Goal: Task Accomplishment & Management: Manage account settings

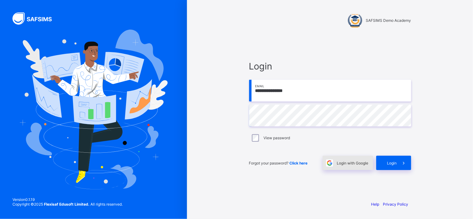
click at [351, 163] on span "Login with Google" at bounding box center [353, 163] width 32 height 5
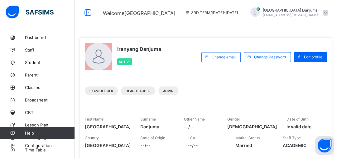
click at [105, 71] on div "Iranyang Danjuma Active Change email Change Password Edit profile Exam Officer …" at bounding box center [206, 116] width 253 height 158
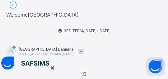
drag, startPoint x: 312, startPoint y: 1, endPoint x: 93, endPoint y: 7, distance: 219.4
click at [93, 18] on div "3RD TERM / [DATE]-[DATE]" at bounding box center [84, 30] width 168 height 25
click at [150, 18] on div "3RD TERM / [DATE]-[DATE]" at bounding box center [84, 30] width 168 height 25
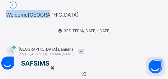
drag, startPoint x: 9, startPoint y: 14, endPoint x: 68, endPoint y: 9, distance: 59.1
click at [68, 9] on div "Welcome [GEOGRAPHIC_DATA] 3RD TERM / [DATE]-[DATE] [GEOGRAPHIC_DATA] Danjuma [E…" at bounding box center [84, 28] width 168 height 56
click at [50, 10] on div "Welcome [GEOGRAPHIC_DATA] 3RD TERM / [DATE]-[DATE] [GEOGRAPHIC_DATA] Danjuma [E…" at bounding box center [84, 28] width 168 height 56
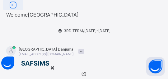
click at [13, 10] on icon at bounding box center [13, 5] width 11 height 9
click at [13, 56] on div at bounding box center [84, 63] width 168 height 14
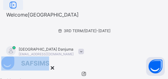
click at [13, 56] on div at bounding box center [84, 63] width 168 height 14
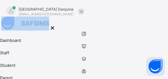
scroll to position [40, 0]
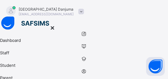
click at [56, 25] on icon at bounding box center [52, 28] width 7 height 6
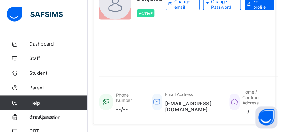
scroll to position [0, 0]
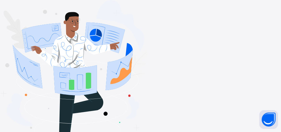
type input "**********"
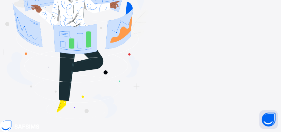
scroll to position [48, 0]
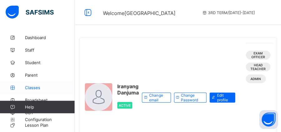
scroll to position [37, 0]
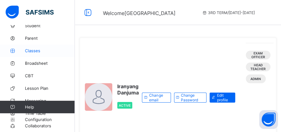
click at [32, 49] on span "Classes" at bounding box center [50, 50] width 50 height 5
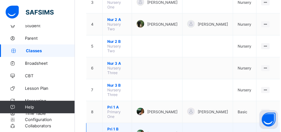
scroll to position [140, 0]
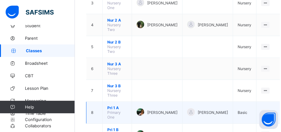
click at [114, 105] on span "Pri 1 A" at bounding box center [117, 107] width 20 height 5
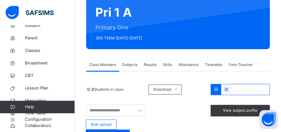
scroll to position [59, 0]
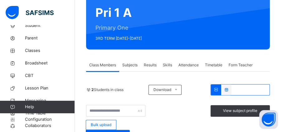
click at [134, 65] on span "Subjects" at bounding box center [129, 65] width 15 height 6
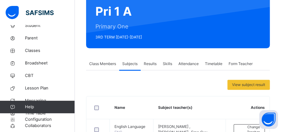
scroll to position [58, 0]
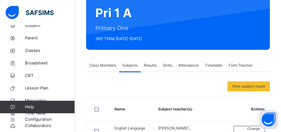
click at [154, 63] on span "Results" at bounding box center [150, 65] width 13 height 6
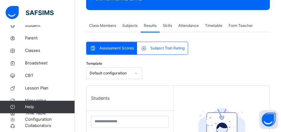
scroll to position [98, 0]
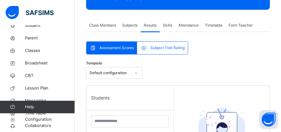
click at [169, 24] on span "Skills" at bounding box center [167, 25] width 9 height 6
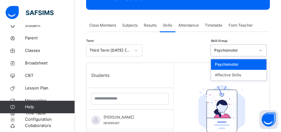
click at [225, 47] on div "Psychomotor" at bounding box center [234, 50] width 41 height 6
click at [232, 64] on div "Psychomotor" at bounding box center [239, 64] width 56 height 11
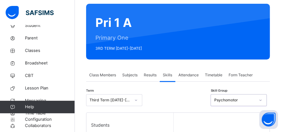
scroll to position [49, 0]
click at [188, 74] on span "Attendance" at bounding box center [188, 75] width 20 height 6
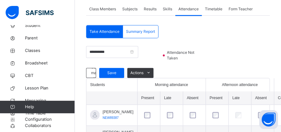
scroll to position [114, 0]
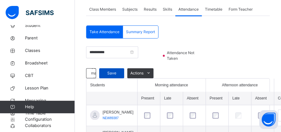
click at [106, 70] on span "Save" at bounding box center [112, 73] width 16 height 6
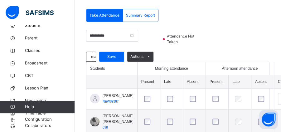
scroll to position [130, 0]
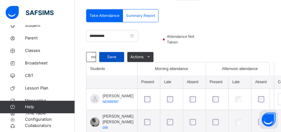
click at [105, 57] on span "Save" at bounding box center [112, 57] width 16 height 6
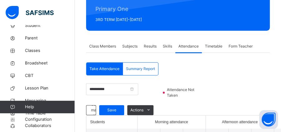
scroll to position [77, 0]
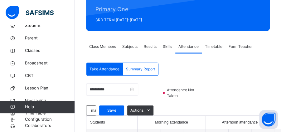
click at [212, 45] on span "Timetable" at bounding box center [213, 47] width 17 height 6
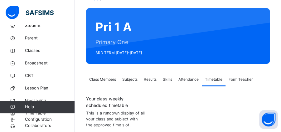
scroll to position [44, 0]
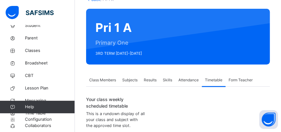
click at [242, 77] on span "Form Teacher" at bounding box center [241, 80] width 24 height 6
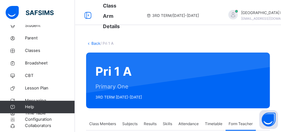
scroll to position [6, 0]
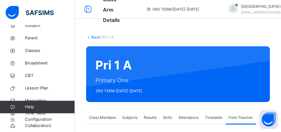
click at [135, 120] on span "Subjects" at bounding box center [129, 118] width 15 height 6
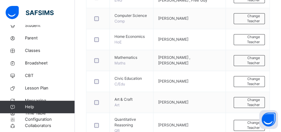
scroll to position [192, 0]
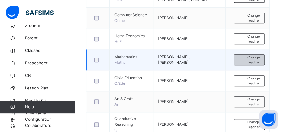
click at [245, 57] on span "Change Teacher" at bounding box center [249, 60] width 21 height 10
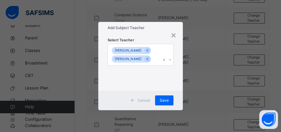
scroll to position [0, 0]
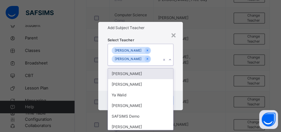
click at [171, 61] on icon at bounding box center [170, 59] width 4 height 6
type input "**"
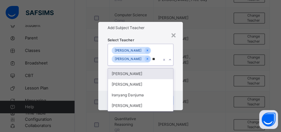
click at [137, 74] on div "Danjuma Iranyang" at bounding box center [140, 73] width 65 height 11
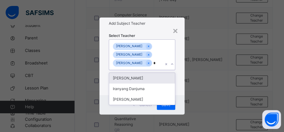
type input "**"
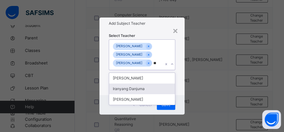
click at [119, 89] on div "Iranyang Danjuma" at bounding box center [142, 88] width 66 height 11
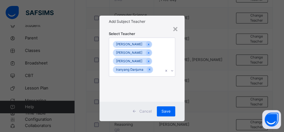
click at [177, 47] on div "Select Teacher BILLY ABDUL Juliet Ujah Danjuma Iranyang Iranyang Danjuma" at bounding box center [142, 64] width 85 height 74
click at [169, 113] on div "Save" at bounding box center [166, 111] width 18 height 10
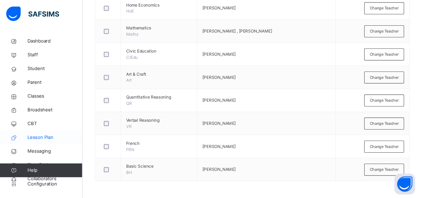
scroll to position [206, 0]
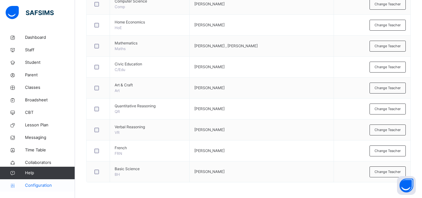
click at [39, 131] on span "Configuration" at bounding box center [50, 185] width 50 height 6
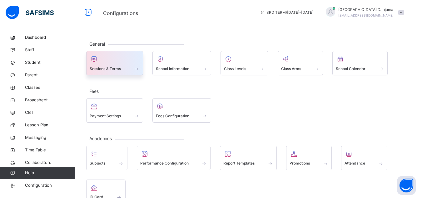
click at [115, 68] on span "Sessions & Terms" at bounding box center [105, 69] width 31 height 6
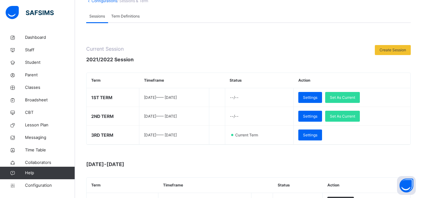
scroll to position [40, 0]
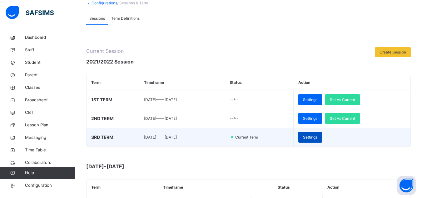
click at [281, 131] on span "Settings" at bounding box center [310, 137] width 14 height 6
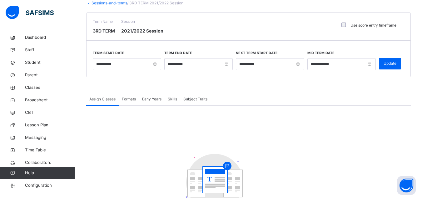
click at [281, 25] on label "Use score entry timeframe" at bounding box center [373, 25] width 46 height 6
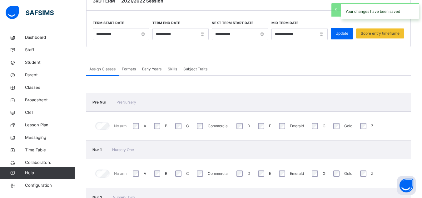
scroll to position [71, 0]
click at [281, 33] on span "Score entry timeframe" at bounding box center [379, 33] width 39 height 6
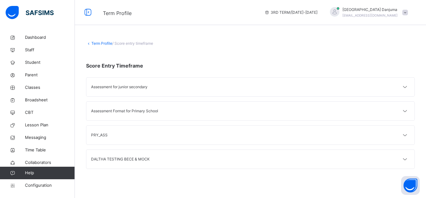
click at [105, 131] on div "PRY_ASS" at bounding box center [170, 135] width 159 height 6
click at [281, 131] on icon at bounding box center [405, 135] width 7 height 8
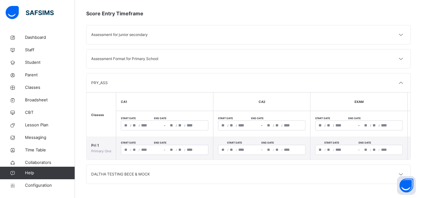
scroll to position [54, 0]
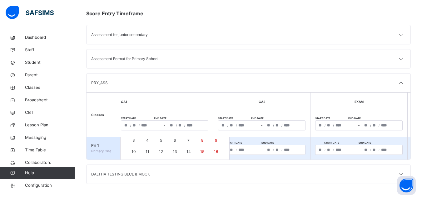
click at [128, 131] on div "**********" at bounding box center [164, 149] width 87 height 10
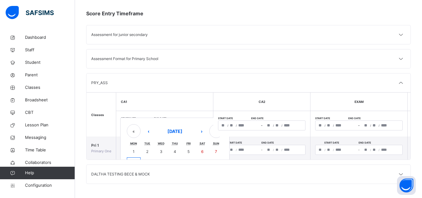
click at [127, 123] on div "/ / – / / « ‹ September 2025 › » Mon Tue Wed Thu Fri Sat Sun 1 2 3 4 5 6 7 8 9 …" at bounding box center [164, 125] width 87 height 10
click at [133, 131] on abbr "1" at bounding box center [134, 151] width 2 height 5
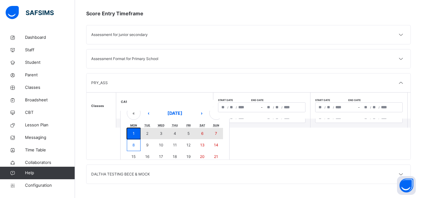
scroll to position [33, 0]
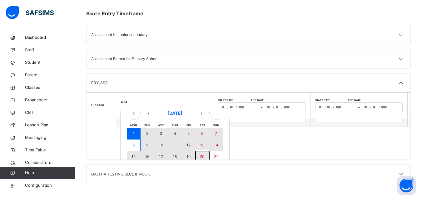
click at [201, 131] on abbr "20" at bounding box center [202, 156] width 5 height 5
type input "**********"
type input "*"
type input "****"
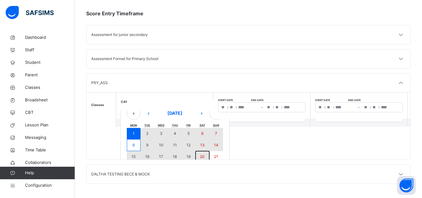
type input "**********"
type input "*"
type input "**"
type input "****"
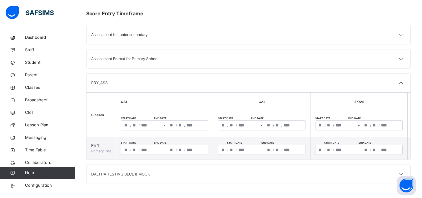
scroll to position [0, 0]
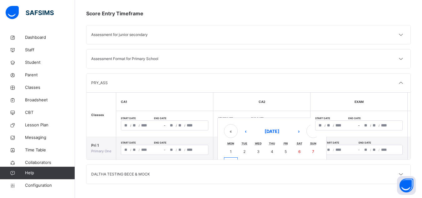
click at [223, 125] on div "/ / – / / « ‹ September 2025 › » Mon Tue Wed Thu Fri Sat Sun 1 2 3 4 5 6 7 8 9 …" at bounding box center [261, 125] width 87 height 10
click at [232, 131] on button "1" at bounding box center [231, 151] width 14 height 11
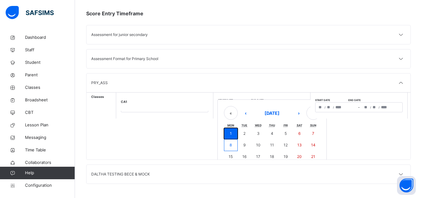
scroll to position [50, 0]
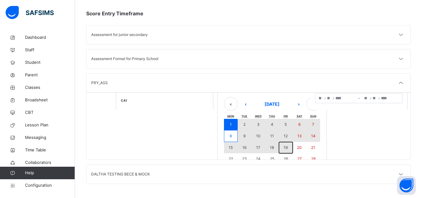
click at [281, 131] on abbr "19" at bounding box center [285, 147] width 4 height 5
type input "**********"
type input "*"
type input "****"
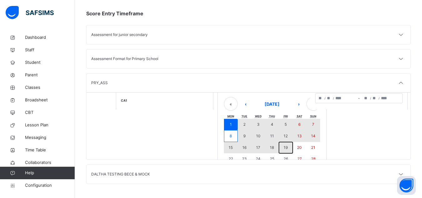
type input "**********"
type input "*"
type input "**"
type input "****"
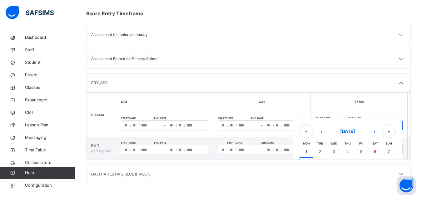
click at [281, 120] on div "/ / – / / « ‹ September 2025 › » Mon Tue Wed Thu Fri Sat Sun 1 2 3 4 5 6 7 8 9 …" at bounding box center [358, 125] width 87 height 10
drag, startPoint x: 307, startPoint y: 147, endPoint x: 384, endPoint y: 125, distance: 80.1
click at [281, 125] on div "« ‹ September 2025 › » Mon Tue Wed Thu Fri Sat Sun 1 2 3 4 5 6 7 8 9 10 11 12 1…" at bounding box center [347, 163] width 109 height 92
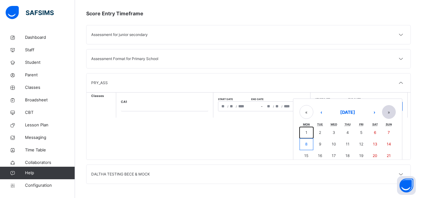
scroll to position [50, 0]
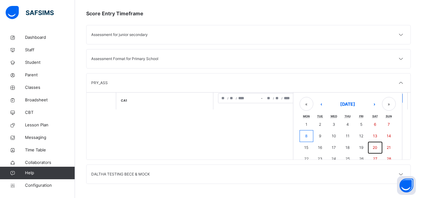
click at [281, 131] on button "20" at bounding box center [375, 147] width 14 height 11
click at [281, 131] on abbr "20" at bounding box center [374, 147] width 5 height 5
type input "**********"
type input "*"
type input "**"
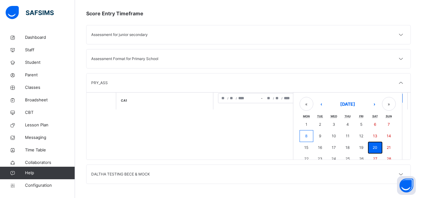
type input "****"
type input "**********"
type input "*"
type input "**"
type input "****"
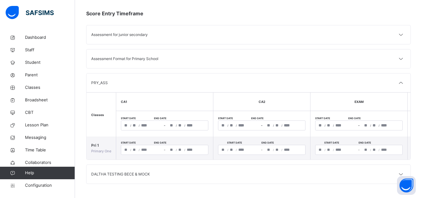
scroll to position [0, 30]
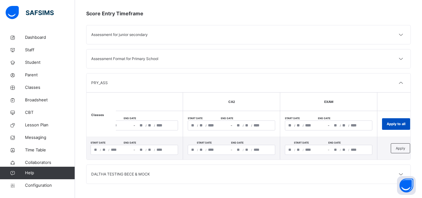
click at [281, 121] on span "Apply to all" at bounding box center [395, 123] width 19 height 5
type input "**********"
type input "*"
type input "****"
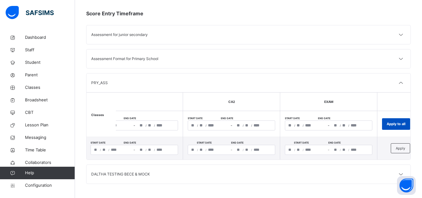
type input "**********"
type input "*"
type input "**"
type input "****"
type input "**********"
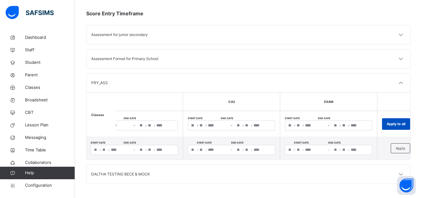
type input "*"
type input "****"
type input "**********"
type input "*"
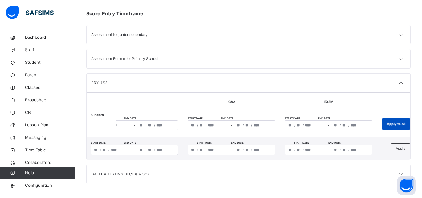
type input "**"
type input "****"
type input "**********"
type input "*"
type input "**"
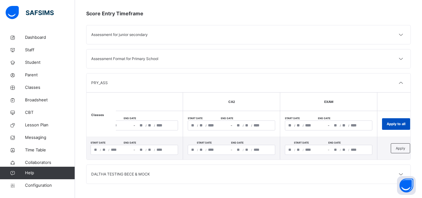
type input "****"
type input "**********"
type input "*"
type input "**"
type input "****"
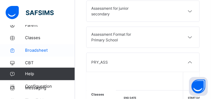
scroll to position [48, 0]
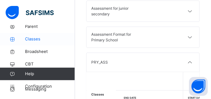
click at [32, 39] on span "Classes" at bounding box center [50, 39] width 50 height 6
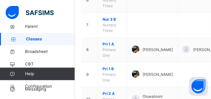
scroll to position [226, 0]
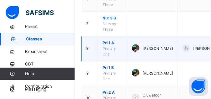
click at [109, 43] on span "Pri 1 A" at bounding box center [112, 43] width 20 height 6
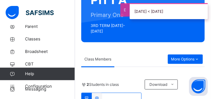
scroll to position [71, 0]
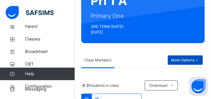
click at [198, 57] on icon at bounding box center [196, 60] width 5 height 6
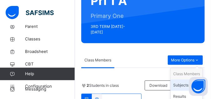
click at [181, 82] on div "Subjects" at bounding box center [186, 85] width 27 height 6
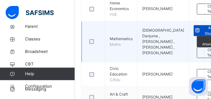
scroll to position [240, 0]
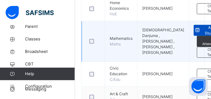
click at [201, 32] on span "Assess Students" at bounding box center [210, 30] width 19 height 11
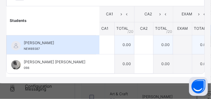
scroll to position [104, 5]
click at [95, 41] on input "text" at bounding box center [104, 44] width 19 height 19
type input "**"
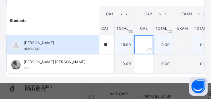
type input "*"
type input "**"
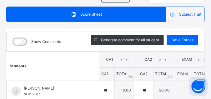
scroll to position [55, 5]
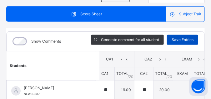
click at [175, 40] on span "Save Entries" at bounding box center [182, 40] width 22 height 6
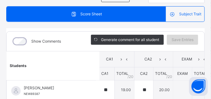
scroll to position [55, 0]
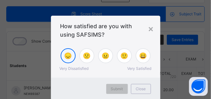
click at [67, 57] on span "😞" at bounding box center [68, 55] width 8 height 9
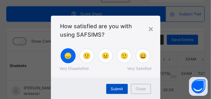
click at [113, 90] on span "Submit" at bounding box center [117, 89] width 12 height 6
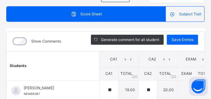
scroll to position [104, 0]
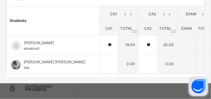
click at [205, 91] on button "Open asap" at bounding box center [198, 86] width 19 height 19
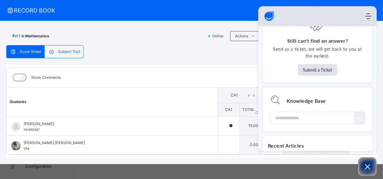
scroll to position [61, 0]
click at [281, 68] on button "Submit a Ticket" at bounding box center [317, 71] width 39 height 12
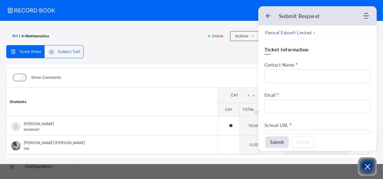
scroll to position [0, 0]
click at [269, 15] on icon "Back" at bounding box center [268, 16] width 6 height 6
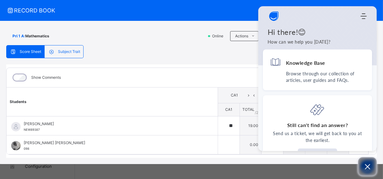
click at [281, 131] on icon "Open asap" at bounding box center [368, 167] width 8 height 8
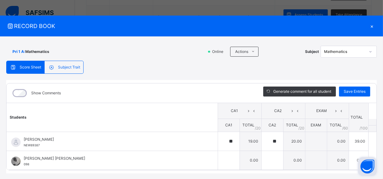
scroll to position [16, 0]
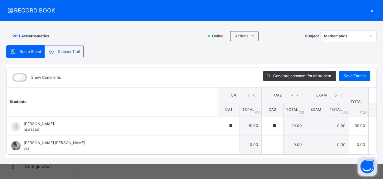
click at [281, 13] on div "×" at bounding box center [372, 10] width 9 height 8
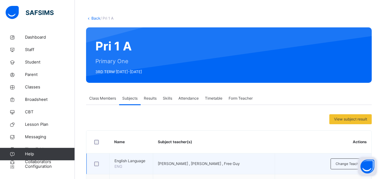
scroll to position [23, 0]
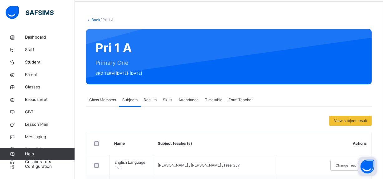
click at [245, 96] on div "Form Teacher" at bounding box center [241, 100] width 30 height 12
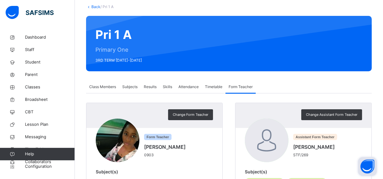
scroll to position [32, 0]
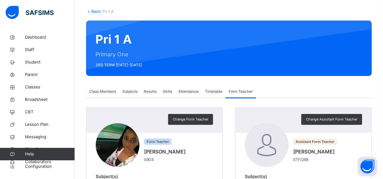
click at [152, 91] on span "Results" at bounding box center [150, 92] width 13 height 6
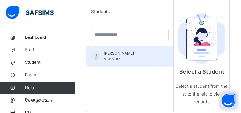
scroll to position [213, 0]
click at [112, 55] on span "[PERSON_NAME]" at bounding box center [132, 54] width 56 height 6
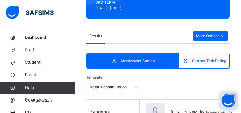
scroll to position [111, 0]
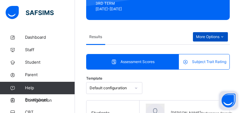
click at [225, 36] on icon at bounding box center [221, 37] width 5 height 6
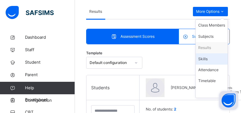
scroll to position [138, 0]
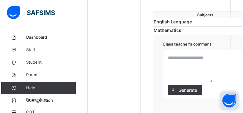
scroll to position [352, 0]
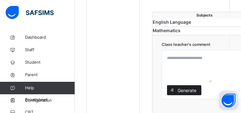
click at [185, 87] on span "Generate" at bounding box center [187, 90] width 20 height 7
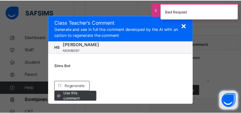
scroll to position [10, 0]
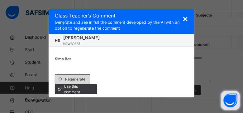
click at [81, 79] on span "Regenerate" at bounding box center [75, 79] width 20 height 6
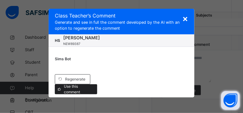
click at [76, 87] on span "Use this comment" at bounding box center [78, 89] width 29 height 11
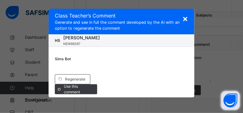
click at [184, 17] on span "×" at bounding box center [186, 18] width 6 height 11
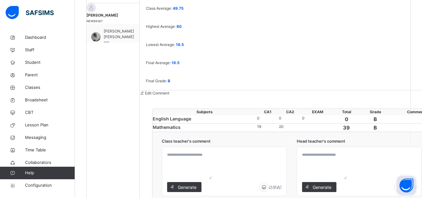
scroll to position [260, 0]
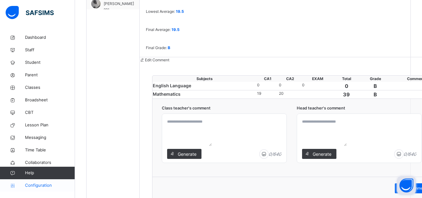
click at [46, 131] on span "Configuration" at bounding box center [50, 185] width 50 height 6
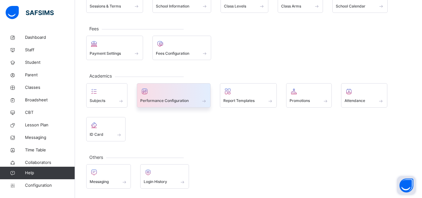
click at [175, 102] on span "Performance Configuration" at bounding box center [164, 101] width 48 height 6
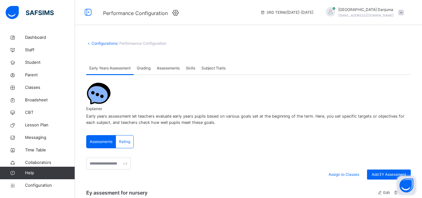
click at [147, 67] on span "Grading" at bounding box center [144, 68] width 14 height 6
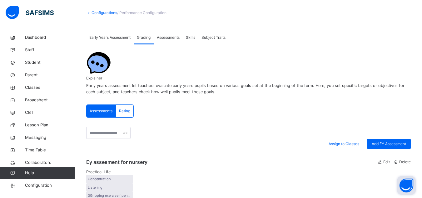
scroll to position [31, 0]
click at [164, 35] on span "Assessments" at bounding box center [168, 37] width 23 height 6
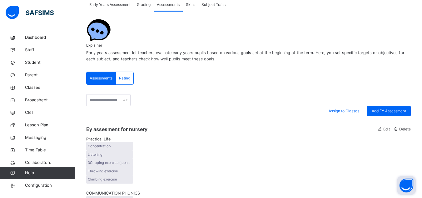
scroll to position [64, 0]
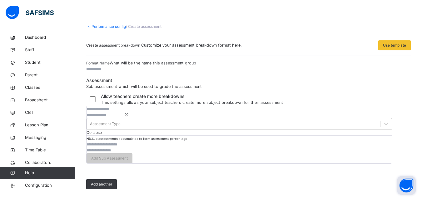
scroll to position [13, 0]
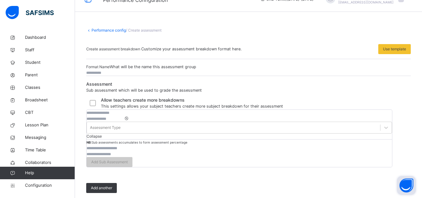
click at [124, 76] on input "text" at bounding box center [104, 73] width 37 height 6
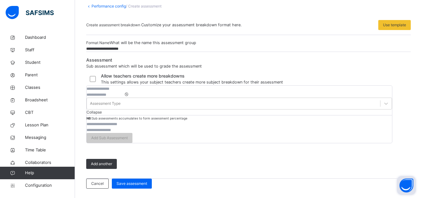
scroll to position [145, 0]
type input "**********"
click at [124, 121] on input "text" at bounding box center [104, 124] width 37 height 6
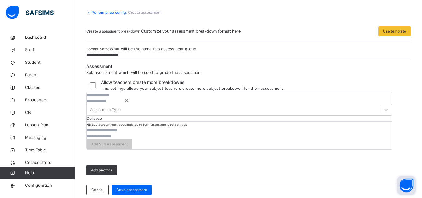
scroll to position [0, 0]
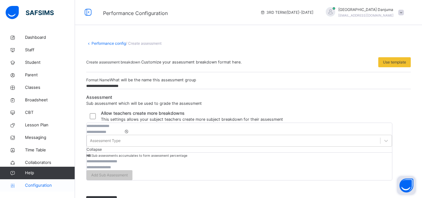
click at [45, 131] on span "Configuration" at bounding box center [50, 185] width 50 height 6
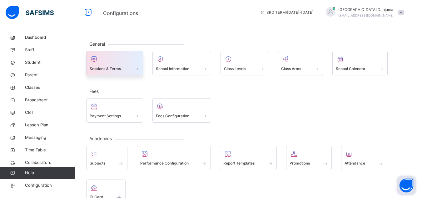
click at [110, 68] on span "Sessions & Terms" at bounding box center [105, 69] width 31 height 6
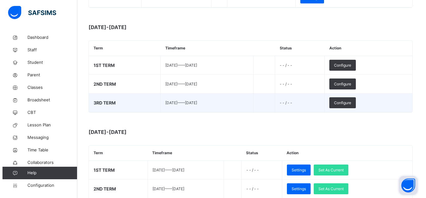
scroll to position [178, 0]
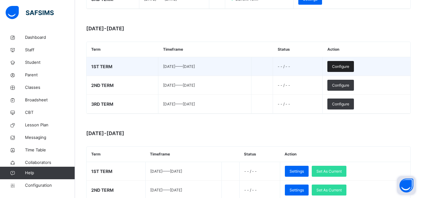
click at [281, 66] on span "Configure" at bounding box center [340, 67] width 17 height 6
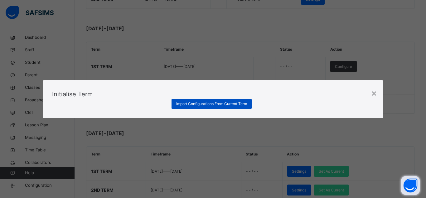
click at [205, 106] on span "Import Configurations From Current Term" at bounding box center [211, 104] width 71 height 6
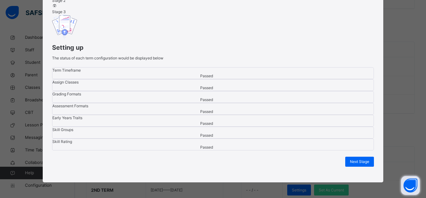
scroll to position [172, 0]
click at [281, 131] on span "Next Stage" at bounding box center [359, 162] width 19 height 6
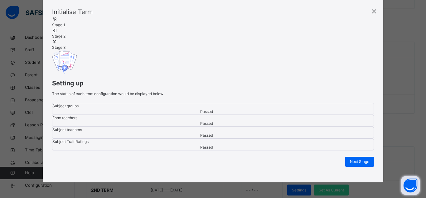
scroll to position [91, 0]
click at [281, 131] on span "Next Stage" at bounding box center [359, 162] width 19 height 6
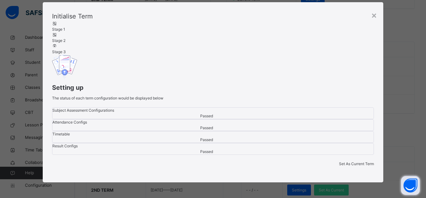
click at [281, 131] on div "Set As Current Term" at bounding box center [356, 164] width 35 height 6
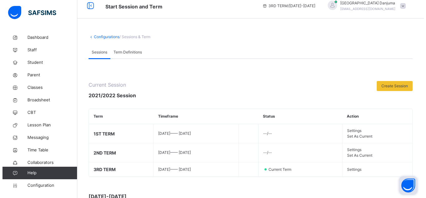
scroll to position [178, 0]
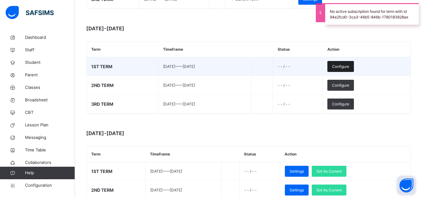
click at [281, 67] on span "Configure" at bounding box center [340, 67] width 17 height 6
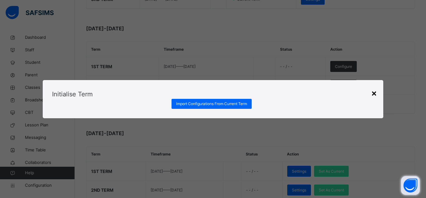
click at [281, 86] on div "×" at bounding box center [374, 92] width 6 height 13
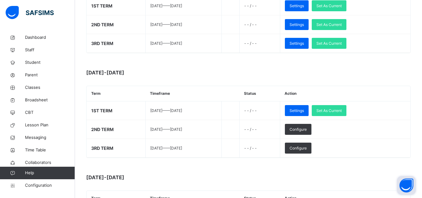
scroll to position [344, 0]
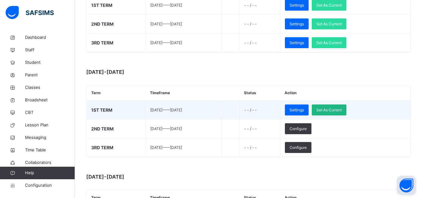
click at [281, 109] on span "Set As Current" at bounding box center [328, 110] width 25 height 6
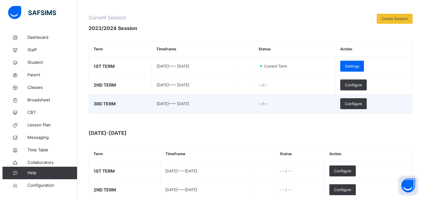
scroll to position [74, 0]
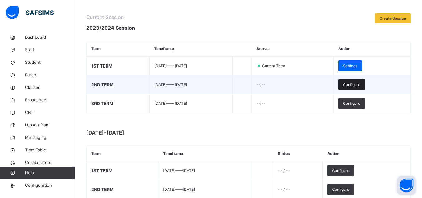
click at [281, 87] on span "Configure" at bounding box center [351, 85] width 17 height 6
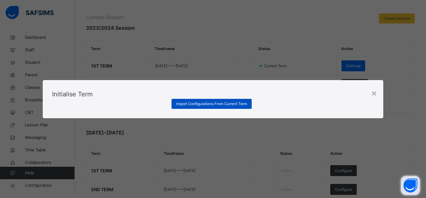
click at [229, 106] on span "Import Configurations From Current Term" at bounding box center [211, 104] width 71 height 6
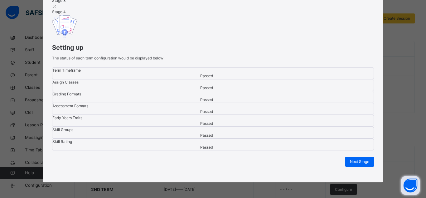
scroll to position [172, 0]
click at [281, 131] on span "Next Stage" at bounding box center [359, 162] width 19 height 6
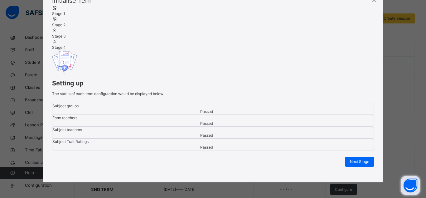
click at [281, 131] on span "Next Stage" at bounding box center [359, 162] width 19 height 6
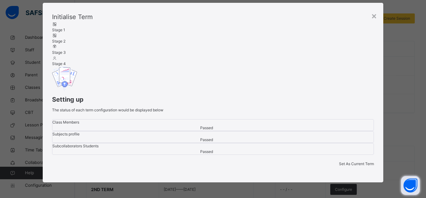
scroll to position [0, 0]
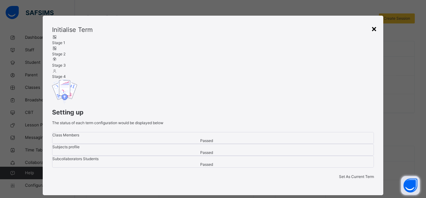
click at [281, 28] on div "×" at bounding box center [374, 28] width 6 height 13
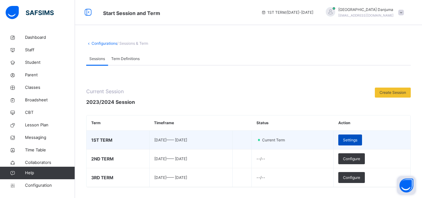
click at [281, 131] on span "Settings" at bounding box center [350, 140] width 14 height 6
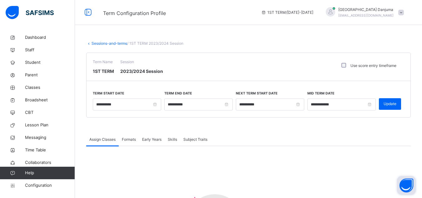
scroll to position [11, 0]
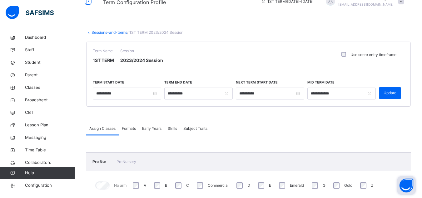
click at [281, 56] on label "Use score entry timeframe" at bounding box center [373, 55] width 46 height 6
click at [281, 55] on label "Use score entry timeframe" at bounding box center [373, 55] width 46 height 6
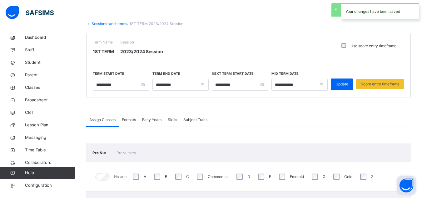
scroll to position [17, 0]
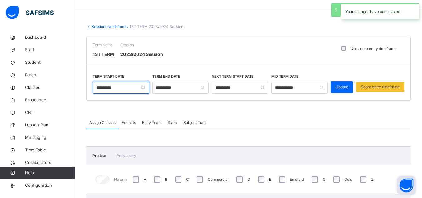
click at [113, 89] on input "**********" at bounding box center [121, 87] width 56 height 12
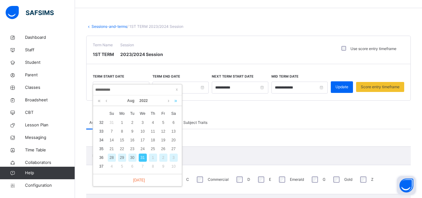
click at [175, 100] on link at bounding box center [176, 100] width 6 height 11
click at [173, 100] on link at bounding box center [176, 100] width 6 height 11
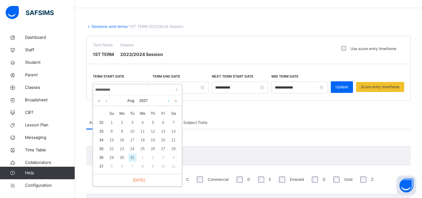
click at [168, 100] on link at bounding box center [168, 100] width 5 height 11
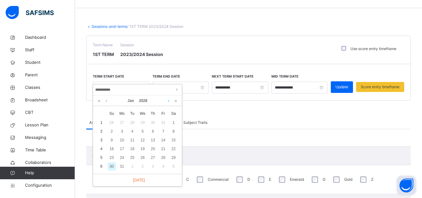
click at [168, 100] on link at bounding box center [168, 100] width 5 height 11
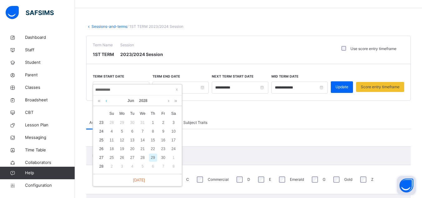
click at [106, 100] on link at bounding box center [106, 100] width 5 height 11
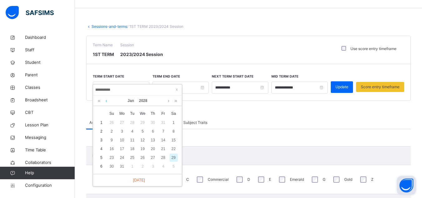
click at [106, 100] on link at bounding box center [106, 100] width 5 height 11
click at [234, 106] on span at bounding box center [248, 108] width 324 height 16
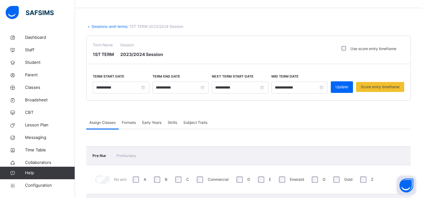
click at [253, 123] on div "Assign Classes Formats Early Years Skills Subject Traits" at bounding box center [248, 122] width 324 height 13
click at [124, 87] on input "**********" at bounding box center [121, 87] width 56 height 12
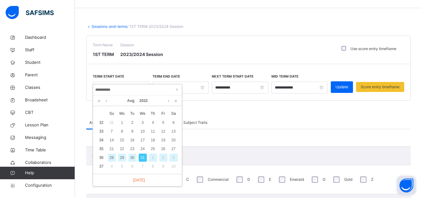
type input "*********"
type input "**********"
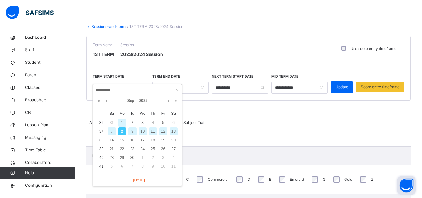
type input "**********"
click at [233, 109] on span at bounding box center [248, 108] width 324 height 16
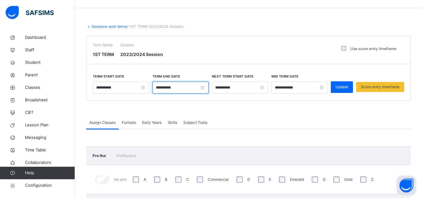
click at [186, 88] on input "**********" at bounding box center [180, 87] width 56 height 12
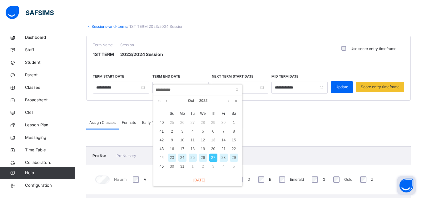
type input "*********"
type input "**********"
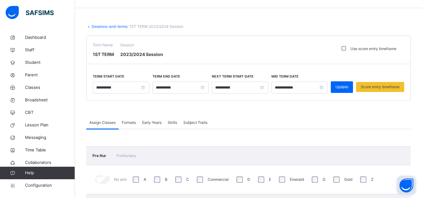
click at [266, 109] on span at bounding box center [248, 108] width 324 height 16
click at [244, 86] on input "**********" at bounding box center [240, 87] width 56 height 12
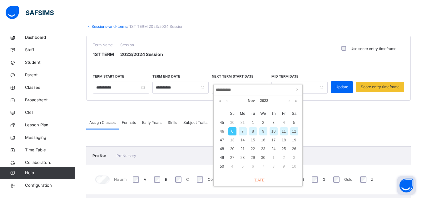
type input "*********"
type input "**********"
click at [224, 89] on input "**********" at bounding box center [257, 89] width 85 height 7
type input "**********"
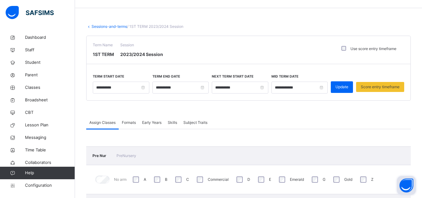
click at [281, 58] on div "Term Name 1ST TERM Session 2023/2024 Session Use score entry timeframe" at bounding box center [248, 50] width 324 height 28
click at [281, 87] on span "Update" at bounding box center [341, 87] width 13 height 6
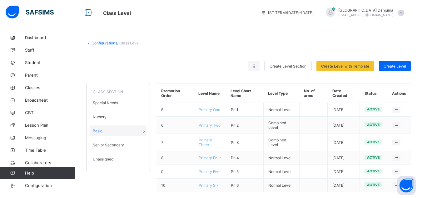
click at [106, 145] on span "Senior Secondary" at bounding box center [108, 144] width 31 height 5
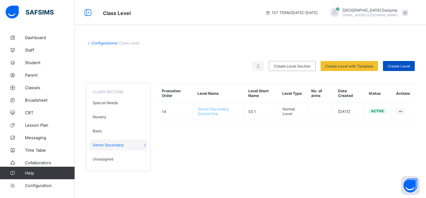
click at [398, 62] on div "Create Level" at bounding box center [399, 66] width 32 height 10
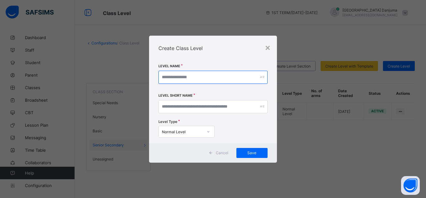
click at [185, 76] on input "text" at bounding box center [213, 77] width 109 height 13
type input "******"
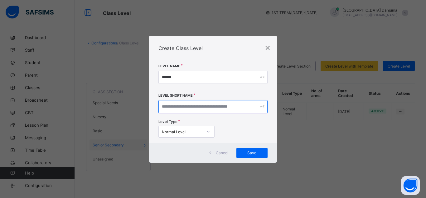
paste input "******"
type input "******"
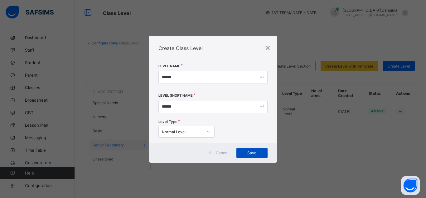
click at [257, 151] on span "Save" at bounding box center [252, 152] width 22 height 5
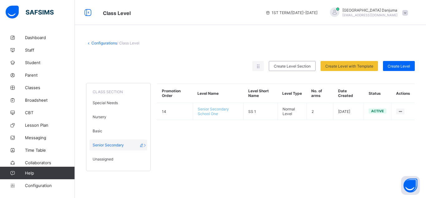
click at [108, 146] on span "Senior Secondary" at bounding box center [108, 144] width 31 height 5
click at [100, 128] on div "Basic" at bounding box center [119, 130] width 58 height 11
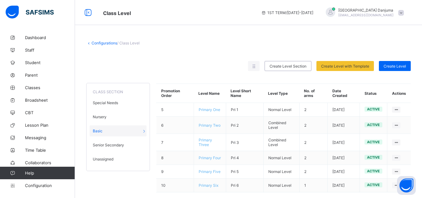
click at [102, 157] on span "Unassigned" at bounding box center [103, 158] width 21 height 5
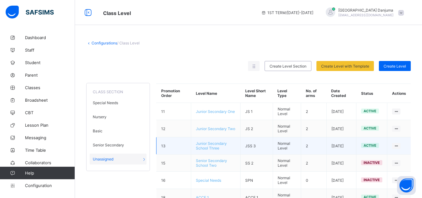
scroll to position [24, 0]
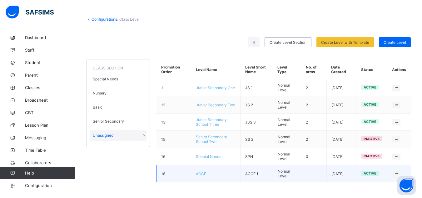
click at [203, 174] on span "ACCE 1" at bounding box center [202, 173] width 13 height 5
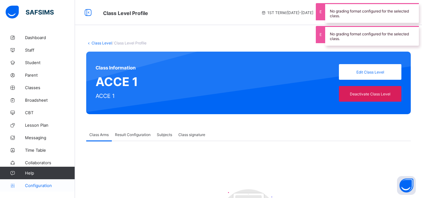
click at [37, 185] on span "Configuration" at bounding box center [50, 185] width 50 height 5
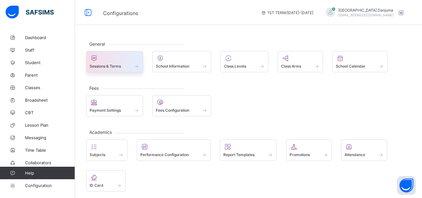
click at [106, 68] on span "Sessions & Terms" at bounding box center [105, 66] width 31 height 5
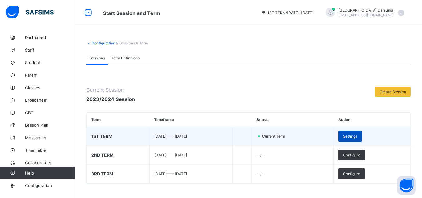
click at [362, 140] on div "Settings" at bounding box center [350, 135] width 24 height 11
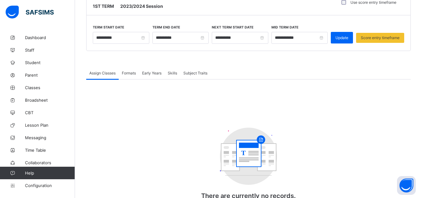
scroll to position [56, 0]
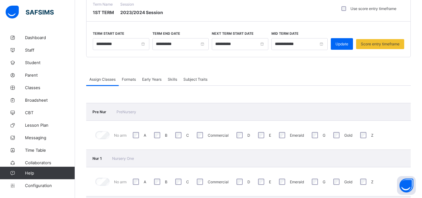
click at [130, 79] on span "Formats" at bounding box center [129, 79] width 14 height 5
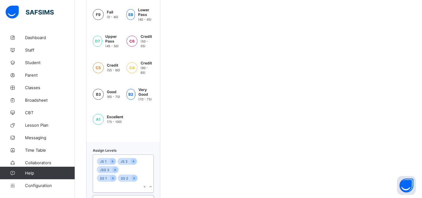
scroll to position [481, 0]
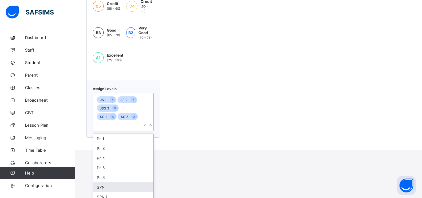
click at [151, 131] on div "option SPN focused, 6 of 8. 8 results available. Use Up and Down to choose opti…" at bounding box center [123, 112] width 61 height 38
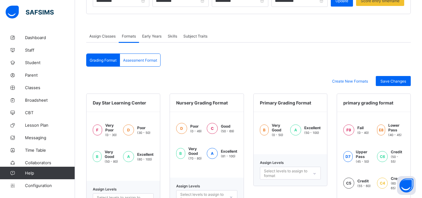
scroll to position [97, 0]
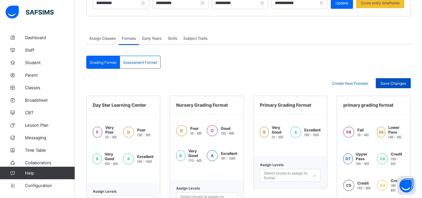
click at [400, 82] on span "Save Changes" at bounding box center [393, 83] width 26 height 5
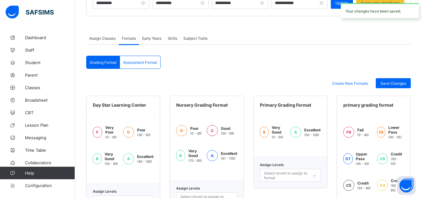
click at [141, 62] on span "Assessment Format" at bounding box center [140, 62] width 34 height 5
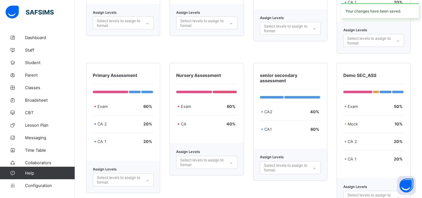
scroll to position [440, 0]
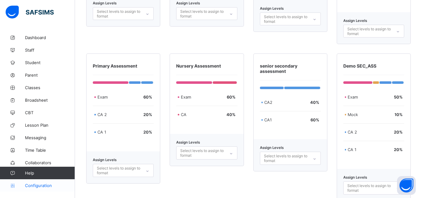
click at [44, 184] on span "Configuration" at bounding box center [50, 185] width 50 height 5
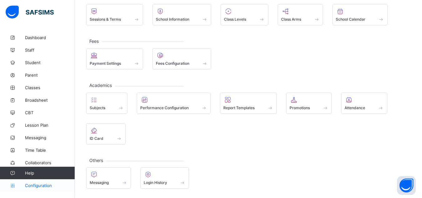
scroll to position [47, 0]
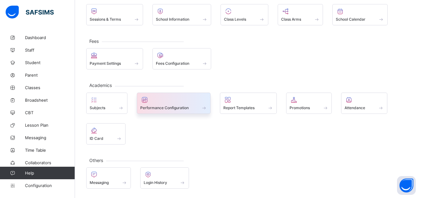
click at [162, 110] on span "Performance Configuration" at bounding box center [164, 107] width 48 height 5
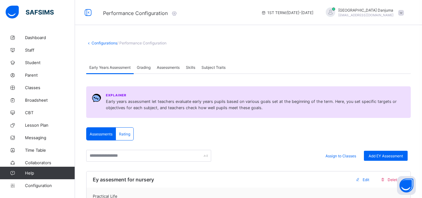
click at [170, 67] on span "Assessments" at bounding box center [168, 67] width 23 height 5
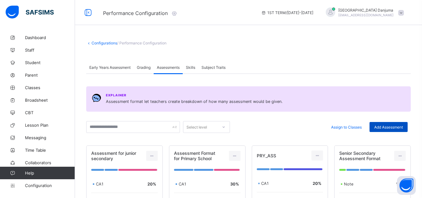
click at [392, 126] on span "Add Assessment" at bounding box center [388, 126] width 29 height 5
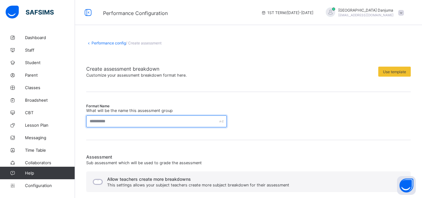
click at [166, 124] on input "text" at bounding box center [156, 121] width 140 height 12
type input "*"
paste input "******"
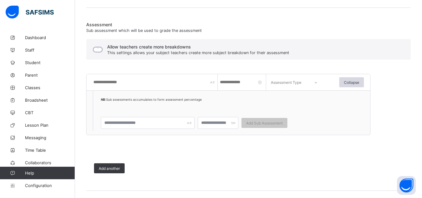
scroll to position [132, 0]
type input "**********"
click at [130, 81] on input "text" at bounding box center [155, 82] width 125 height 16
type input "***"
click at [232, 83] on input "number" at bounding box center [242, 82] width 47 height 16
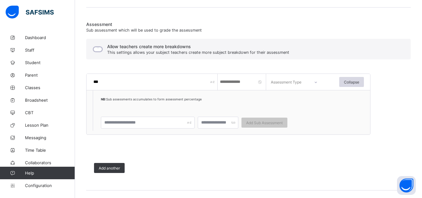
type input "*"
click at [290, 79] on div "Assessment Type" at bounding box center [286, 82] width 31 height 16
click at [279, 100] on div "CA" at bounding box center [296, 100] width 56 height 14
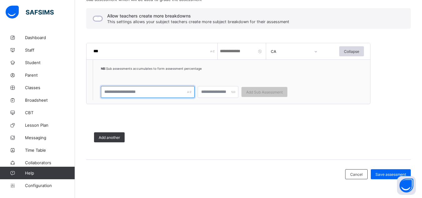
click at [178, 90] on input "text" at bounding box center [148, 92] width 94 height 12
click at [225, 52] on input "*" at bounding box center [242, 51] width 47 height 16
type input "*"
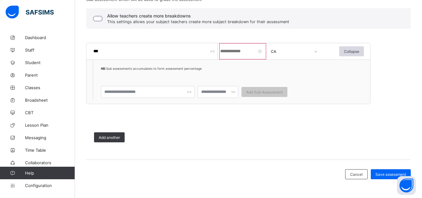
type input "*"
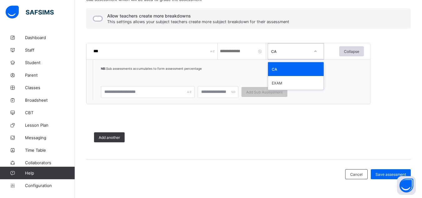
click at [295, 54] on div "CA" at bounding box center [287, 51] width 39 height 9
click at [281, 70] on div "CA" at bounding box center [296, 69] width 56 height 14
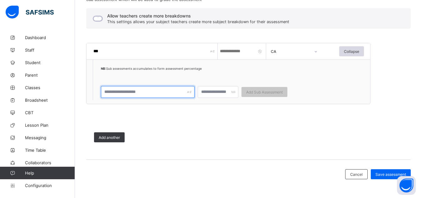
click at [154, 90] on input "text" at bounding box center [148, 92] width 94 height 12
type input "*"
type input "***"
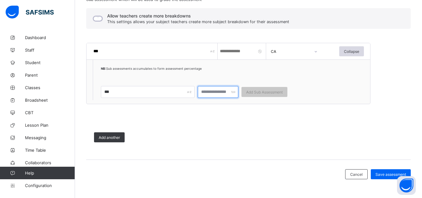
click at [210, 91] on input "number" at bounding box center [218, 92] width 41 height 12
type input "*"
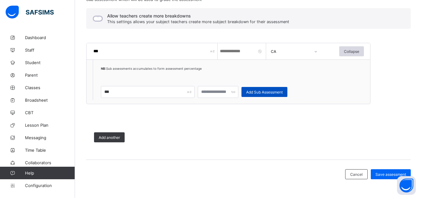
click at [263, 92] on span "Add Sub Assessment" at bounding box center [264, 92] width 37 height 5
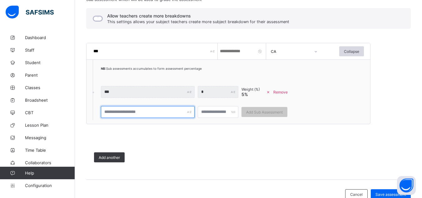
click at [130, 115] on input "text" at bounding box center [148, 112] width 94 height 12
type input "*"
type input "***"
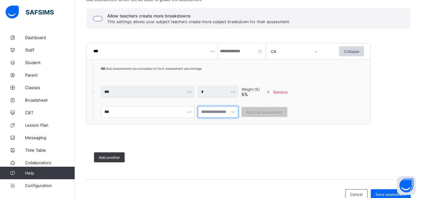
click at [211, 108] on input "number" at bounding box center [218, 112] width 41 height 12
type input "*"
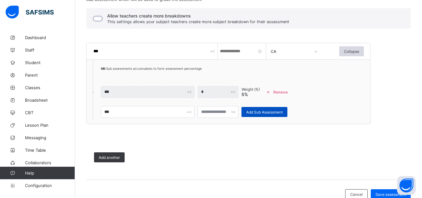
click at [271, 110] on span "Add Sub Assessment" at bounding box center [264, 112] width 37 height 5
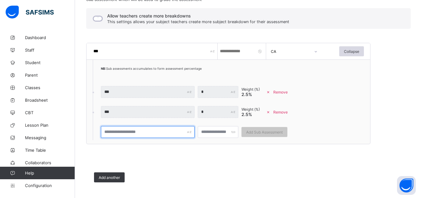
click at [118, 134] on input "text" at bounding box center [148, 132] width 94 height 12
type input "***"
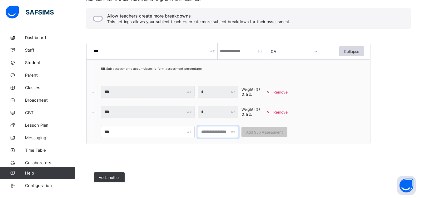
click at [213, 132] on input "number" at bounding box center [218, 132] width 41 height 12
type input "*"
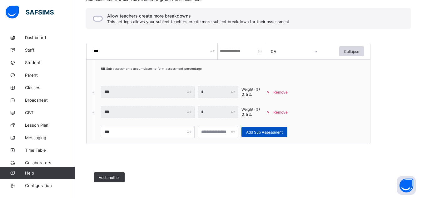
click at [267, 129] on span "Add Sub Assessment" at bounding box center [264, 131] width 37 height 5
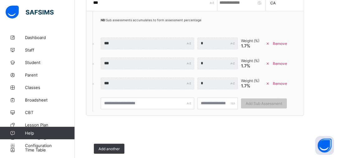
scroll to position [220, 0]
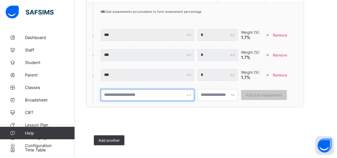
click at [119, 97] on input "text" at bounding box center [148, 95] width 94 height 12
type input "***"
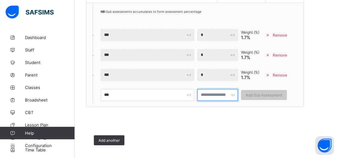
click at [211, 94] on input "number" at bounding box center [218, 95] width 41 height 12
type input "*"
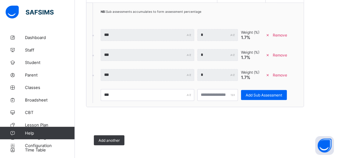
click at [241, 117] on span at bounding box center [206, 120] width 240 height 16
click at [266, 96] on span "Add Sub Assessment" at bounding box center [264, 95] width 37 height 5
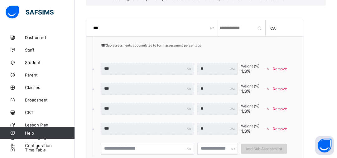
scroll to position [186, 0]
click at [283, 131] on div "Remove" at bounding box center [278, 129] width 30 height 10
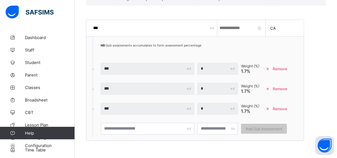
click at [281, 110] on span "Remove" at bounding box center [280, 108] width 14 height 5
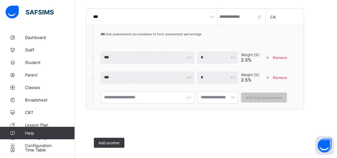
scroll to position [200, 0]
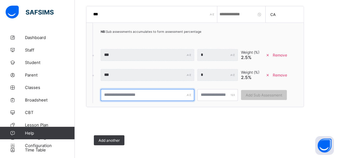
click at [170, 97] on input "text" at bounding box center [148, 95] width 94 height 12
type input "***"
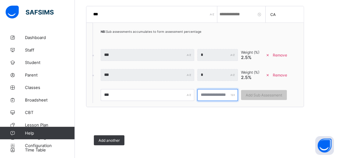
click at [213, 94] on input "number" at bounding box center [218, 95] width 41 height 12
type input "*"
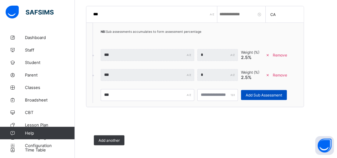
click at [253, 96] on span "Add Sub Assessment" at bounding box center [264, 95] width 37 height 5
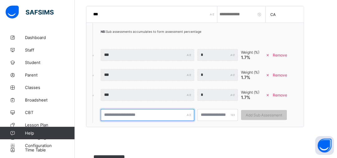
click at [144, 115] on input "text" at bounding box center [148, 115] width 94 height 12
type input "***"
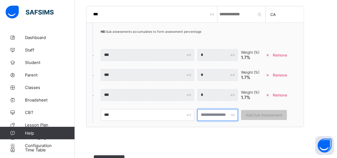
click at [207, 116] on input "number" at bounding box center [218, 115] width 41 height 12
type input "*"
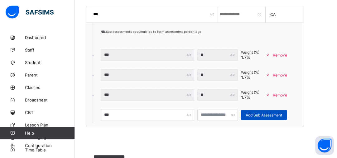
click at [266, 114] on span "Add Sub Assessment" at bounding box center [264, 115] width 37 height 5
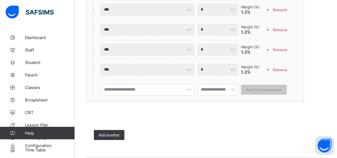
scroll to position [246, 0]
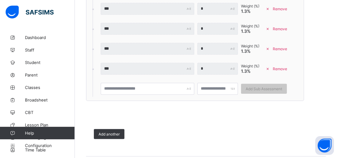
click at [166, 79] on ol "NB: Sub assessments accumulates to form assessment percentage *** * Weight (%) …" at bounding box center [185, 37] width 185 height 120
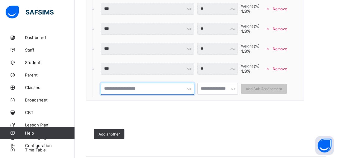
click at [134, 87] on input "text" at bounding box center [148, 89] width 94 height 12
type input "***"
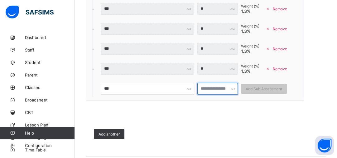
click at [212, 87] on input "number" at bounding box center [218, 89] width 41 height 12
type input "*"
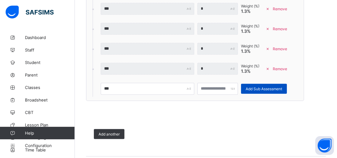
click at [261, 89] on span "Add Sub Assessment" at bounding box center [264, 88] width 37 height 5
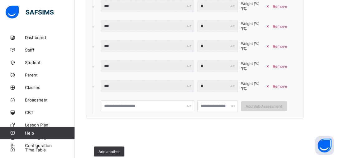
scroll to position [249, 0]
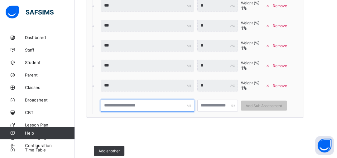
click at [115, 105] on input "text" at bounding box center [148, 106] width 94 height 12
type input "***"
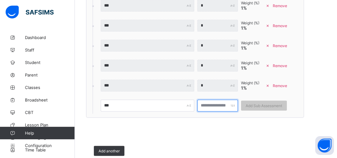
click at [213, 105] on input "number" at bounding box center [218, 106] width 41 height 12
type input "*"
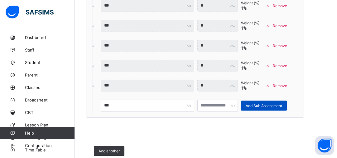
click at [263, 105] on span "Add Sub Assessment" at bounding box center [264, 105] width 37 height 5
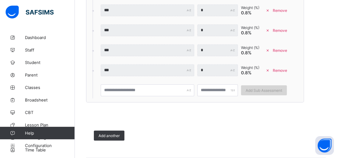
scroll to position [285, 0]
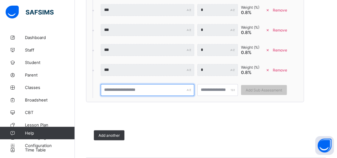
click at [145, 90] on input "text" at bounding box center [148, 90] width 94 height 12
type input "***"
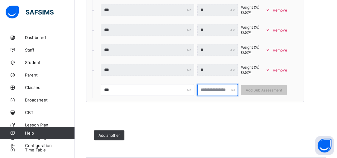
click at [208, 89] on input "number" at bounding box center [218, 90] width 41 height 12
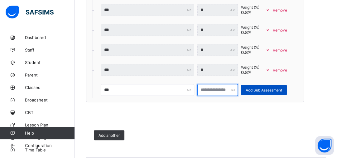
type input "*"
click at [254, 90] on span "Add Sub Assessment" at bounding box center [264, 90] width 37 height 5
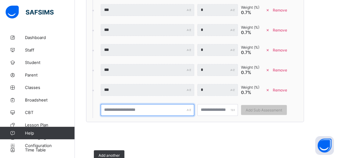
click at [118, 110] on input "text" at bounding box center [148, 110] width 94 height 12
type input "***"
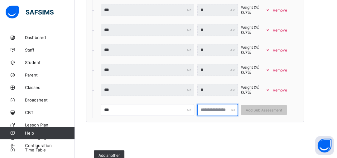
click at [212, 108] on input "number" at bounding box center [218, 110] width 41 height 12
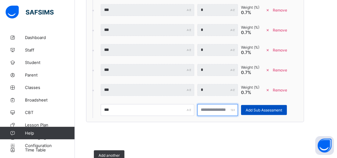
type input "**"
click at [262, 109] on span "Add Sub Assessment" at bounding box center [264, 110] width 37 height 5
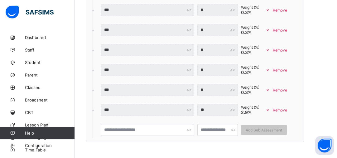
click at [282, 108] on span "Remove" at bounding box center [280, 110] width 14 height 5
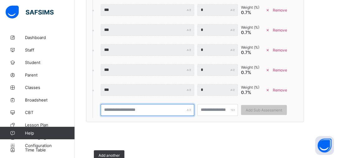
click at [147, 113] on input "text" at bounding box center [148, 110] width 94 height 12
type input "***"
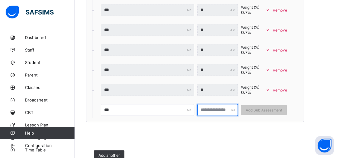
click at [209, 110] on input "number" at bounding box center [218, 110] width 41 height 12
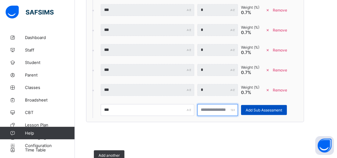
type input "*"
click at [255, 109] on span "Add Sub Assessment" at bounding box center [264, 110] width 37 height 5
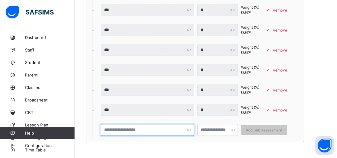
click at [129, 127] on input "text" at bounding box center [148, 130] width 94 height 12
type input "***"
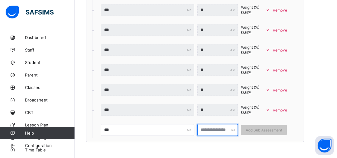
click at [209, 126] on input "number" at bounding box center [218, 130] width 41 height 12
type input "*"
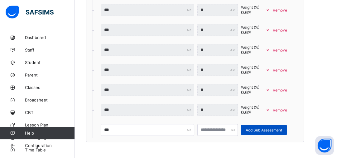
click at [266, 127] on div "Add Sub Assessment" at bounding box center [264, 130] width 46 height 10
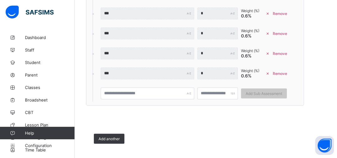
scroll to position [343, 0]
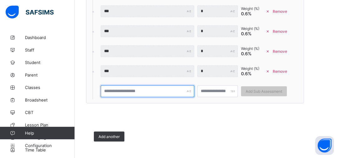
click at [170, 92] on input "text" at bounding box center [148, 91] width 94 height 12
type input "****"
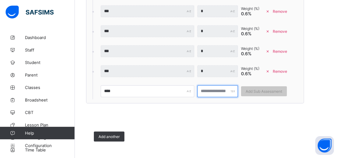
click at [227, 91] on input "number" at bounding box center [218, 91] width 41 height 12
type input "*"
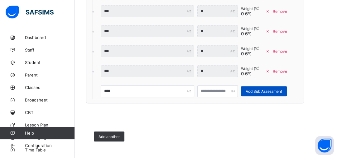
click at [267, 89] on span "Add Sub Assessment" at bounding box center [264, 91] width 37 height 5
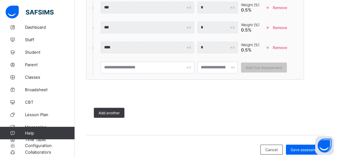
scroll to position [402, 0]
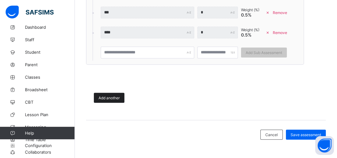
click at [113, 95] on span "Add another" at bounding box center [109, 97] width 21 height 5
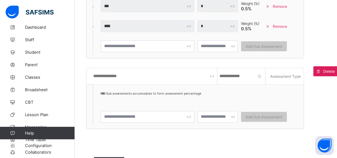
scroll to position [408, 0]
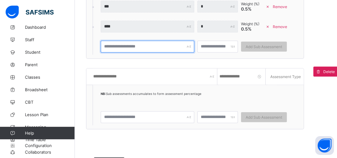
click at [123, 47] on input "text" at bounding box center [148, 47] width 94 height 12
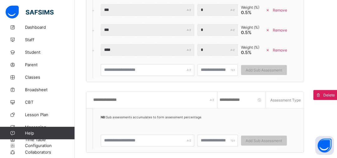
scroll to position [379, 0]
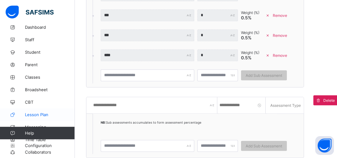
click at [39, 114] on span "Lesson Plan" at bounding box center [50, 114] width 50 height 5
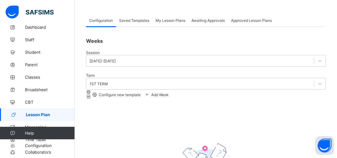
scroll to position [27, 0]
click at [141, 92] on span "Configure new template" at bounding box center [119, 94] width 43 height 5
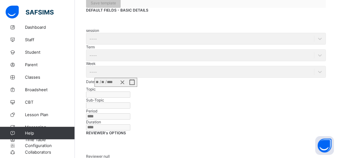
scroll to position [94, 0]
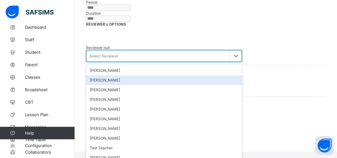
click at [124, 62] on div "option Grace Eriamiator focused, 2 of 10. 10 results available. Use Up and Down…" at bounding box center [164, 56] width 156 height 12
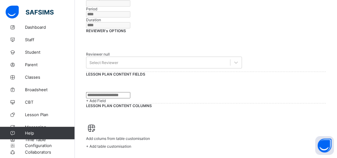
click at [285, 33] on span at bounding box center [206, 41] width 240 height 16
click at [131, 144] on span "+ Add table customisation" at bounding box center [108, 146] width 45 height 5
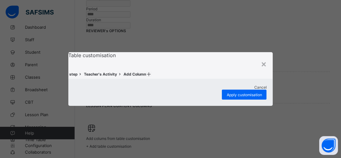
click at [254, 90] on span "Cancel" at bounding box center [260, 87] width 12 height 5
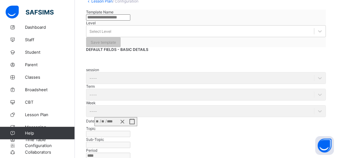
scroll to position [0, 0]
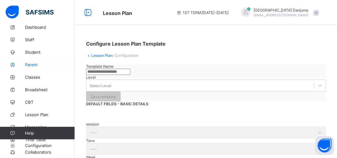
click at [33, 65] on span "Parent" at bounding box center [50, 64] width 50 height 5
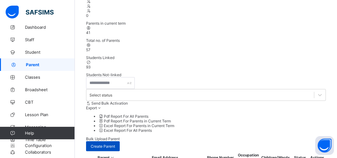
scroll to position [93, 0]
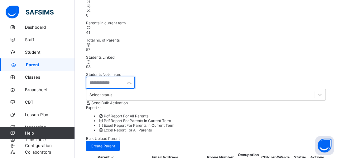
click at [97, 77] on input "text" at bounding box center [110, 83] width 49 height 12
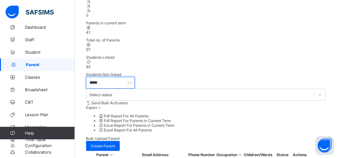
type input "*****"
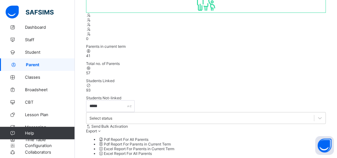
scroll to position [0, 0]
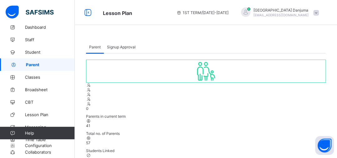
click at [318, 10] on span at bounding box center [317, 13] width 6 height 6
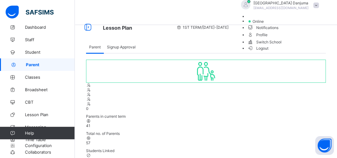
click at [269, 51] on span "Logout" at bounding box center [258, 48] width 22 height 7
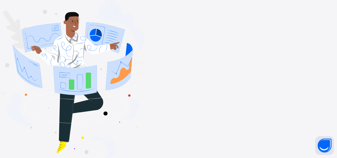
type input "**********"
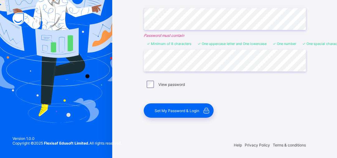
scroll to position [76, 0]
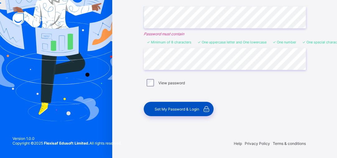
click at [185, 109] on span "Set My Password & Login" at bounding box center [177, 109] width 45 height 5
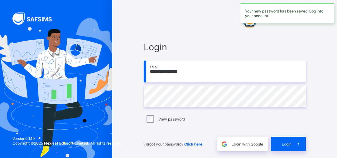
click at [201, 74] on input "**********" at bounding box center [225, 72] width 162 height 22
click at [247, 142] on span "Login with Google" at bounding box center [248, 144] width 32 height 5
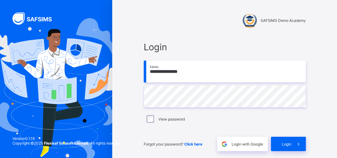
click at [196, 68] on input "**********" at bounding box center [225, 72] width 162 height 22
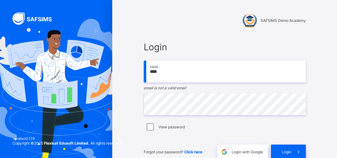
type input "**********"
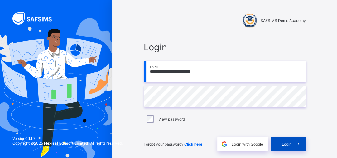
click at [291, 145] on span "Login" at bounding box center [287, 144] width 10 height 5
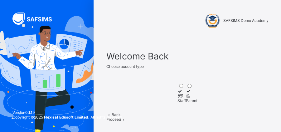
click at [191, 98] on icon at bounding box center [188, 95] width 5 height 5
click at [198, 98] on div at bounding box center [192, 95] width 12 height 5
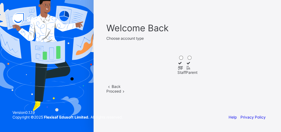
scroll to position [31, 0]
click at [203, 93] on div "Proceed" at bounding box center [187, 91] width 162 height 5
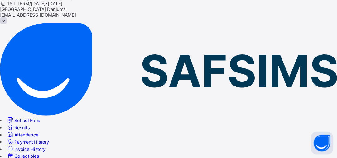
scroll to position [13, 0]
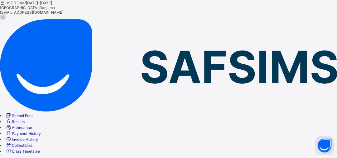
click at [33, 113] on link "School Fees" at bounding box center [19, 115] width 28 height 5
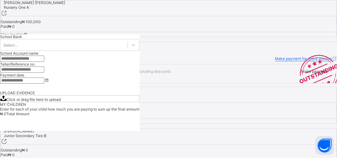
scroll to position [235, 0]
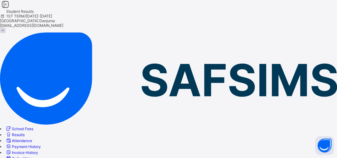
click at [29, 138] on span "Attendance" at bounding box center [22, 140] width 20 height 5
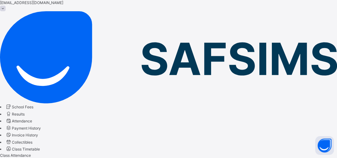
click at [222, 153] on div "Class Attendance Subject Attendance" at bounding box center [168, 158] width 337 height 11
click at [31, 153] on span "Class Attendance" at bounding box center [15, 155] width 31 height 5
click at [41, 126] on span "Payment History" at bounding box center [26, 128] width 29 height 5
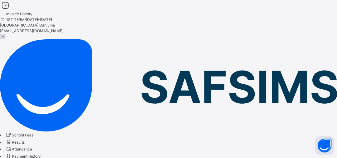
click at [33, 133] on span "School Fees" at bounding box center [23, 135] width 22 height 5
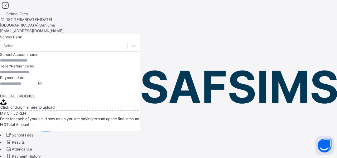
click at [33, 133] on span "School Fees" at bounding box center [23, 135] width 22 height 5
click at [6, 34] on span at bounding box center [3, 37] width 6 height 6
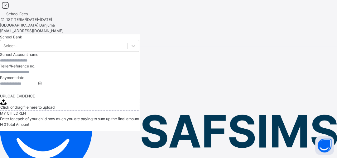
click at [22, 84] on span "Logout" at bounding box center [11, 80] width 22 height 7
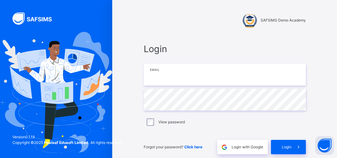
type input "**********"
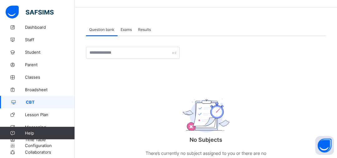
scroll to position [19, 0]
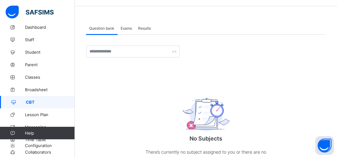
click at [125, 27] on span "Exams" at bounding box center [126, 28] width 11 height 5
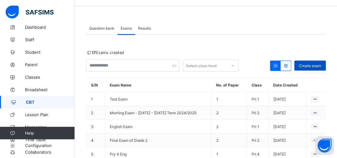
click at [310, 67] on span "Create exam" at bounding box center [310, 65] width 22 height 5
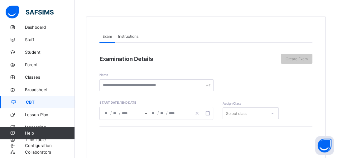
scroll to position [44, 0]
click at [131, 35] on span "Instructions" at bounding box center [128, 36] width 20 height 5
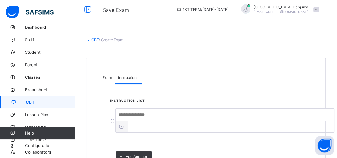
scroll to position [1, 0]
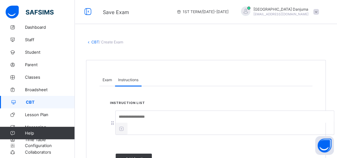
click at [110, 79] on span "Exam" at bounding box center [107, 79] width 9 height 5
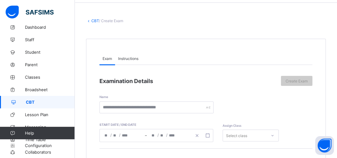
scroll to position [22, 0]
click at [128, 60] on span "Instructions" at bounding box center [128, 58] width 20 height 5
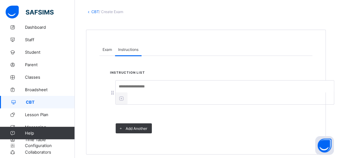
scroll to position [37, 0]
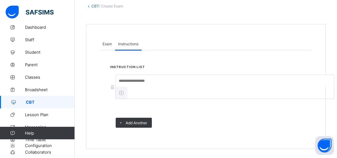
click at [112, 88] on icon at bounding box center [112, 87] width 5 height 5
click at [131, 81] on input at bounding box center [225, 81] width 218 height 12
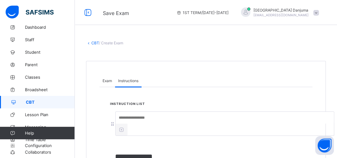
click at [110, 80] on span "Exam" at bounding box center [107, 80] width 9 height 5
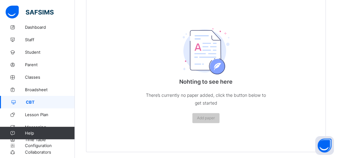
scroll to position [186, 0]
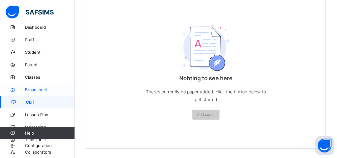
click at [45, 90] on span "Broadsheet" at bounding box center [50, 89] width 50 height 5
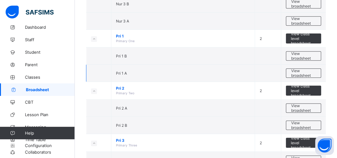
scroll to position [237, 0]
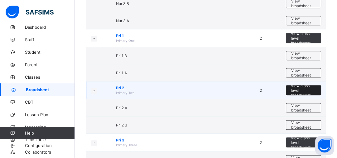
click at [297, 88] on span "View class level broadsheet" at bounding box center [304, 90] width 26 height 14
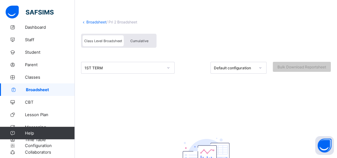
scroll to position [32, 0]
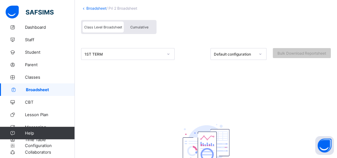
click at [142, 60] on div "1ST TERM" at bounding box center [128, 54] width 94 height 12
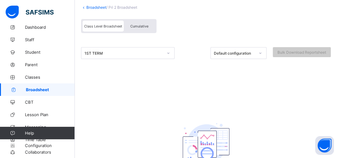
click at [193, 39] on div "Class Level Broadsheet Cumulative" at bounding box center [206, 27] width 250 height 23
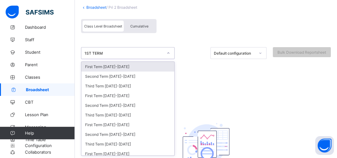
click at [138, 54] on div "1ST TERM" at bounding box center [124, 53] width 79 height 5
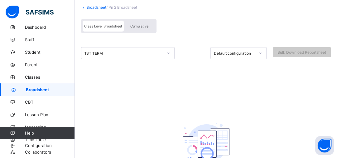
click at [197, 21] on div "Class Level Broadsheet Cumulative" at bounding box center [206, 27] width 250 height 23
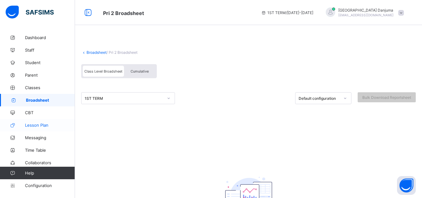
scroll to position [70, 0]
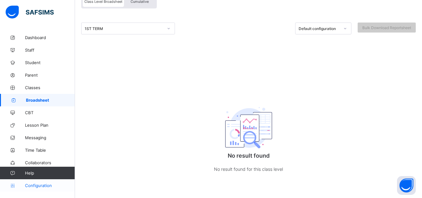
click at [42, 158] on span "Configuration" at bounding box center [50, 185] width 50 height 5
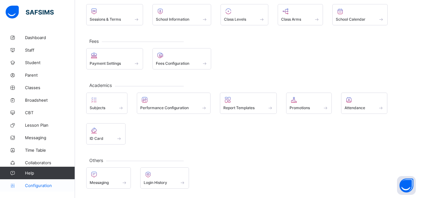
scroll to position [47, 0]
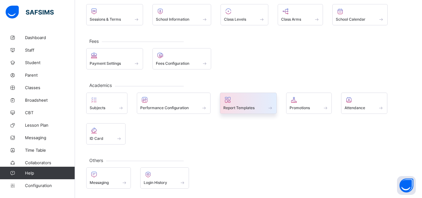
click at [241, 105] on div "Report Templates" at bounding box center [248, 107] width 50 height 5
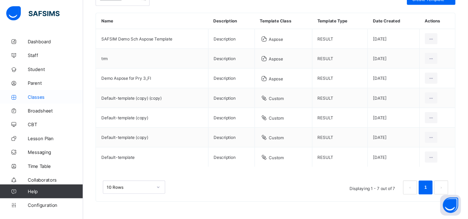
scroll to position [45, 0]
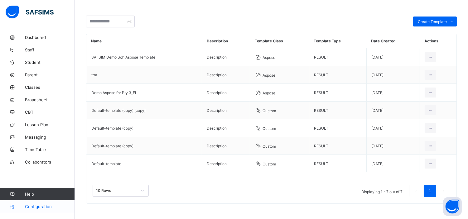
click at [34, 158] on link "Configuration" at bounding box center [37, 207] width 75 height 12
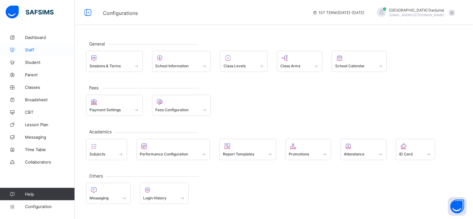
click at [30, 47] on span "Staff" at bounding box center [50, 49] width 50 height 5
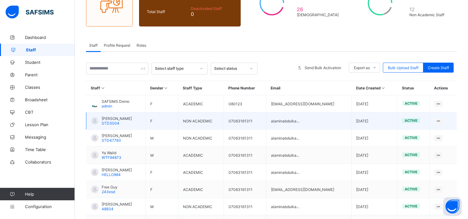
scroll to position [74, 0]
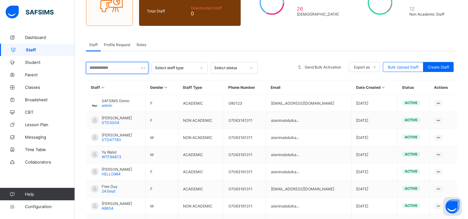
click at [117, 71] on input "text" at bounding box center [117, 68] width 62 height 12
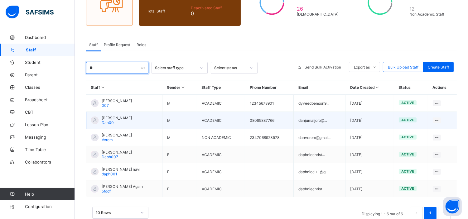
type input "**"
click at [122, 117] on span "[PERSON_NAME]" at bounding box center [117, 118] width 30 height 5
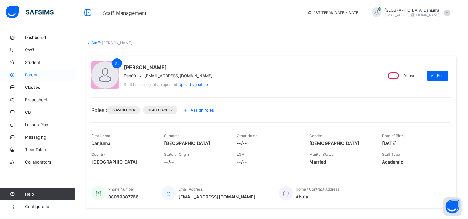
click at [31, 73] on span "Parent" at bounding box center [50, 74] width 50 height 5
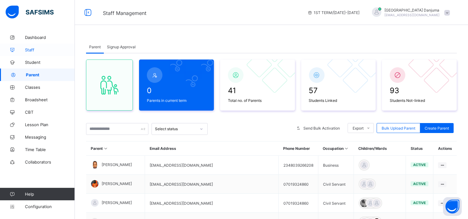
click at [28, 48] on span "Staff" at bounding box center [50, 49] width 50 height 5
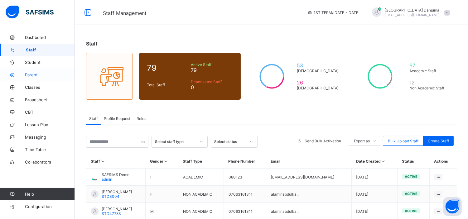
click at [28, 73] on span "Parent" at bounding box center [50, 74] width 50 height 5
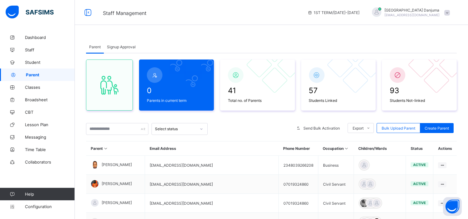
click at [121, 47] on span "Signup Approval" at bounding box center [121, 47] width 29 height 5
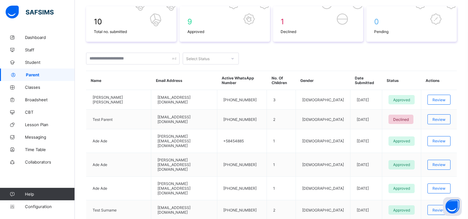
scroll to position [99, 0]
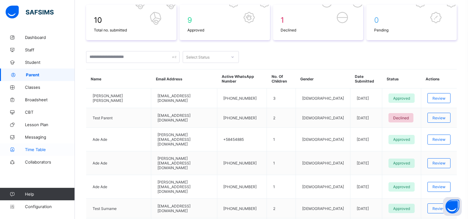
click at [39, 144] on link "Time Table" at bounding box center [37, 150] width 75 height 12
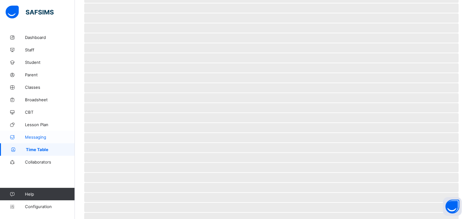
scroll to position [48, 0]
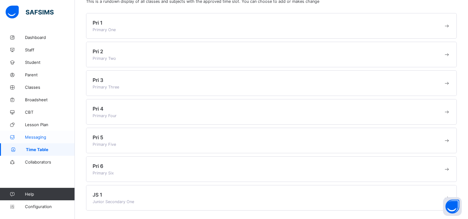
click at [42, 138] on span "Messaging" at bounding box center [50, 137] width 50 height 5
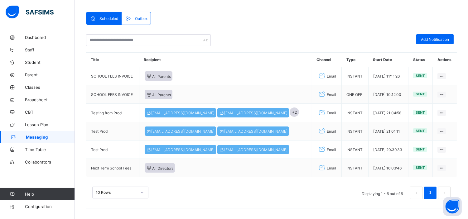
scroll to position [37, 0]
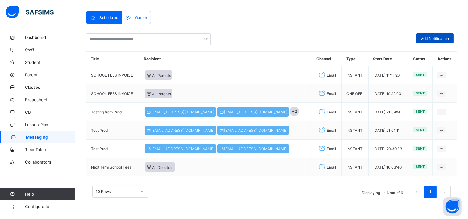
click at [337, 37] on span "Add Notification" at bounding box center [435, 38] width 28 height 5
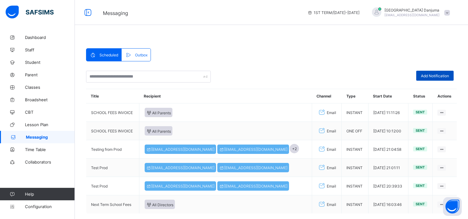
select select "*"
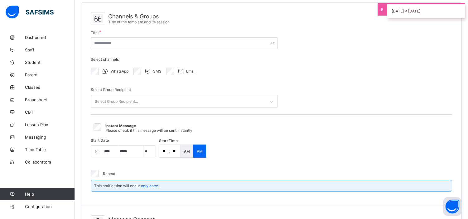
scroll to position [47, 0]
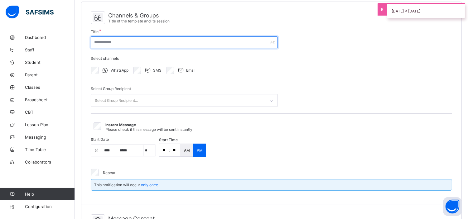
click at [178, 42] on input "text" at bounding box center [184, 43] width 187 height 12
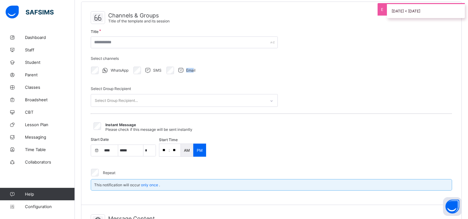
drag, startPoint x: 192, startPoint y: 73, endPoint x: 180, endPoint y: 71, distance: 12.5
click at [180, 71] on div "Email" at bounding box center [186, 70] width 19 height 7
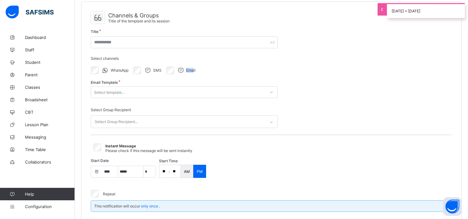
click at [180, 71] on icon at bounding box center [181, 70] width 8 height 7
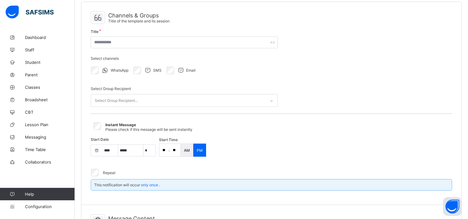
click at [180, 71] on icon at bounding box center [181, 70] width 8 height 7
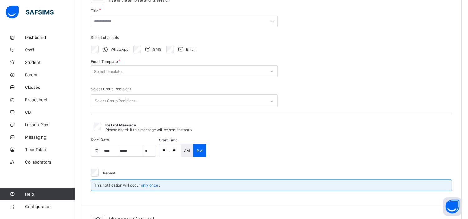
scroll to position [69, 0]
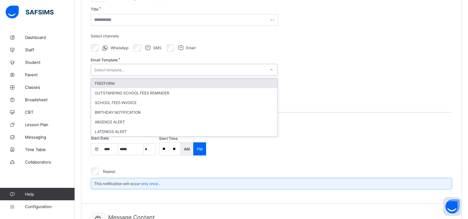
click at [130, 71] on div "Select template..." at bounding box center [178, 70] width 175 height 9
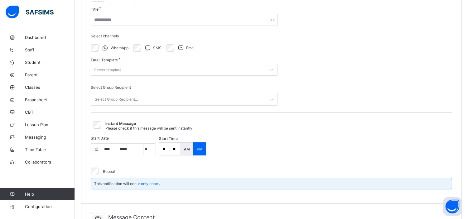
click at [305, 43] on div "Channels & Groups Title of the template and its session Title Select channels W…" at bounding box center [271, 91] width 380 height 225
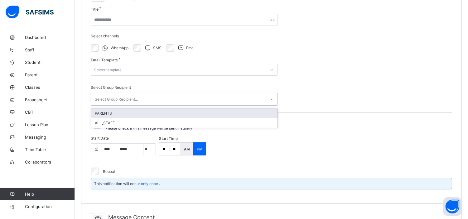
click at [135, 97] on div "Select Group Recipient..." at bounding box center [116, 100] width 43 height 12
click at [113, 111] on div "PARENTS" at bounding box center [184, 114] width 187 height 10
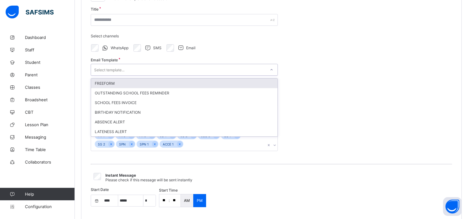
click at [129, 72] on div "Select template..." at bounding box center [178, 70] width 175 height 9
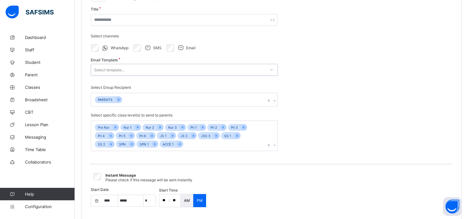
click at [129, 72] on div "Select template..." at bounding box center [178, 70] width 175 height 9
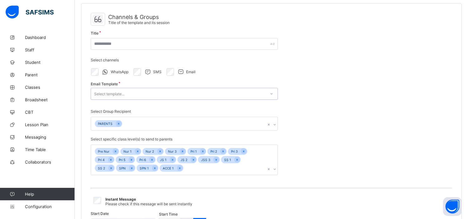
scroll to position [43, 0]
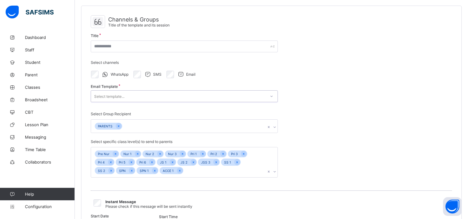
click at [129, 90] on div "Select template..." at bounding box center [184, 96] width 187 height 12
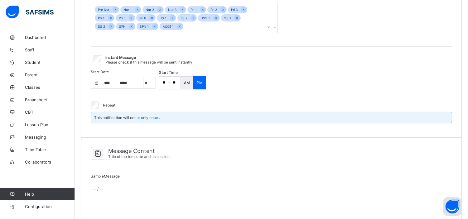
scroll to position [209, 0]
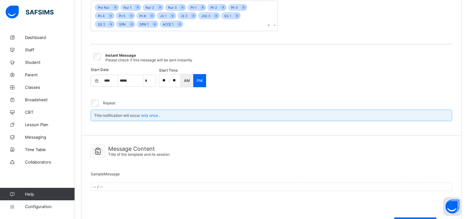
click at [121, 58] on span "Please check if this message will be sent instantly" at bounding box center [148, 60] width 87 height 5
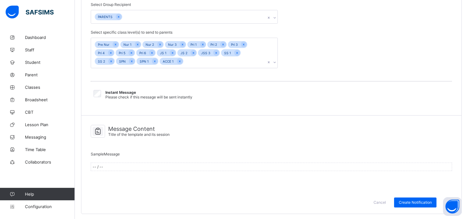
click at [120, 93] on span "Instant Message" at bounding box center [120, 92] width 31 height 5
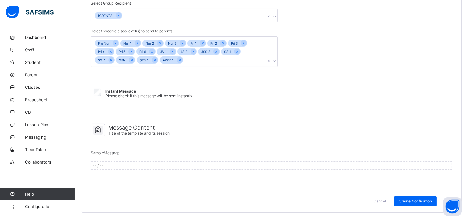
select select "*"
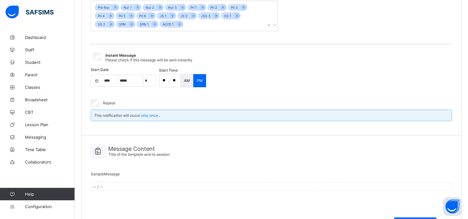
click at [167, 78] on input "**" at bounding box center [163, 81] width 9 height 12
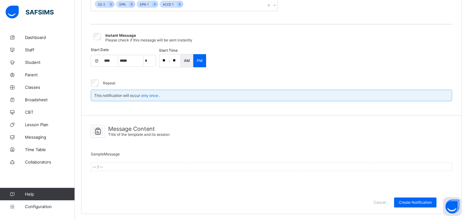
click at [107, 158] on div "Sample Message -- / --" at bounding box center [272, 163] width 362 height 29
click at [110, 158] on div "-- / --" at bounding box center [272, 167] width 362 height 8
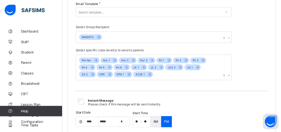
scroll to position [125, 0]
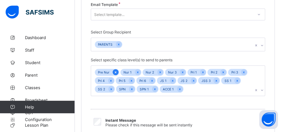
click at [115, 70] on icon at bounding box center [115, 72] width 3 height 4
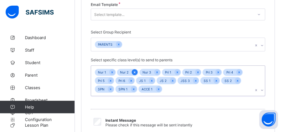
click at [134, 71] on icon at bounding box center [135, 72] width 2 height 2
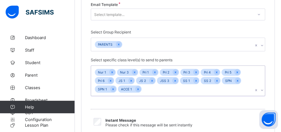
click at [134, 71] on icon at bounding box center [135, 72] width 2 height 2
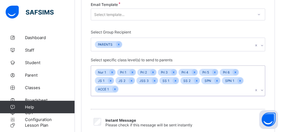
click at [134, 70] on div at bounding box center [132, 72] width 6 height 6
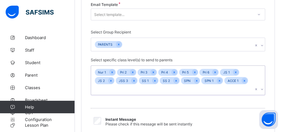
click at [134, 70] on icon at bounding box center [132, 72] width 3 height 4
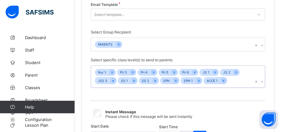
click at [134, 70] on icon at bounding box center [132, 72] width 3 height 4
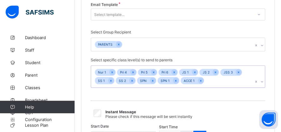
click at [134, 70] on icon at bounding box center [132, 72] width 3 height 4
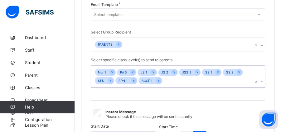
click at [134, 70] on icon at bounding box center [132, 72] width 3 height 4
click at [134, 70] on div at bounding box center [133, 72] width 6 height 6
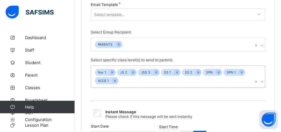
click at [134, 70] on icon at bounding box center [132, 72] width 3 height 4
click at [134, 70] on icon at bounding box center [135, 72] width 3 height 4
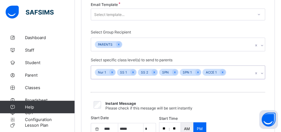
click at [134, 70] on icon at bounding box center [132, 72] width 3 height 4
click at [134, 70] on icon at bounding box center [133, 72] width 3 height 4
click at [134, 70] on icon at bounding box center [132, 72] width 3 height 4
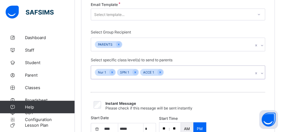
click at [134, 70] on icon at bounding box center [135, 72] width 3 height 4
click at [134, 70] on div at bounding box center [137, 72] width 6 height 6
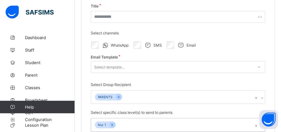
scroll to position [72, 0]
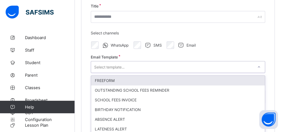
click at [125, 67] on div "Select template..." at bounding box center [172, 66] width 162 height 9
click at [113, 78] on div "FREEFORM" at bounding box center [178, 81] width 174 height 10
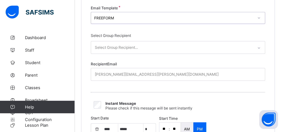
scroll to position [120, 0]
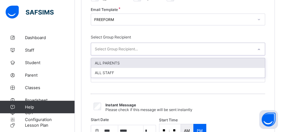
click at [119, 48] on div "Select Group Recipient..." at bounding box center [116, 49] width 43 height 12
click at [110, 61] on div "ALL PARENTS" at bounding box center [178, 63] width 174 height 10
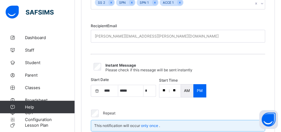
scroll to position [210, 0]
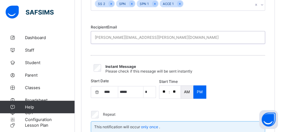
click at [119, 36] on div "john.doe@flexisaf.com" at bounding box center [157, 37] width 124 height 12
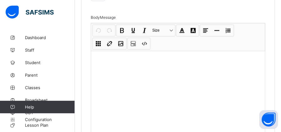
scroll to position [379, 0]
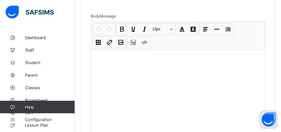
click at [133, 49] on div at bounding box center [178, 96] width 174 height 94
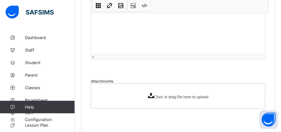
scroll to position [490, 0]
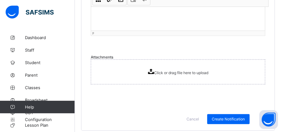
click at [152, 69] on icon at bounding box center [151, 71] width 6 height 5
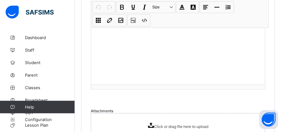
scroll to position [437, 0]
click at [121, 42] on div at bounding box center [178, 38] width 174 height 94
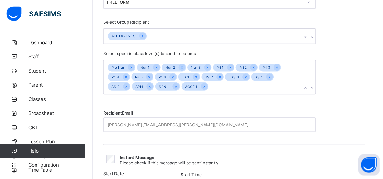
scroll to position [137, 0]
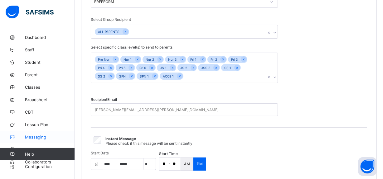
click at [34, 138] on span "Messaging" at bounding box center [50, 137] width 50 height 5
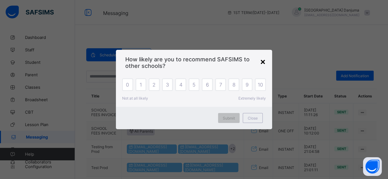
click at [264, 61] on div "×" at bounding box center [263, 61] width 6 height 11
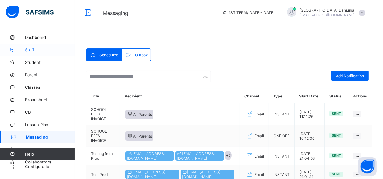
click at [30, 48] on span "Staff" at bounding box center [50, 49] width 50 height 5
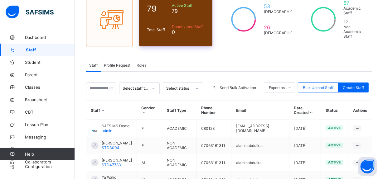
scroll to position [62, 0]
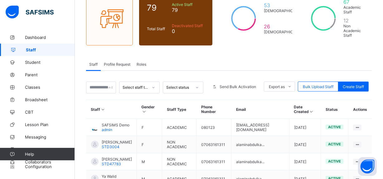
click at [141, 62] on span "Roles" at bounding box center [142, 64] width 10 height 5
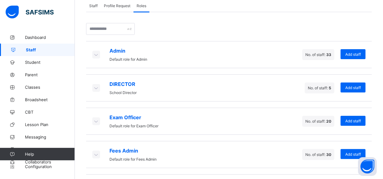
scroll to position [148, 0]
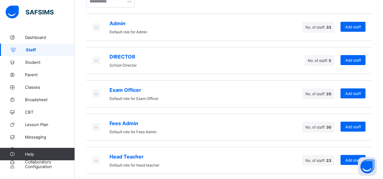
click at [97, 158] on icon at bounding box center [96, 161] width 7 height 6
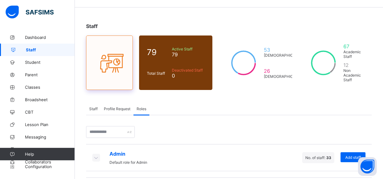
scroll to position [18, 0]
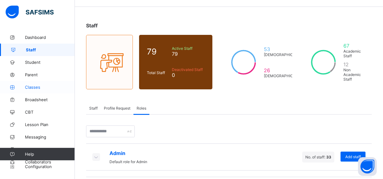
click at [38, 86] on span "Classes" at bounding box center [50, 87] width 50 height 5
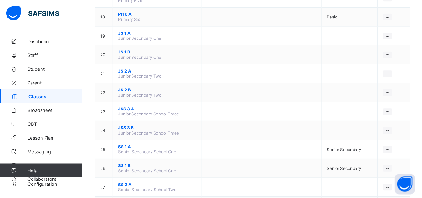
scroll to position [358, 0]
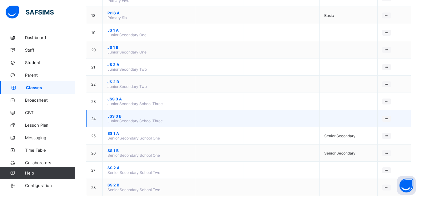
click at [116, 115] on span "JSS 3 B" at bounding box center [148, 116] width 83 height 5
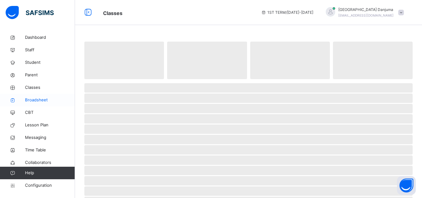
click at [46, 99] on span "Broadsheet" at bounding box center [50, 100] width 50 height 6
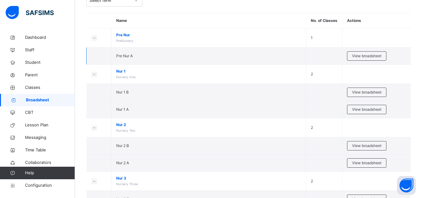
scroll to position [46, 0]
click at [337, 106] on span "View broadsheet" at bounding box center [366, 109] width 29 height 6
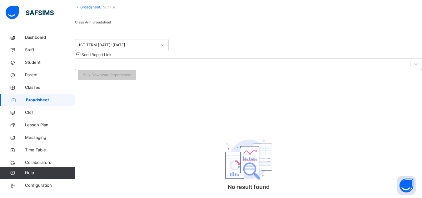
scroll to position [33, 0]
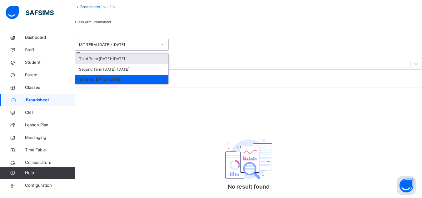
click at [135, 47] on div "1ST TERM 2023-2024" at bounding box center [117, 45] width 79 height 6
click at [127, 64] on div "Third Term [DATE]-[DATE]" at bounding box center [121, 58] width 93 height 11
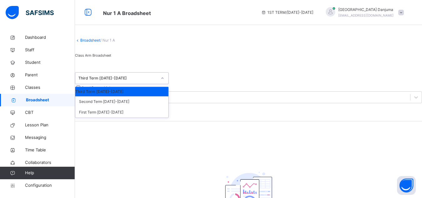
click at [127, 81] on div "Third Term [DATE]-[DATE]" at bounding box center [117, 78] width 79 height 6
click at [123, 107] on div "Second Term [DATE]-[DATE]" at bounding box center [121, 101] width 93 height 11
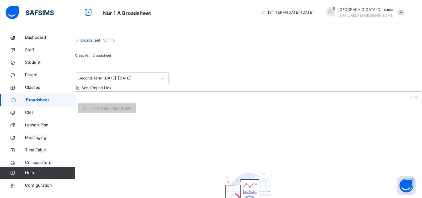
click at [45, 98] on span "Broadsheet" at bounding box center [50, 100] width 49 height 6
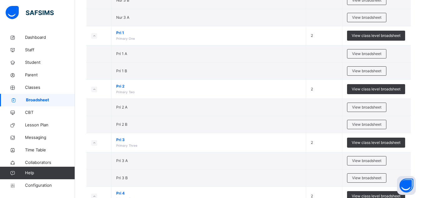
scroll to position [245, 0]
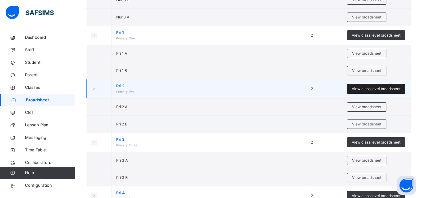
click at [337, 89] on span "View class level broadsheet" at bounding box center [375, 89] width 49 height 6
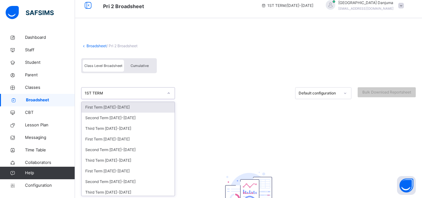
click at [111, 98] on div "option First Term 2025-2026 focused, 1 of 18. 18 results available. Use Up and …" at bounding box center [248, 100] width 334 height 43
click at [115, 106] on div "First Term 2025-2026" at bounding box center [127, 106] width 93 height 11
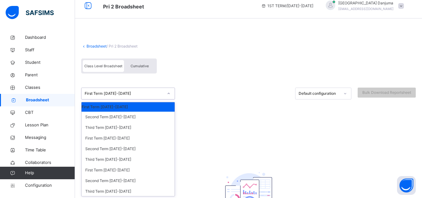
click at [109, 99] on div "option First Term 2025-2026 focused, 1 of 18. 18 results available. Use Up and …" at bounding box center [128, 93] width 94 height 12
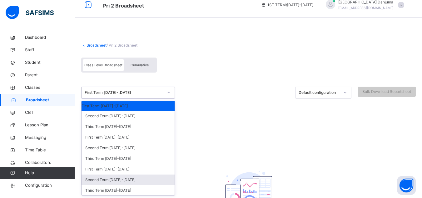
click at [126, 158] on div "Second Term [DATE]-[DATE]" at bounding box center [127, 179] width 93 height 11
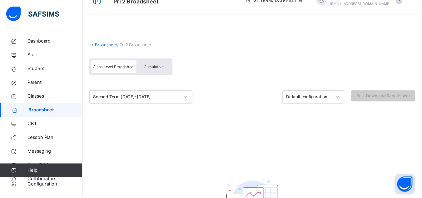
scroll to position [12, 0]
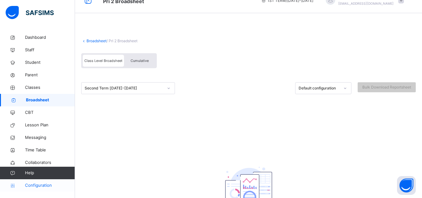
click at [42, 158] on span "Configuration" at bounding box center [50, 185] width 50 height 6
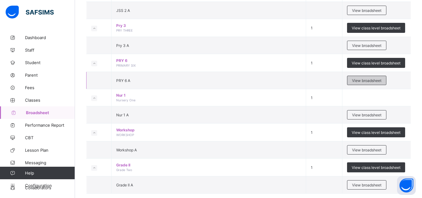
scroll to position [275, 0]
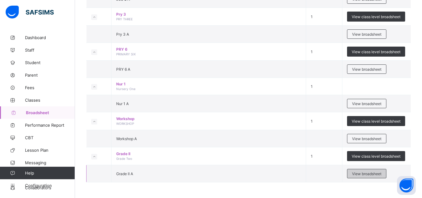
click at [373, 174] on span "View broadsheet" at bounding box center [366, 173] width 29 height 5
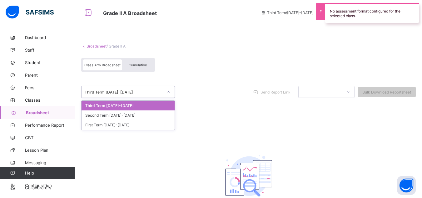
click at [122, 91] on div "Third Term [DATE]-[DATE]" at bounding box center [124, 92] width 79 height 5
click at [126, 114] on div "Second Term [DATE]-[DATE]" at bounding box center [127, 115] width 93 height 10
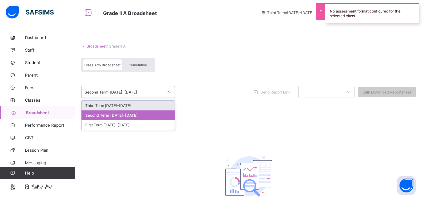
click at [130, 94] on div "Second Term [DATE]-[DATE]" at bounding box center [124, 92] width 79 height 5
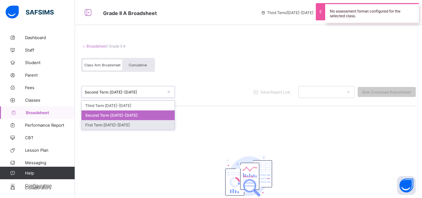
click at [126, 125] on div "First Term [DATE]-[DATE]" at bounding box center [127, 125] width 93 height 10
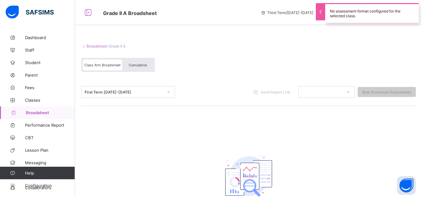
click at [101, 46] on link "Broadsheet" at bounding box center [96, 46] width 20 height 5
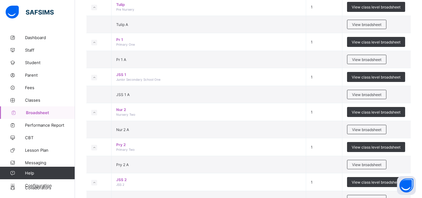
scroll to position [76, 0]
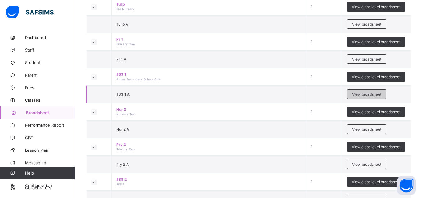
click at [363, 92] on span "View broadsheet" at bounding box center [366, 94] width 29 height 5
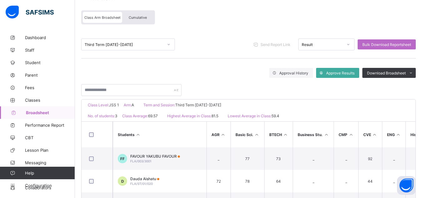
scroll to position [46, 0]
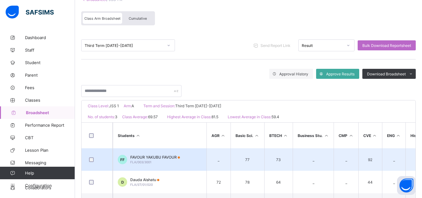
click at [168, 156] on span "FAVOUR YAKUBU FAVOUR" at bounding box center [155, 156] width 50 height 5
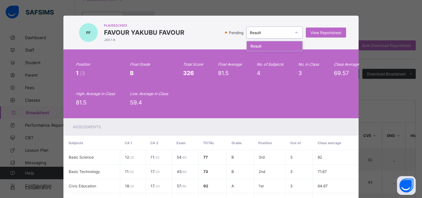
click at [275, 35] on div "Result" at bounding box center [268, 32] width 44 height 9
click at [190, 38] on div "Pending Result View Reportsheet" at bounding box center [266, 33] width 159 height 12
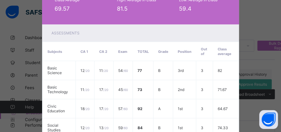
scroll to position [196, 0]
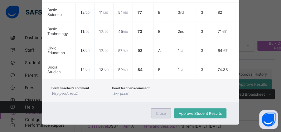
click at [163, 111] on span "Close" at bounding box center [161, 113] width 10 height 5
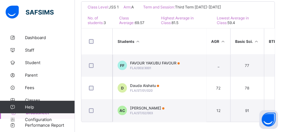
scroll to position [168, 0]
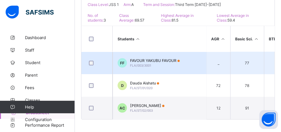
click at [153, 58] on span "FAVOUR YAKUBU FAVOUR" at bounding box center [155, 60] width 50 height 5
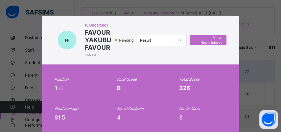
scroll to position [159, 0]
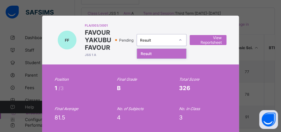
click at [164, 42] on div "Result" at bounding box center [157, 40] width 35 height 5
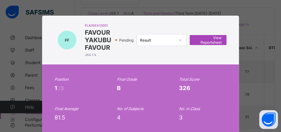
click at [218, 39] on span "View Reportsheet" at bounding box center [207, 39] width 27 height 9
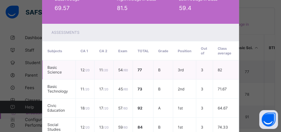
scroll to position [196, 0]
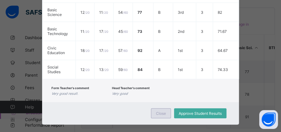
click at [161, 109] on div "Close" at bounding box center [161, 113] width 20 height 10
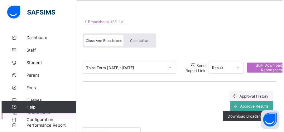
scroll to position [22, 0]
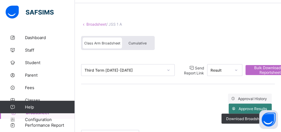
click at [245, 106] on span "Approve Results" at bounding box center [253, 108] width 28 height 5
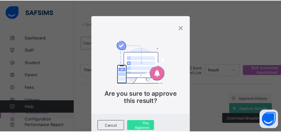
scroll to position [21, 0]
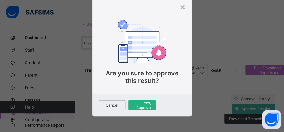
click at [144, 105] on span "Yes, Approve" at bounding box center [141, 104] width 17 height 9
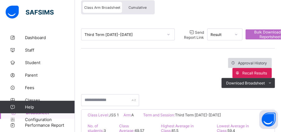
scroll to position [54, 0]
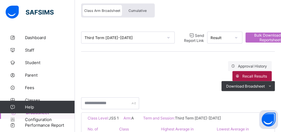
click at [258, 75] on span "Recall Results" at bounding box center [254, 76] width 25 height 5
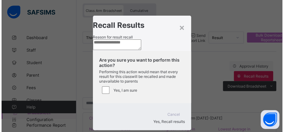
scroll to position [44, 0]
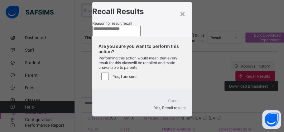
click at [128, 26] on textarea at bounding box center [116, 31] width 48 height 11
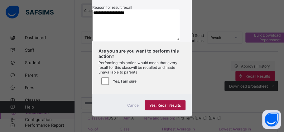
type textarea "**********"
click at [158, 102] on div "Yes, Recall results" at bounding box center [165, 105] width 41 height 10
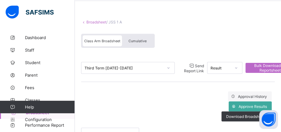
scroll to position [0, 0]
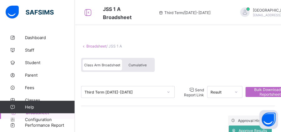
click at [200, 44] on div "Broadsheet / JSS 1 A" at bounding box center [178, 46] width 194 height 5
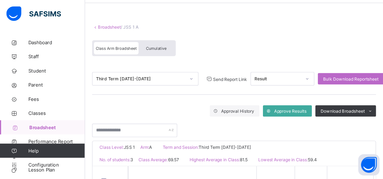
scroll to position [0, 5]
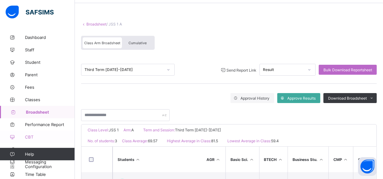
click at [36, 135] on span "CBT" at bounding box center [50, 137] width 50 height 5
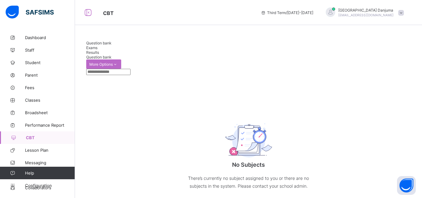
click at [124, 45] on div "Exams" at bounding box center [248, 47] width 324 height 5
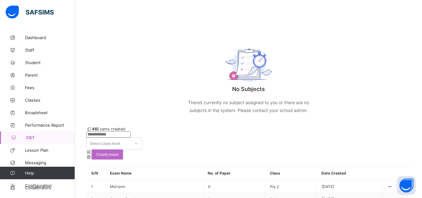
scroll to position [84, 0]
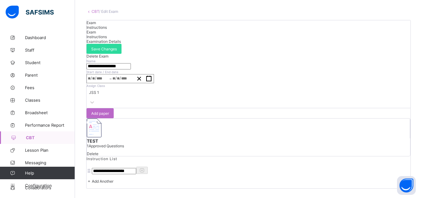
scroll to position [81, 0]
click at [109, 111] on span "Add paper" at bounding box center [100, 113] width 18 height 5
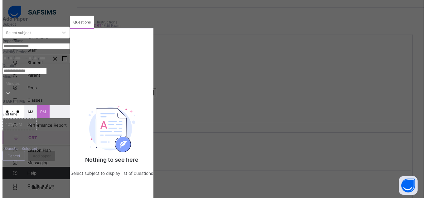
scroll to position [0, 0]
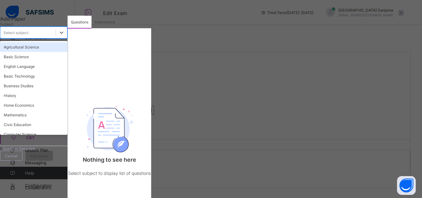
click at [56, 37] on div "Select subject" at bounding box center [27, 32] width 55 height 9
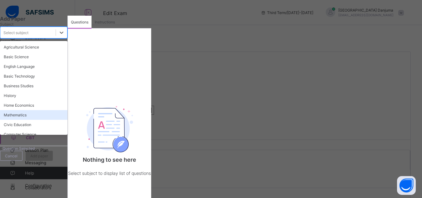
click at [44, 119] on div "Mathematics" at bounding box center [33, 115] width 67 height 10
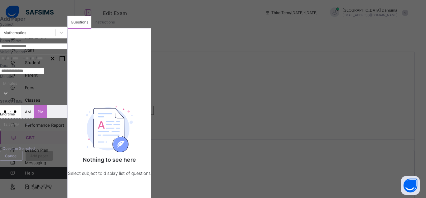
click at [118, 28] on div "Instructions" at bounding box center [104, 22] width 27 height 12
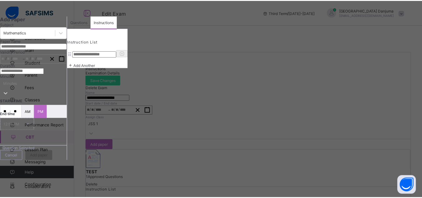
scroll to position [127, 0]
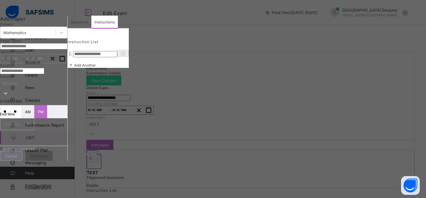
click at [22, 150] on div "Cancel" at bounding box center [11, 155] width 22 height 10
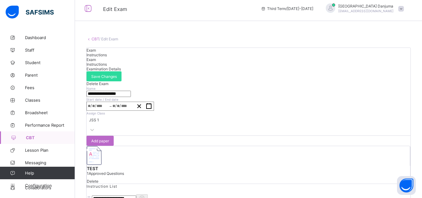
scroll to position [0, 0]
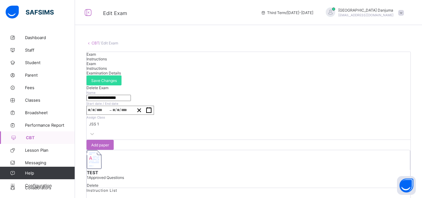
click at [95, 43] on link "CBT" at bounding box center [94, 43] width 7 height 5
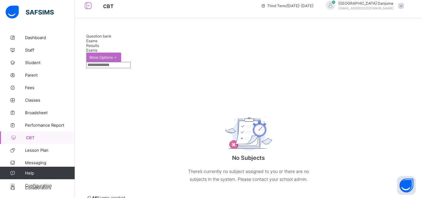
scroll to position [6, 0]
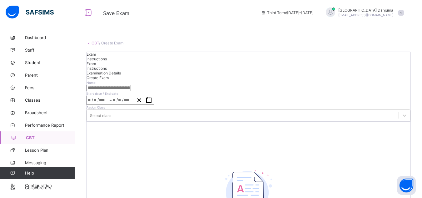
click at [95, 44] on link "CBT" at bounding box center [94, 43] width 7 height 5
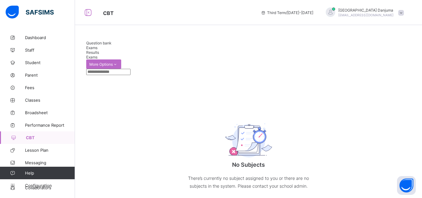
click at [108, 45] on span "Question bank" at bounding box center [98, 43] width 25 height 5
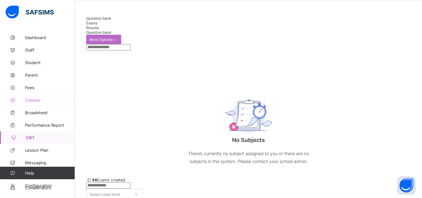
click at [34, 100] on span "Classes" at bounding box center [50, 99] width 50 height 5
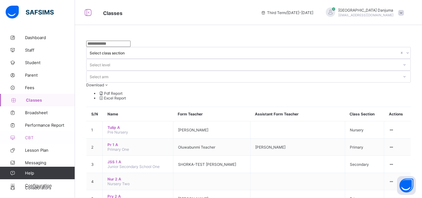
click at [32, 135] on span "CBT" at bounding box center [50, 137] width 50 height 5
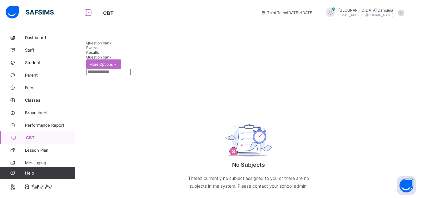
scroll to position [2, 0]
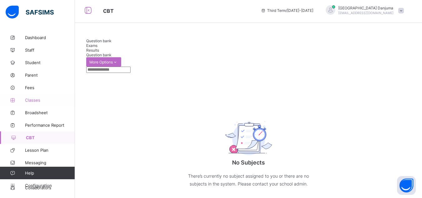
click at [37, 98] on span "Classes" at bounding box center [50, 99] width 50 height 5
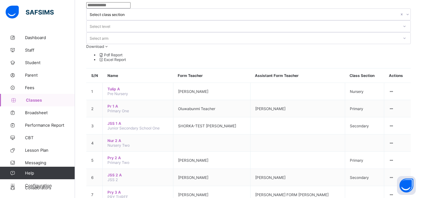
scroll to position [39, 0]
click at [114, 120] on span "JSS 1 A" at bounding box center [137, 122] width 61 height 5
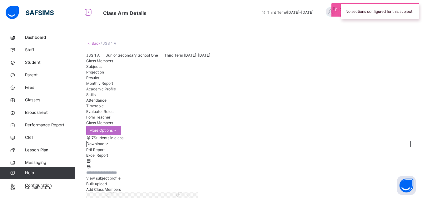
click at [101, 69] on span "Subjects" at bounding box center [93, 66] width 15 height 5
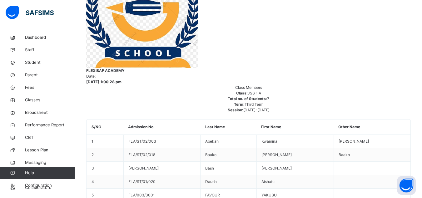
scroll to position [240, 0]
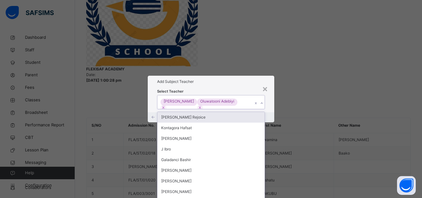
click at [264, 98] on div at bounding box center [261, 103] width 6 height 10
type input "***"
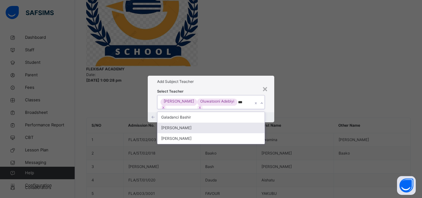
click at [198, 122] on div "Danjuma Iranyang" at bounding box center [210, 127] width 107 height 11
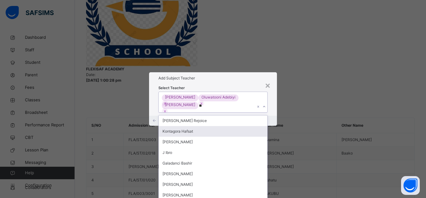
type input "***"
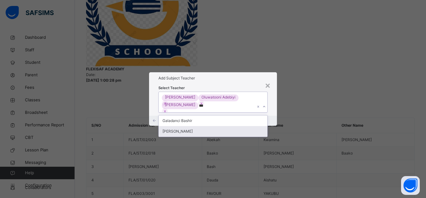
click at [188, 126] on div "Danjuma Iranyang" at bounding box center [213, 131] width 109 height 11
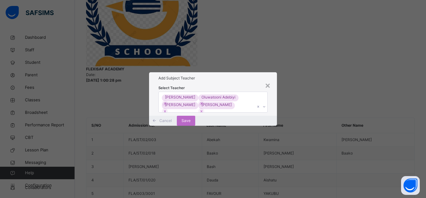
click at [273, 112] on div "Select Teacher John Doe Oluwatooni Adebiyi Danjuma Iranyang Danjuma Iranyang" at bounding box center [213, 100] width 128 height 32
click at [191, 123] on span "Save" at bounding box center [186, 121] width 9 height 6
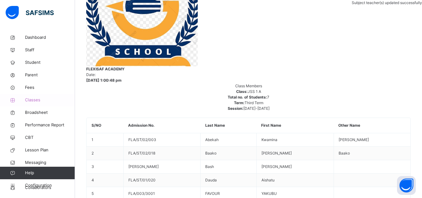
click at [32, 100] on span "Classes" at bounding box center [50, 100] width 50 height 6
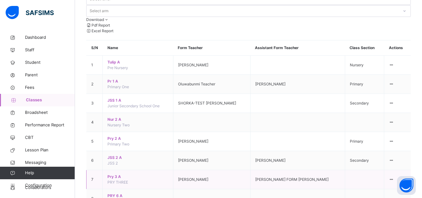
scroll to position [64, 0]
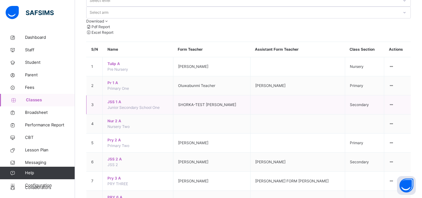
click at [113, 99] on span "JSS 1 A" at bounding box center [137, 102] width 61 height 6
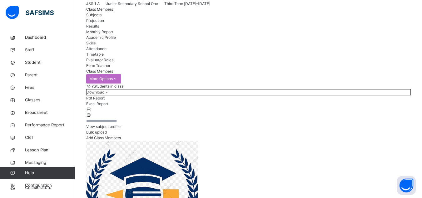
scroll to position [53, 0]
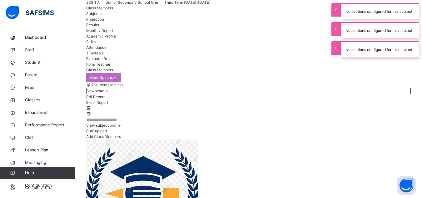
click at [101, 16] on span "Subjects" at bounding box center [93, 13] width 15 height 5
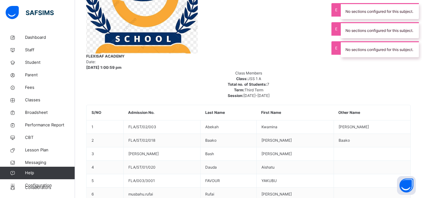
scroll to position [252, 0]
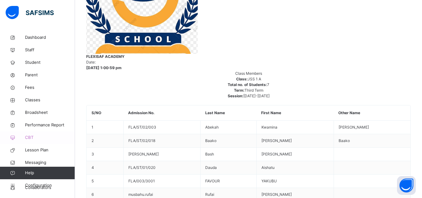
click at [32, 134] on link "CBT" at bounding box center [37, 137] width 75 height 12
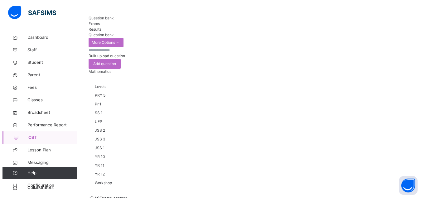
scroll to position [9, 0]
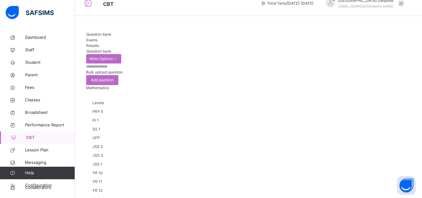
click at [123, 70] on span "Bulk upload question" at bounding box center [104, 72] width 37 height 5
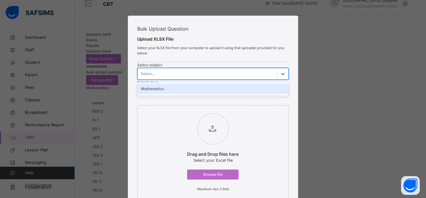
click at [180, 79] on div "Select..." at bounding box center [207, 74] width 139 height 10
click at [159, 94] on div "Mathematics" at bounding box center [213, 88] width 152 height 11
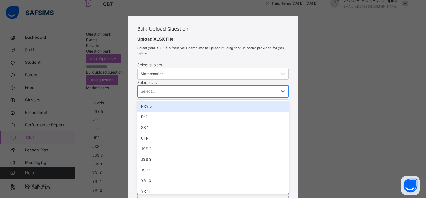
click at [155, 90] on div "Select..." at bounding box center [148, 91] width 14 height 6
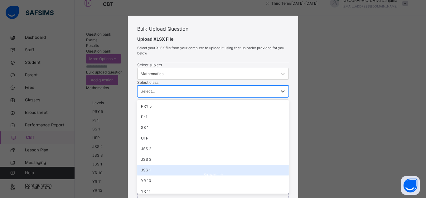
click at [223, 167] on div "JSS 1" at bounding box center [213, 169] width 152 height 11
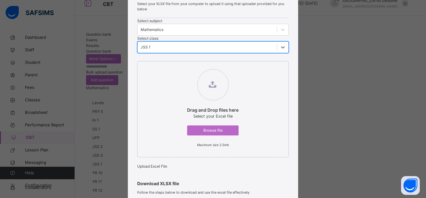
scroll to position [44, 0]
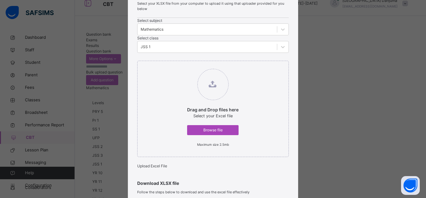
click at [210, 127] on div "Browse file" at bounding box center [212, 130] width 51 height 10
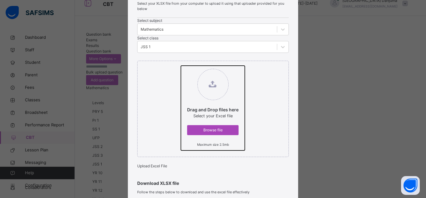
click at [181, 66] on input "Drag and Drop files here Select your Excel file Browse file Maximum size 2.5mb" at bounding box center [181, 66] width 0 height 0
type input "**********"
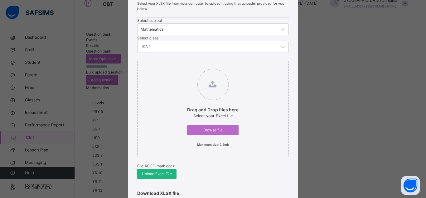
click at [160, 174] on span "Upload Excel File" at bounding box center [157, 174] width 30 height 6
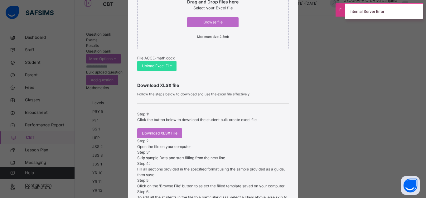
scroll to position [153, 0]
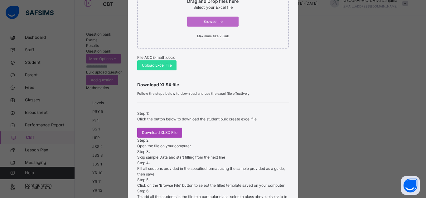
click at [171, 131] on span "Download XLSX File" at bounding box center [160, 132] width 36 height 6
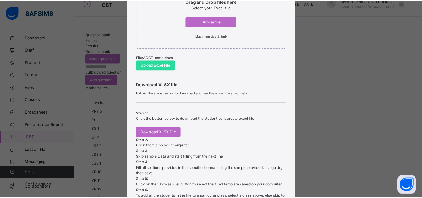
scroll to position [217, 0]
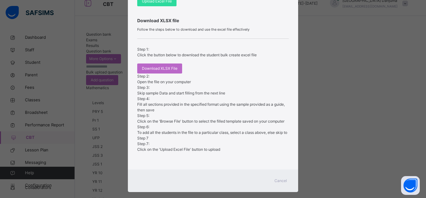
click at [279, 175] on div "Cancel" at bounding box center [281, 180] width 22 height 10
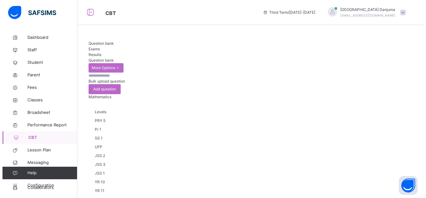
scroll to position [9, 0]
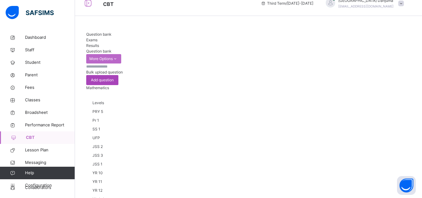
click at [114, 77] on span "Add question" at bounding box center [102, 80] width 23 height 6
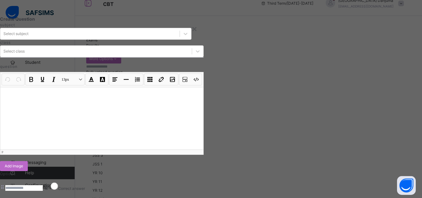
click at [144, 127] on div at bounding box center [101, 118] width 203 height 62
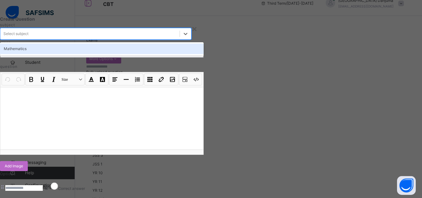
click at [132, 39] on div "Select subject" at bounding box center [89, 34] width 179 height 10
click at [109, 54] on div "Mathematics" at bounding box center [101, 48] width 203 height 11
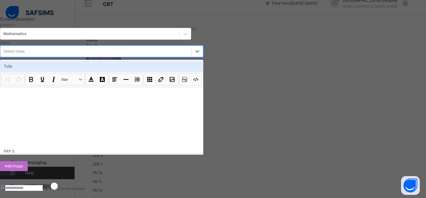
click at [192, 55] on div "Select class" at bounding box center [95, 51] width 191 height 10
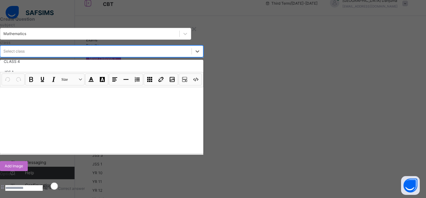
scroll to position [23, 0]
click at [173, 76] on div "JSS 1" at bounding box center [101, 74] width 203 height 11
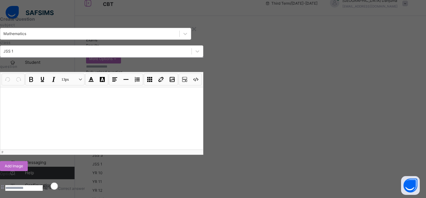
click at [154, 98] on p at bounding box center [101, 95] width 193 height 6
click at [154, 123] on div at bounding box center [101, 118] width 203 height 62
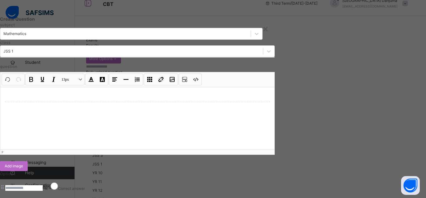
click at [135, 102] on div at bounding box center [137, 101] width 264 height 1
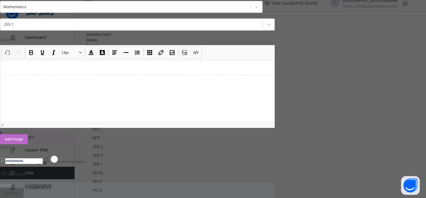
scroll to position [76, 0]
click at [153, 67] on div at bounding box center [137, 91] width 274 height 62
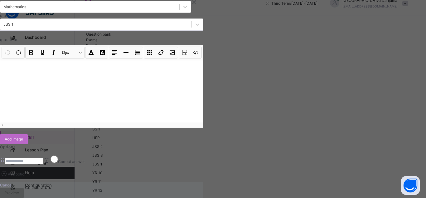
scroll to position [61, 0]
click at [201, 47] on button "Code view" at bounding box center [196, 52] width 11 height 11
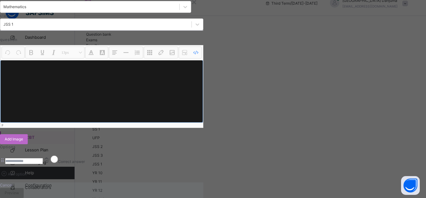
click at [100, 60] on textarea at bounding box center [101, 91] width 203 height 62
paste textarea "**********"
type textarea "**********"
click at [23, 136] on span "Add Image" at bounding box center [14, 139] width 18 height 6
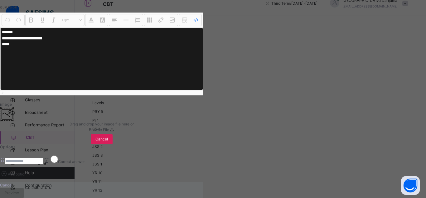
scroll to position [124, 0]
click at [109, 127] on span "Browse File" at bounding box center [99, 129] width 20 height 5
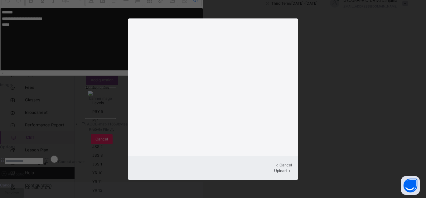
click at [277, 168] on span "Upload" at bounding box center [280, 170] width 12 height 5
click at [279, 168] on span "Upload" at bounding box center [280, 170] width 12 height 5
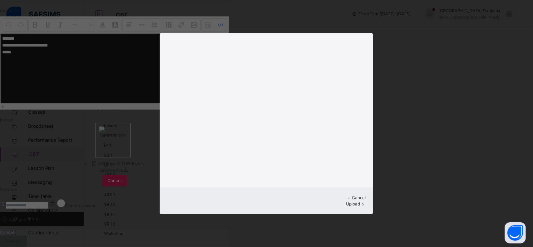
scroll to position [124, 0]
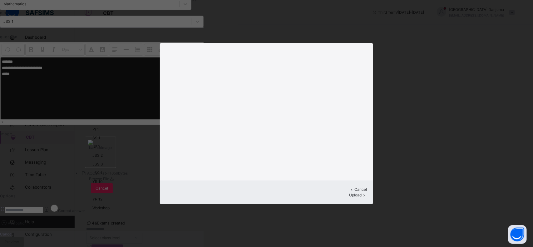
click at [353, 193] on span "Upload" at bounding box center [355, 195] width 12 height 5
click at [354, 189] on span "Cancel" at bounding box center [360, 189] width 12 height 5
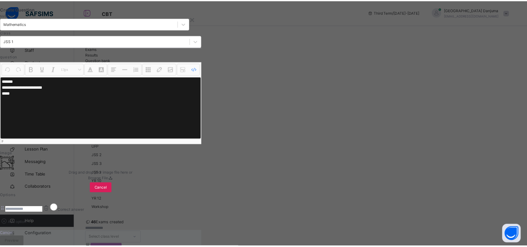
scroll to position [124, 0]
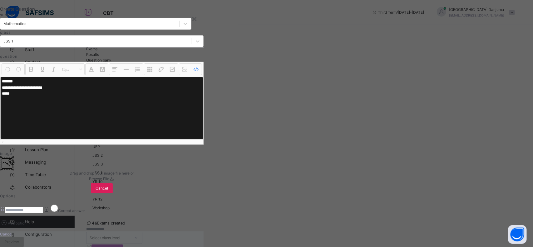
click at [12, 197] on span "Cancel" at bounding box center [6, 234] width 12 height 5
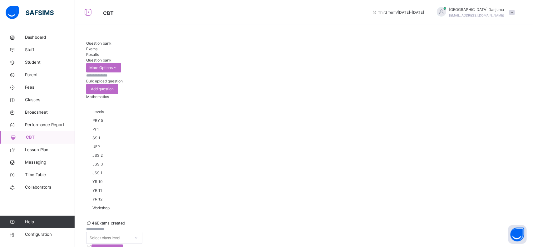
click at [99, 52] on span "Results" at bounding box center [92, 54] width 13 height 5
click at [97, 47] on span "Exams" at bounding box center [91, 48] width 11 height 5
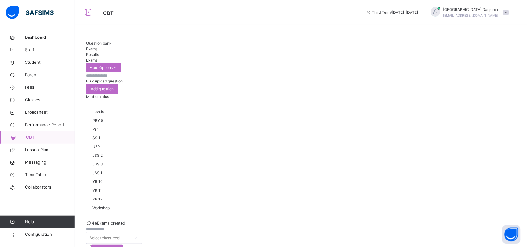
click at [94, 46] on span "Question bank" at bounding box center [98, 43] width 25 height 5
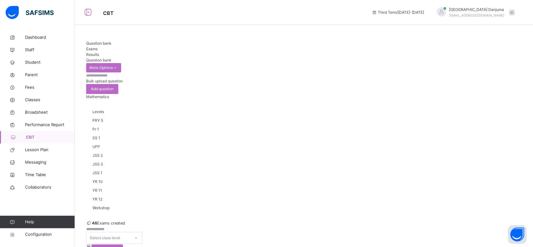
click at [97, 47] on span "Exams" at bounding box center [91, 48] width 11 height 5
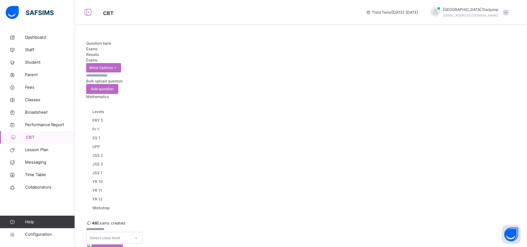
click at [99, 52] on span "Results" at bounding box center [92, 54] width 13 height 5
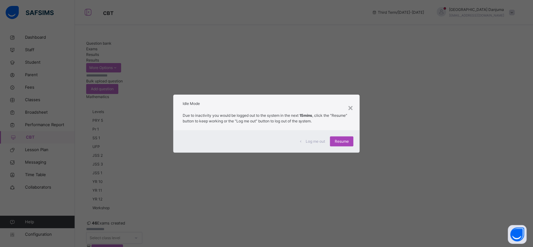
click at [341, 139] on span "Resume" at bounding box center [341, 142] width 14 height 6
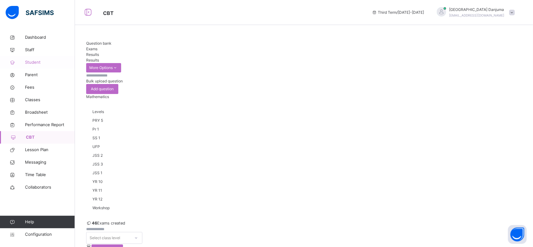
click at [38, 60] on span "Student" at bounding box center [50, 62] width 50 height 6
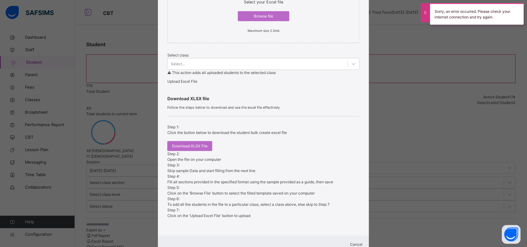
scroll to position [138, 0]
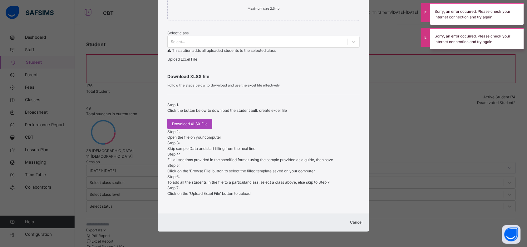
click at [190, 127] on span "Download XLSX File" at bounding box center [190, 124] width 36 height 6
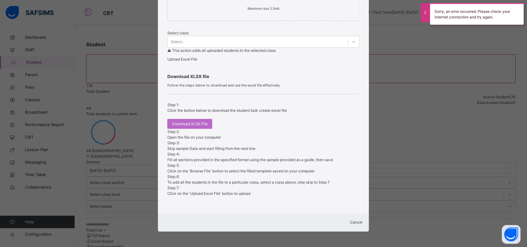
click at [353, 197] on span "Cancel" at bounding box center [356, 222] width 12 height 5
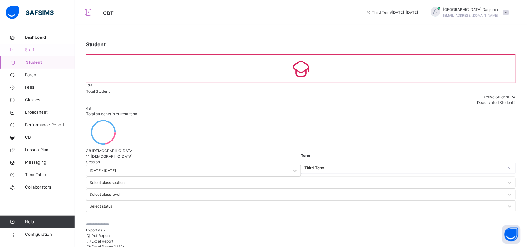
click at [38, 49] on span "Staff" at bounding box center [50, 50] width 50 height 6
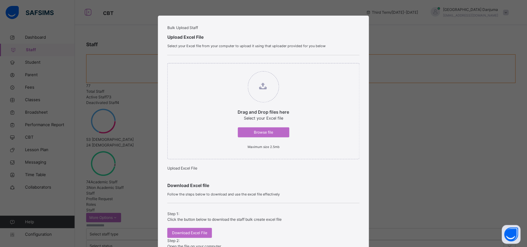
scroll to position [101, 0]
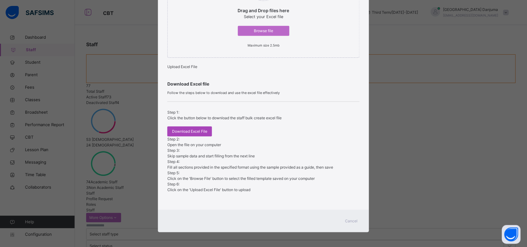
click at [192, 134] on span "Download Excel File" at bounding box center [189, 132] width 35 height 6
click at [350, 197] on span "Cancel" at bounding box center [351, 221] width 12 height 6
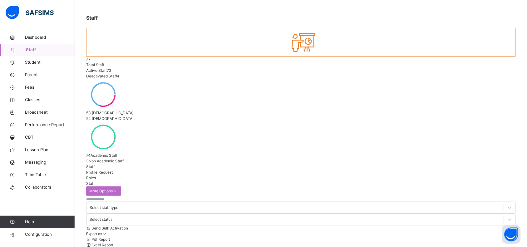
scroll to position [0, 0]
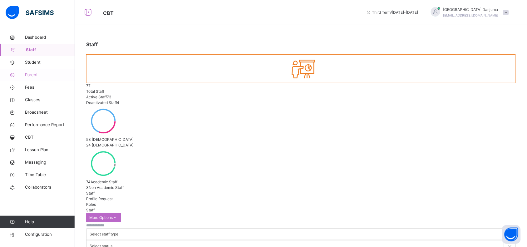
click at [33, 73] on span "Parent" at bounding box center [50, 75] width 50 height 6
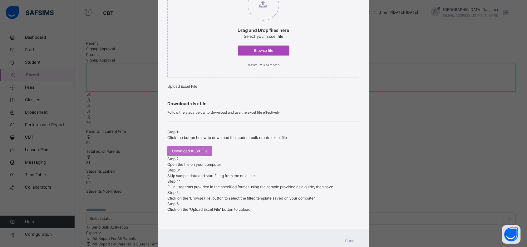
scroll to position [101, 0]
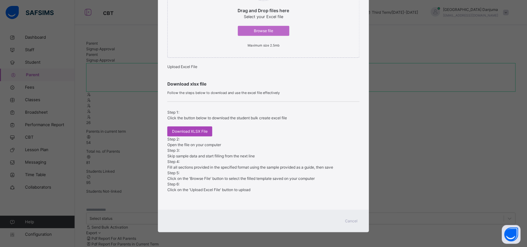
click at [186, 134] on span "Download XLSX File" at bounding box center [190, 132] width 36 height 6
click at [73, 26] on div "Bulk Upload Parent Upload xlsx File Select your xlsx file from your computer to…" at bounding box center [263, 123] width 527 height 247
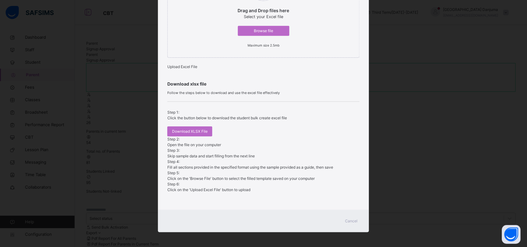
scroll to position [156, 0]
click at [353, 197] on span "Cancel" at bounding box center [351, 221] width 12 height 6
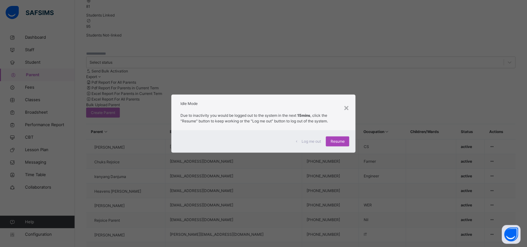
click at [342, 141] on span "Resume" at bounding box center [337, 142] width 14 height 6
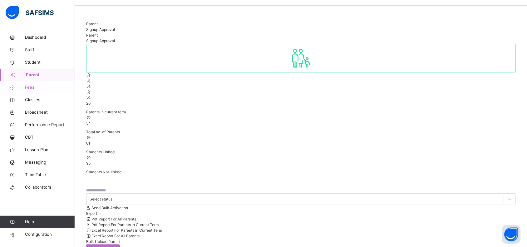
scroll to position [0, 0]
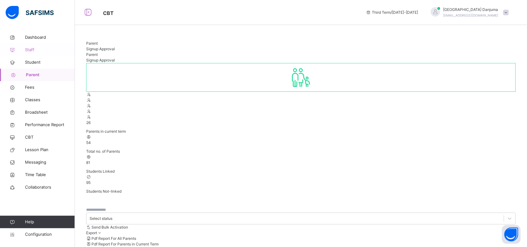
click at [33, 49] on span "Staff" at bounding box center [50, 50] width 50 height 6
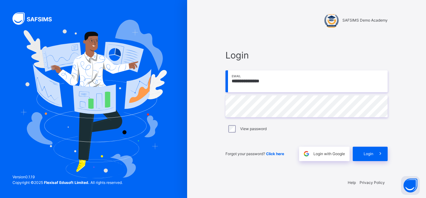
click at [224, 26] on div "SAFSIMS Demo Academy" at bounding box center [306, 15] width 175 height 30
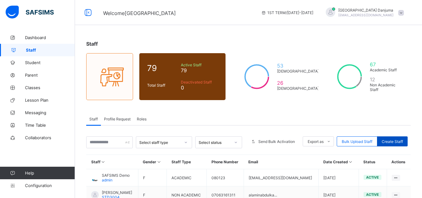
click at [400, 138] on div "Create Staff" at bounding box center [392, 141] width 31 height 10
select select "**"
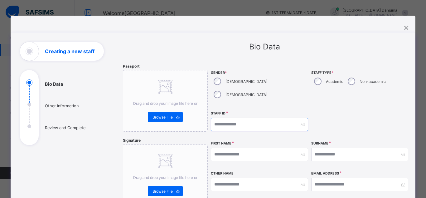
click at [235, 118] on input "text" at bounding box center [259, 124] width 97 height 13
type input "****"
click at [219, 78] on div "[DEMOGRAPHIC_DATA]" at bounding box center [240, 81] width 58 height 13
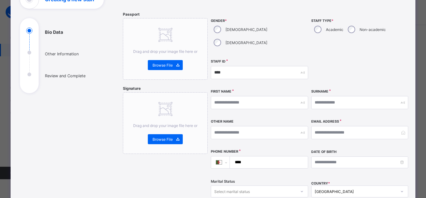
scroll to position [61, 0]
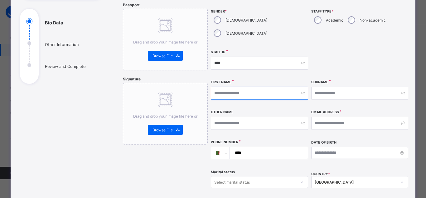
click at [240, 86] on input "text" at bounding box center [259, 92] width 97 height 13
paste input "**********"
type input "****"
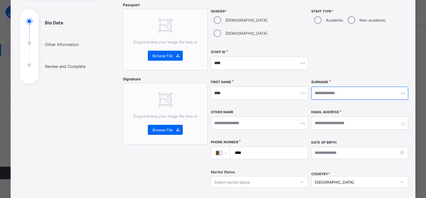
paste input "**********"
type input "****"
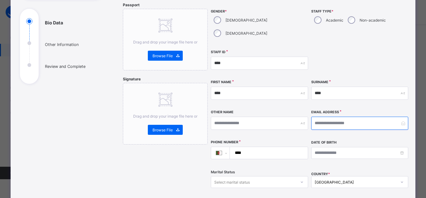
click at [319, 116] on input "email" at bounding box center [359, 122] width 97 height 13
paste input "**********"
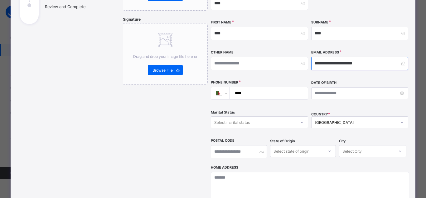
scroll to position [121, 0]
type input "**********"
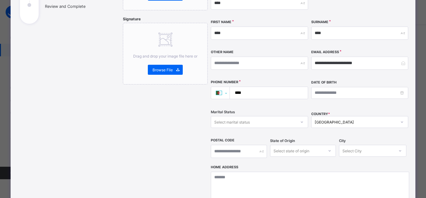
click at [223, 87] on select "**********" at bounding box center [222, 93] width 13 height 12
select select "**"
click at [216, 87] on select "**********" at bounding box center [222, 93] width 13 height 12
click at [271, 87] on input "****" at bounding box center [267, 93] width 73 height 12
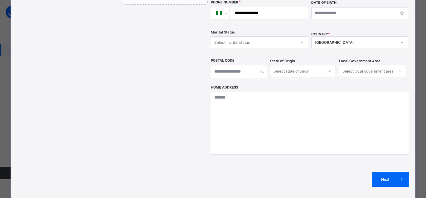
scroll to position [201, 0]
type input "**********"
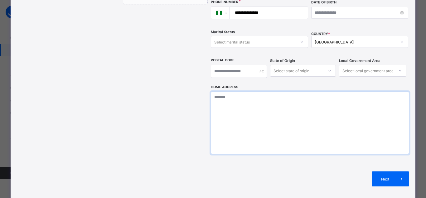
click at [265, 91] on textarea at bounding box center [310, 122] width 198 height 62
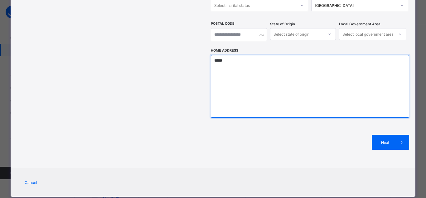
scroll to position [239, 0]
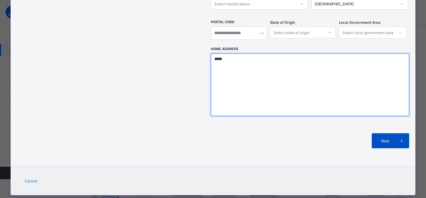
type textarea "*****"
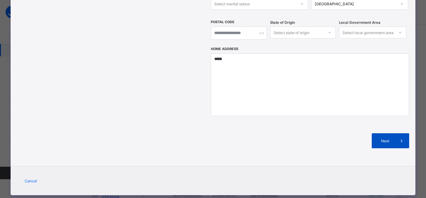
click at [381, 138] on span "Next" at bounding box center [386, 140] width 18 height 5
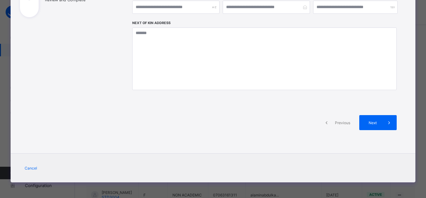
click at [382, 127] on span at bounding box center [389, 122] width 15 height 15
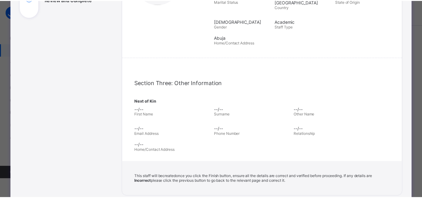
scroll to position [215, 0]
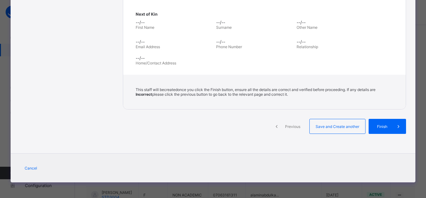
click at [381, 127] on span "Finish" at bounding box center [382, 126] width 18 height 5
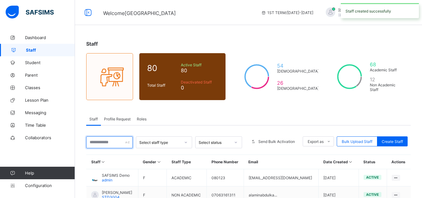
click at [108, 142] on input "text" at bounding box center [109, 142] width 46 height 12
paste input "**********"
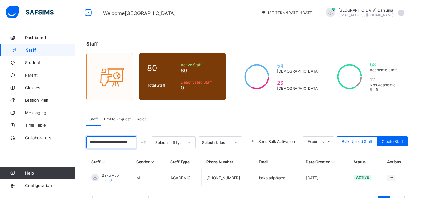
scroll to position [26, 0]
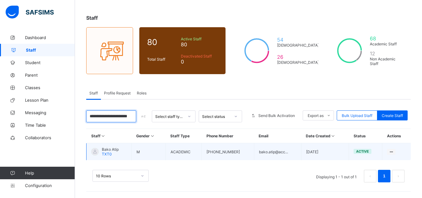
type input "**********"
click at [110, 147] on span "Bako Atip" at bounding box center [110, 149] width 17 height 5
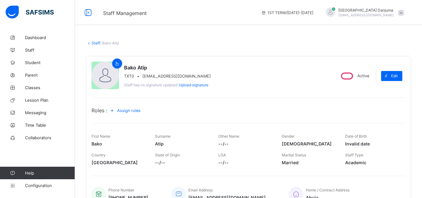
click at [138, 108] on span "Assign roles" at bounding box center [128, 110] width 23 height 5
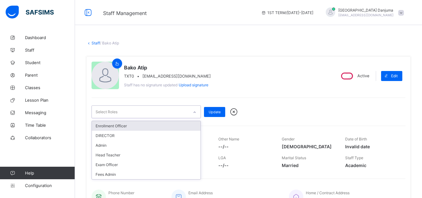
click at [178, 110] on div "Select Roles" at bounding box center [140, 111] width 97 height 12
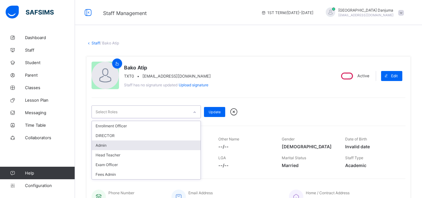
click at [110, 145] on div "Admin" at bounding box center [146, 145] width 109 height 10
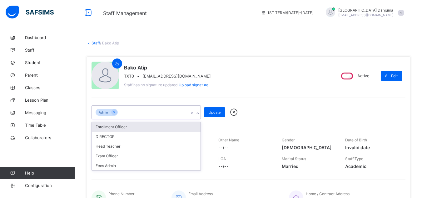
click at [122, 128] on div "Enrollment Officer" at bounding box center [146, 127] width 109 height 10
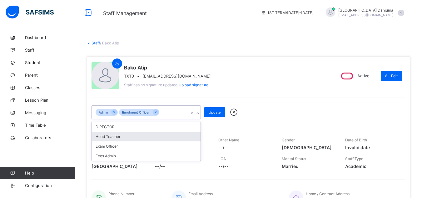
click at [111, 137] on div "Head Teacher" at bounding box center [146, 136] width 109 height 10
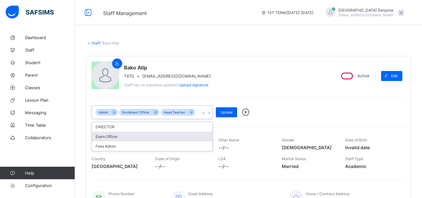
click at [111, 137] on div "Exam Officer" at bounding box center [152, 136] width 120 height 10
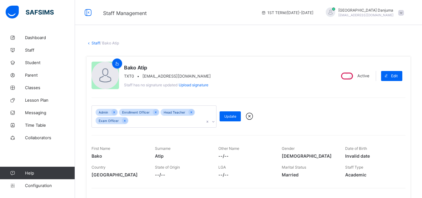
click at [276, 76] on div "Bako Atip TXT0 • [EMAIL_ADDRESS][DOMAIN_NAME] Staff has no signature updated Up…" at bounding box center [210, 75] width 238 height 28
click at [231, 116] on span "Update" at bounding box center [230, 116] width 12 height 4
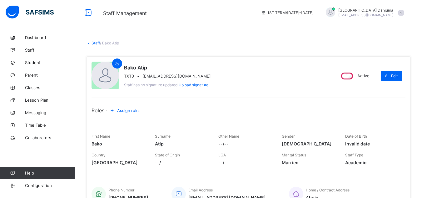
click at [228, 12] on span "Staff Management" at bounding box center [177, 12] width 149 height 8
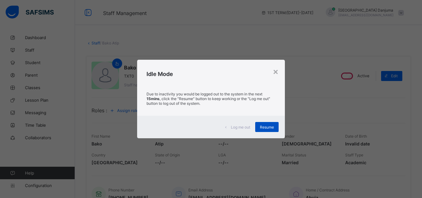
click at [271, 125] on span "Resume" at bounding box center [267, 126] width 14 height 5
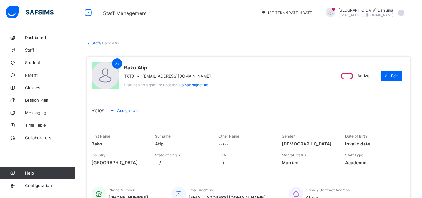
click at [403, 13] on span at bounding box center [401, 13] width 6 height 6
click at [248, 34] on div "Staff / Bako Atip × Delete Staff This action would delete Bako Atip from the sy…" at bounding box center [248, 187] width 347 height 313
click at [95, 43] on link "Staff" at bounding box center [95, 43] width 8 height 5
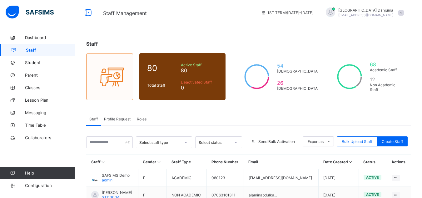
click at [141, 119] on span "Roles" at bounding box center [142, 118] width 10 height 5
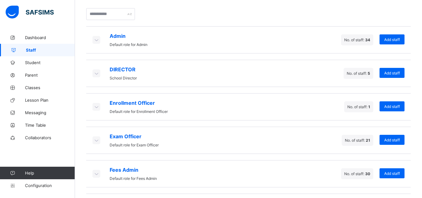
scroll to position [129, 0]
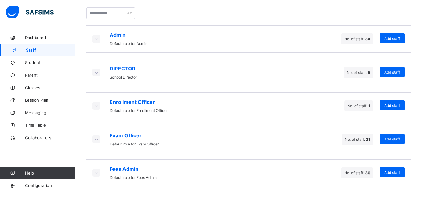
click at [97, 42] on div at bounding box center [96, 39] width 8 height 8
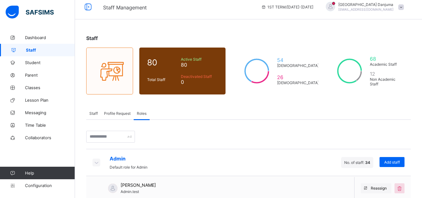
scroll to position [0, 0]
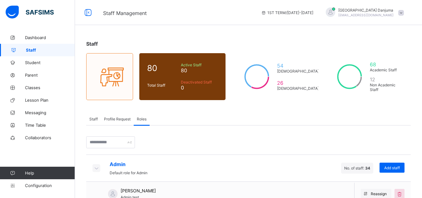
click at [95, 117] on span "Staff" at bounding box center [93, 118] width 8 height 5
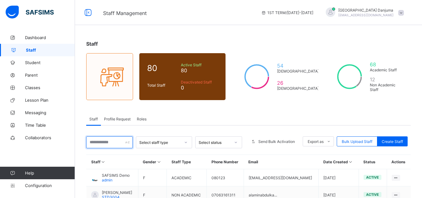
click at [105, 141] on input "text" at bounding box center [109, 142] width 46 height 12
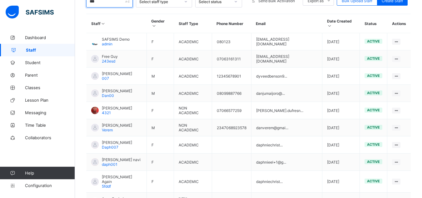
scroll to position [43, 0]
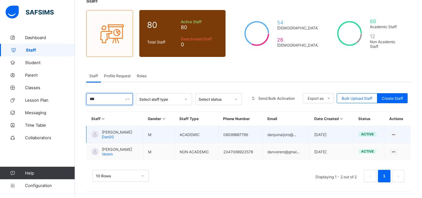
type input "***"
click at [125, 130] on span "[PERSON_NAME]" at bounding box center [117, 131] width 30 height 5
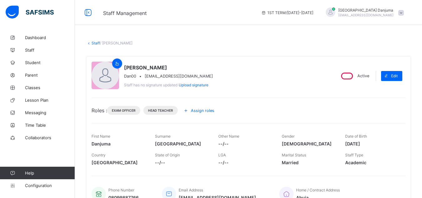
click at [403, 14] on span at bounding box center [401, 13] width 6 height 6
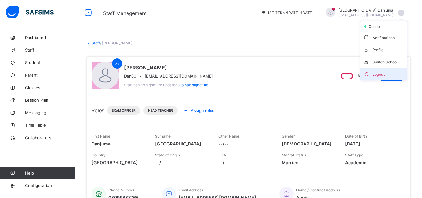
click at [382, 76] on span "Logout" at bounding box center [383, 73] width 41 height 7
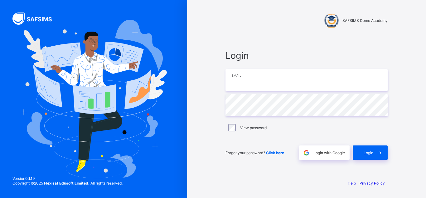
type input "**********"
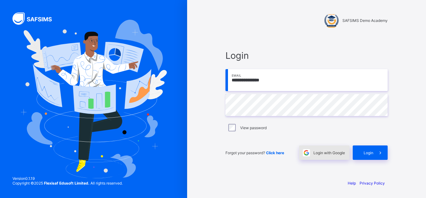
click at [337, 154] on span "Login with Google" at bounding box center [330, 152] width 32 height 5
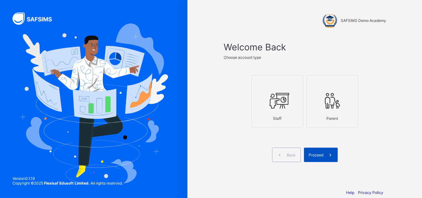
click at [322, 154] on span "Proceed" at bounding box center [315, 154] width 15 height 5
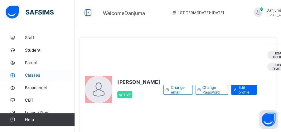
click at [36, 74] on span "Classes" at bounding box center [50, 74] width 50 height 5
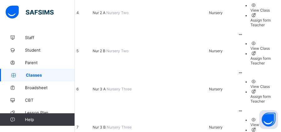
scroll to position [228, 0]
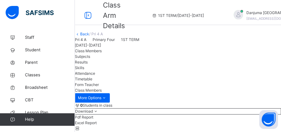
click at [89, 36] on link "Back" at bounding box center [84, 34] width 9 height 5
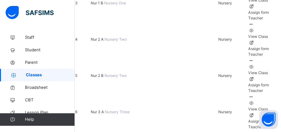
scroll to position [189, 0]
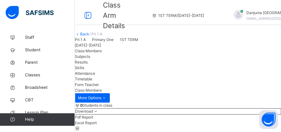
click at [89, 36] on link "Back" at bounding box center [84, 34] width 9 height 5
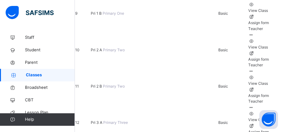
scroll to position [396, 0]
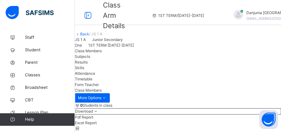
click at [89, 36] on link "Back" at bounding box center [84, 34] width 9 height 5
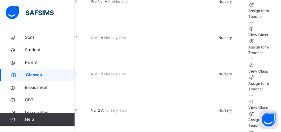
scroll to position [104, 0]
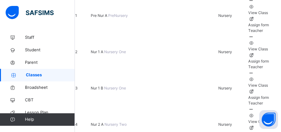
click at [104, 49] on span "Nur 1 A" at bounding box center [97, 51] width 13 height 5
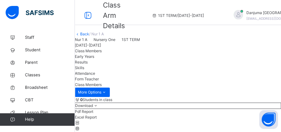
click at [89, 36] on link "Back" at bounding box center [84, 34] width 9 height 5
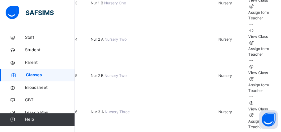
scroll to position [189, 0]
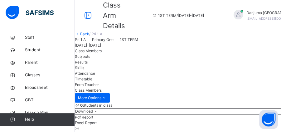
click at [89, 36] on link "Back" at bounding box center [84, 34] width 9 height 5
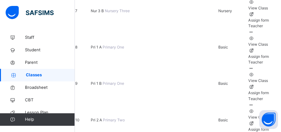
scroll to position [323, 0]
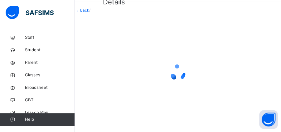
scroll to position [173, 0]
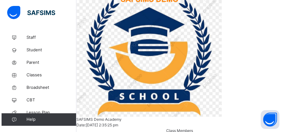
scroll to position [47, 0]
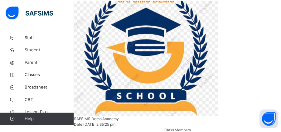
scroll to position [263, 0]
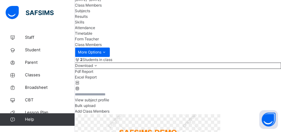
scroll to position [45, 0]
click at [90, 13] on span "Subjects" at bounding box center [82, 11] width 15 height 5
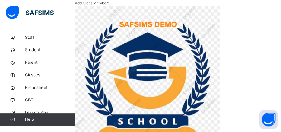
scroll to position [153, 0]
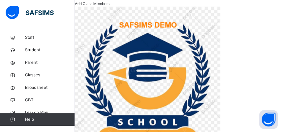
type input "**"
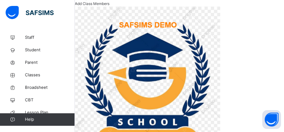
type input "****"
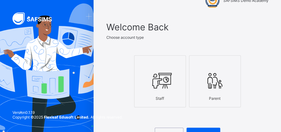
scroll to position [20, 0]
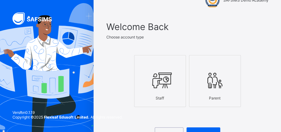
click at [163, 86] on icon at bounding box center [160, 80] width 22 height 19
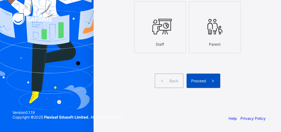
click at [203, 84] on div "Proceed" at bounding box center [204, 80] width 34 height 14
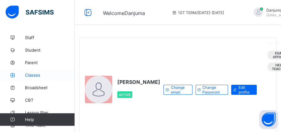
click at [32, 75] on span "Classes" at bounding box center [50, 74] width 50 height 5
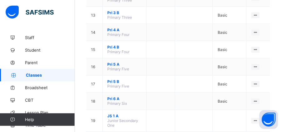
scroll to position [293, 0]
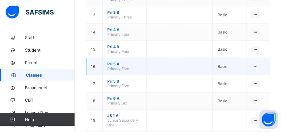
click at [113, 61] on span "Pri 5 A" at bounding box center [124, 63] width 34 height 5
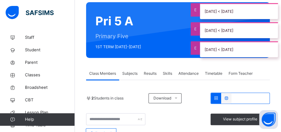
scroll to position [50, 0]
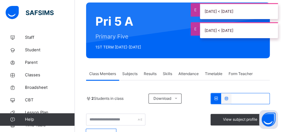
click at [131, 75] on span "Subjects" at bounding box center [129, 74] width 15 height 6
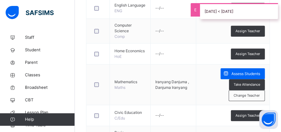
scroll to position [181, 0]
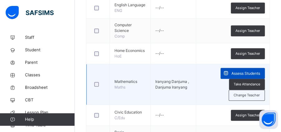
click at [246, 76] on span "Assess Students" at bounding box center [246, 74] width 29 height 6
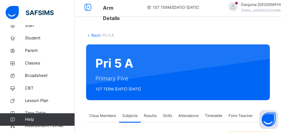
scroll to position [0, 0]
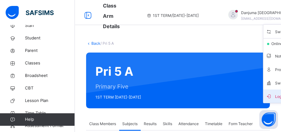
click at [266, 94] on span "Logout" at bounding box center [286, 96] width 41 height 8
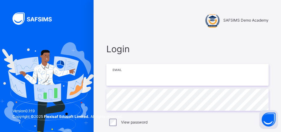
type input "**********"
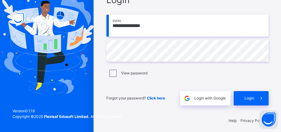
scroll to position [50, 0]
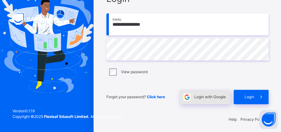
click at [218, 97] on span "Login with Google" at bounding box center [210, 97] width 32 height 6
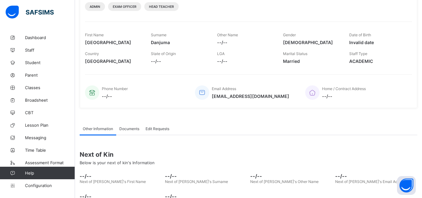
scroll to position [87, 0]
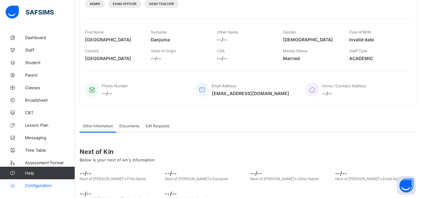
click at [44, 158] on span "Configuration" at bounding box center [50, 185] width 50 height 5
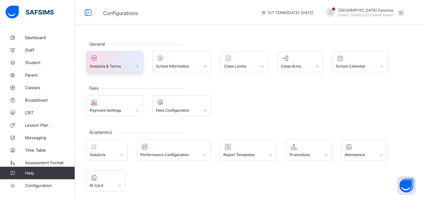
click at [110, 65] on span "Sessions & Terms" at bounding box center [105, 66] width 31 height 5
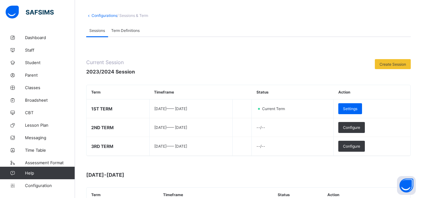
scroll to position [36, 0]
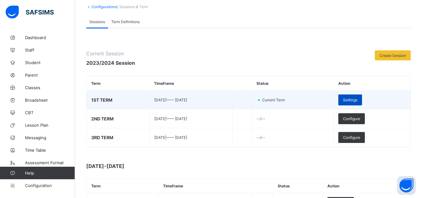
click at [337, 98] on span "Settings" at bounding box center [350, 99] width 14 height 5
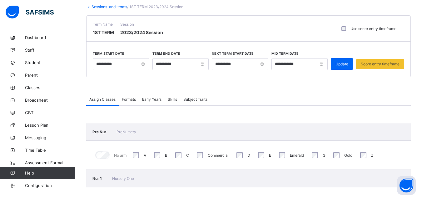
click at [131, 98] on span "Formats" at bounding box center [129, 99] width 14 height 5
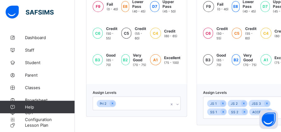
scroll to position [437, 0]
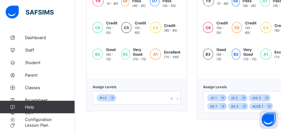
click at [176, 100] on div "Pri 2" at bounding box center [137, 97] width 88 height 14
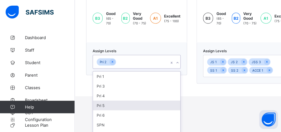
click at [105, 100] on div "Pri 5" at bounding box center [136, 105] width 87 height 10
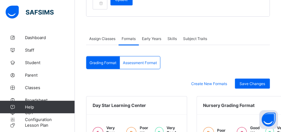
scroll to position [142, 0]
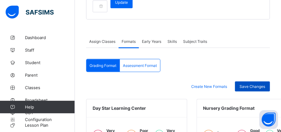
click at [264, 85] on span "Save Changes" at bounding box center [253, 86] width 26 height 5
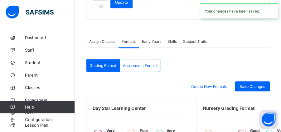
click at [141, 62] on div "Assessment Format" at bounding box center [140, 65] width 40 height 12
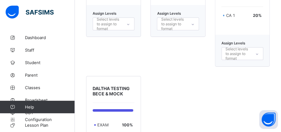
scroll to position [843, 0]
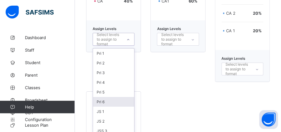
click at [118, 46] on div "option Pri 6 focused, 6 of 14. 14 results available. Use Up and Down to choose …" at bounding box center [114, 39] width 42 height 13
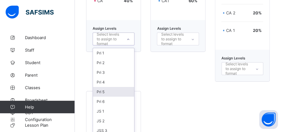
click at [111, 87] on div "Pri 5" at bounding box center [113, 92] width 41 height 10
click at [180, 62] on div "senior secondary assessment CA2 40 % CA1 60 % Assign Levels Select levels to as…" at bounding box center [177, 7] width 55 height 147
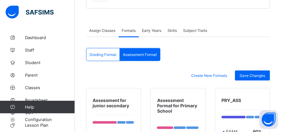
scroll to position [157, 0]
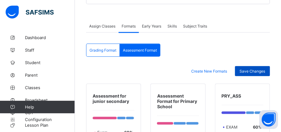
click at [261, 72] on span "Save Changes" at bounding box center [253, 71] width 26 height 5
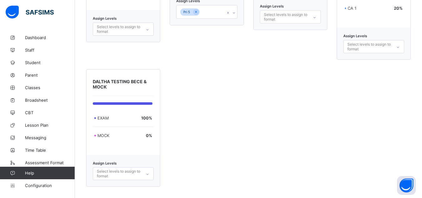
scroll to position [0, 0]
click at [34, 158] on span "Configuration" at bounding box center [50, 185] width 50 height 5
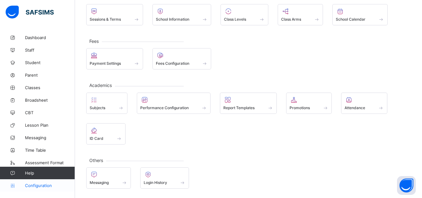
scroll to position [47, 0]
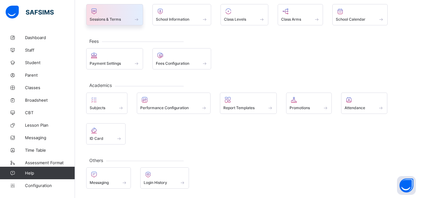
click at [115, 19] on span "Sessions & Terms" at bounding box center [105, 19] width 31 height 5
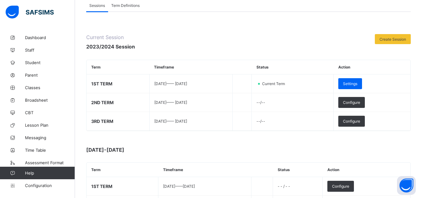
scroll to position [52, 0]
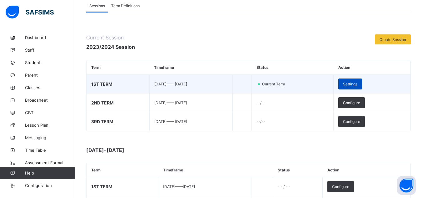
click at [337, 84] on span "Settings" at bounding box center [350, 83] width 14 height 5
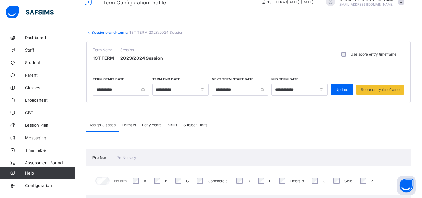
scroll to position [6, 0]
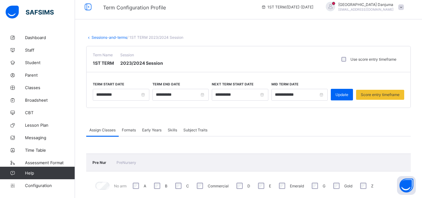
click at [305, 86] on div "**********" at bounding box center [299, 90] width 56 height 19
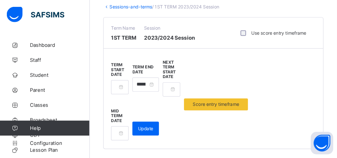
scroll to position [36, 0]
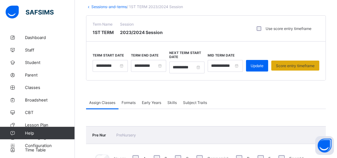
click at [301, 67] on span "Score entry timeframe" at bounding box center [295, 65] width 39 height 5
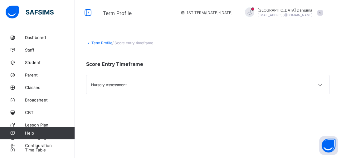
click at [307, 85] on div "Nursery Assessment" at bounding box center [207, 84] width 243 height 19
click at [319, 83] on icon at bounding box center [319, 85] width 7 height 6
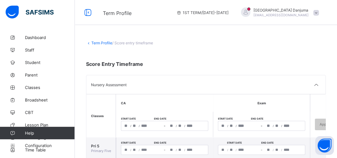
scroll to position [18, 0]
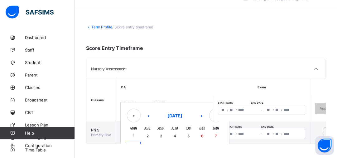
click at [126, 109] on div "/ / – / / « ‹ September 2025 › » Mon Tue Wed Thu Fri Sat Sun 1 2 3 4 5 6 7 8 9 …" at bounding box center [164, 110] width 87 height 10
click at [133, 134] on abbr "1" at bounding box center [134, 136] width 2 height 5
click at [201, 116] on button "›" at bounding box center [202, 116] width 14 height 14
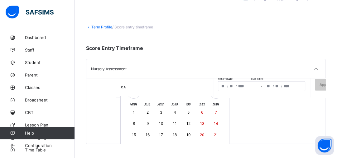
scroll to position [49, 0]
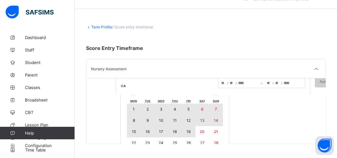
click at [189, 129] on abbr "19" at bounding box center [189, 131] width 4 height 5
type input "**********"
type input "*"
type input "****"
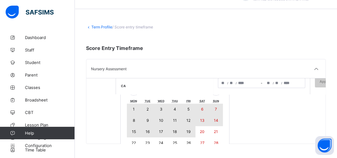
type input "**********"
type input "**"
type input "****"
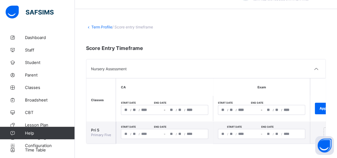
scroll to position [0, 0]
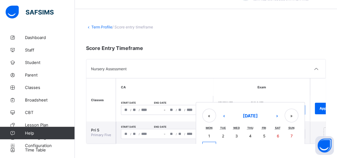
click at [223, 106] on div "/ / – / / « ‹ September 2025 › » Mon Tue Wed Thu Fri Sat Sun 1 2 3 4 5 6 7 8 9 …" at bounding box center [261, 110] width 87 height 10
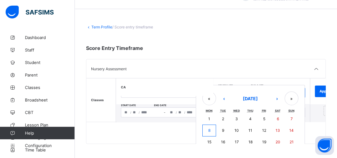
scroll to position [22, 0]
click at [211, 114] on button "1" at bounding box center [209, 118] width 14 height 11
click at [280, 96] on button "›" at bounding box center [277, 98] width 14 height 14
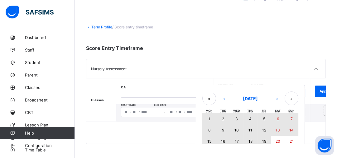
click at [266, 139] on abbr "19" at bounding box center [264, 141] width 4 height 5
type input "**********"
type input "*"
type input "****"
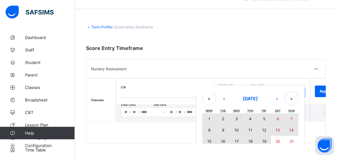
type input "**********"
type input "**"
type input "****"
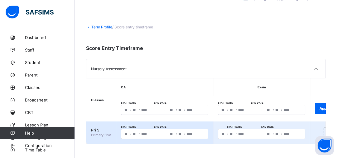
scroll to position [0, 18]
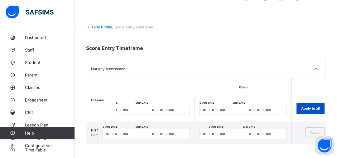
click at [310, 106] on span "Apply to all" at bounding box center [310, 108] width 19 height 4
type input "**********"
type input "*"
type input "****"
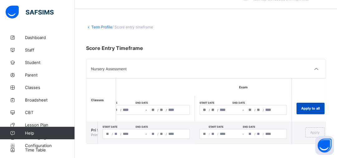
type input "**********"
type input "**"
type input "****"
type input "**********"
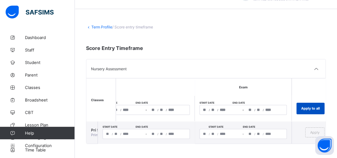
type input "*"
type input "****"
type input "**********"
type input "**"
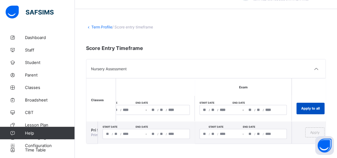
type input "**"
type input "****"
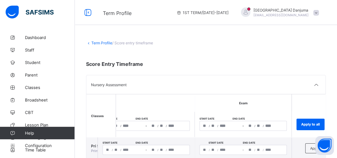
click at [319, 14] on span at bounding box center [317, 13] width 6 height 6
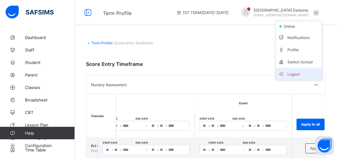
click at [297, 73] on span "Logout" at bounding box center [298, 73] width 41 height 7
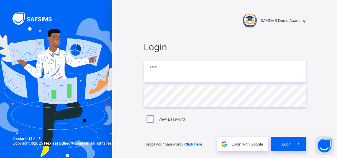
type input "**********"
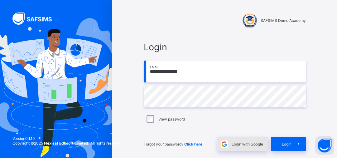
click at [243, 144] on span "Login with Google" at bounding box center [248, 144] width 32 height 5
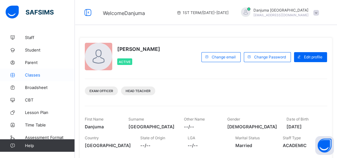
click at [34, 75] on span "Classes" at bounding box center [50, 74] width 50 height 5
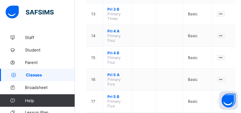
scroll to position [354, 0]
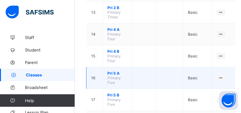
click at [116, 71] on span "Pri 5 A" at bounding box center [117, 73] width 20 height 5
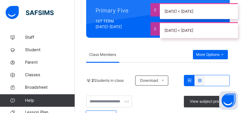
scroll to position [93, 0]
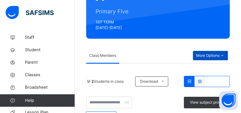
click at [227, 54] on div "More Options" at bounding box center [210, 55] width 35 height 9
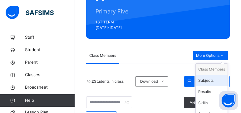
click at [205, 81] on div "Subjects" at bounding box center [211, 80] width 27 height 6
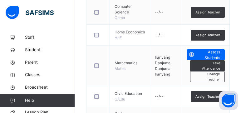
scroll to position [230, 0]
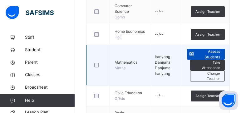
click at [203, 54] on span "Assess Students" at bounding box center [208, 54] width 24 height 11
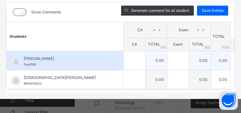
scroll to position [247, 0]
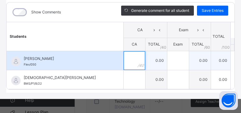
click at [131, 58] on input "text" at bounding box center [135, 60] width 22 height 19
type input "*"
type input "**"
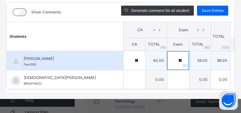
type input "**"
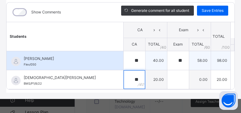
type input "**"
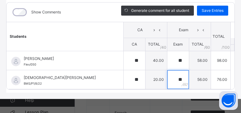
scroll to position [298, 0]
type input "**"
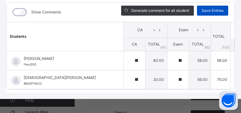
click at [209, 9] on span "Save Entries" at bounding box center [213, 11] width 22 height 6
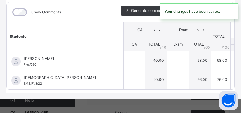
type input "**"
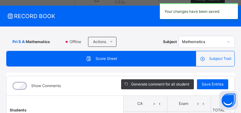
scroll to position [0, 0]
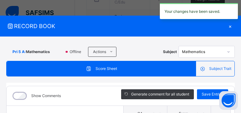
click at [227, 27] on div "×" at bounding box center [229, 26] width 9 height 8
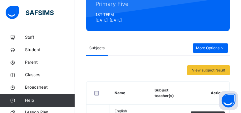
scroll to position [100, 0]
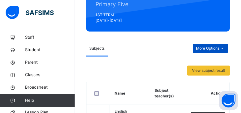
click at [223, 51] on icon at bounding box center [221, 49] width 5 height 6
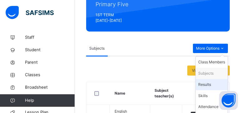
click at [208, 83] on div "Results" at bounding box center [211, 84] width 27 height 6
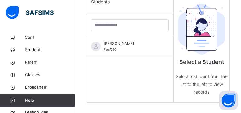
scroll to position [230, 0]
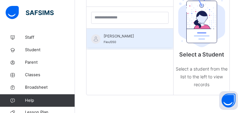
click at [106, 40] on span "Flex/050" at bounding box center [110, 41] width 12 height 3
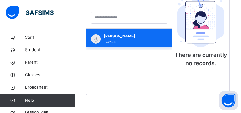
click at [114, 38] on div "[PERSON_NAME] Flex/050" at bounding box center [131, 38] width 54 height 11
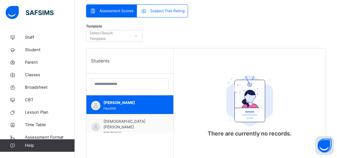
scroll to position [134, 0]
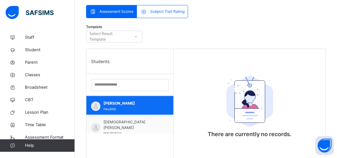
click at [126, 106] on div "[PERSON_NAME] Flex/050" at bounding box center [132, 105] width 56 height 11
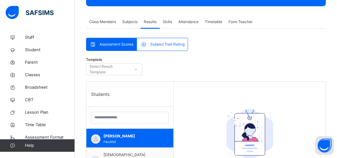
scroll to position [101, 0]
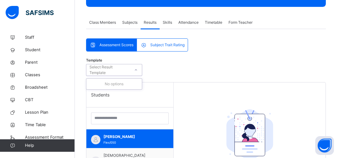
click at [115, 71] on div "Select Result Template" at bounding box center [110, 70] width 40 height 12
click at [236, 48] on div "Assessment Scores Subject Trait Rating Assessment Scores Subject Trait Rating T…" at bounding box center [206, 140] width 240 height 205
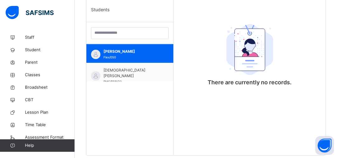
scroll to position [202, 0]
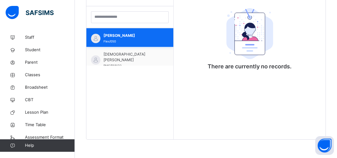
click at [117, 36] on span "[PERSON_NAME]" at bounding box center [132, 36] width 56 height 6
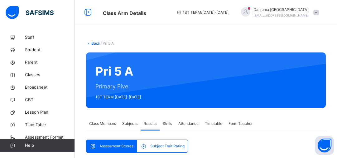
scroll to position [122, 0]
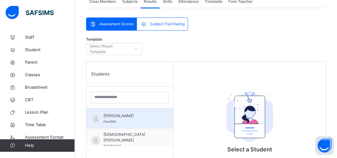
click at [114, 120] on span "Flex/050" at bounding box center [110, 121] width 12 height 3
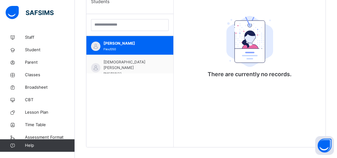
scroll to position [202, 0]
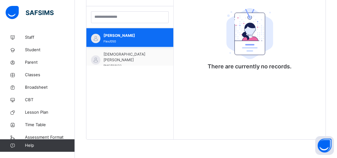
click at [118, 38] on span "[PERSON_NAME]" at bounding box center [132, 36] width 56 height 6
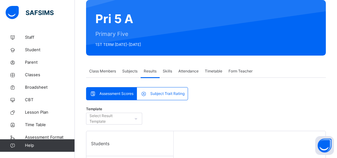
scroll to position [52, 0]
click at [189, 72] on span "Attendance" at bounding box center [188, 71] width 20 height 6
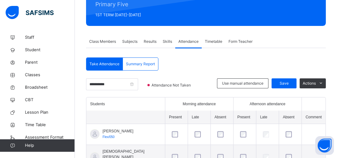
scroll to position [106, 0]
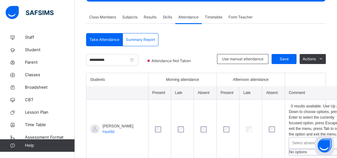
click at [295, 137] on div "Select absence reason" at bounding box center [311, 143] width 38 height 12
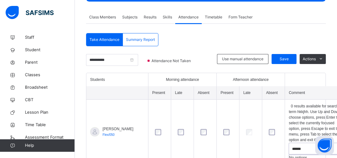
type input "******"
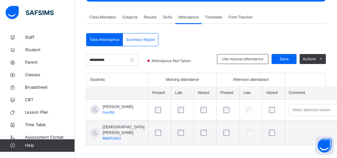
click at [308, 86] on th "Comment" at bounding box center [317, 92] width 64 height 13
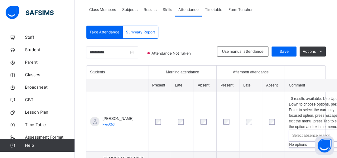
click at [292, 129] on div "Select absence reason" at bounding box center [311, 135] width 38 height 12
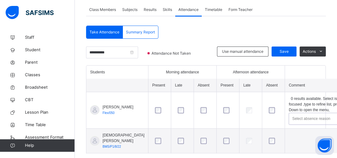
click at [296, 113] on div "Select absence reason" at bounding box center [311, 119] width 38 height 12
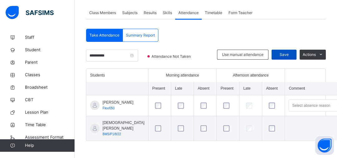
click at [285, 52] on span "Save" at bounding box center [284, 55] width 16 height 6
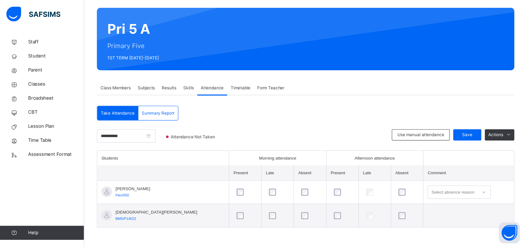
scroll to position [18, 0]
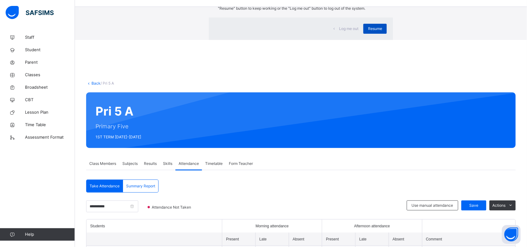
click at [337, 32] on span "Resume" at bounding box center [375, 29] width 14 height 6
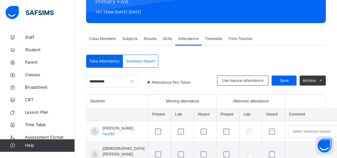
scroll to position [114, 0]
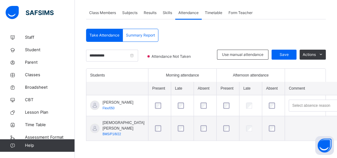
click at [245, 129] on div at bounding box center [251, 128] width 12 height 6
click at [37, 115] on span "Lesson Plan" at bounding box center [50, 112] width 50 height 6
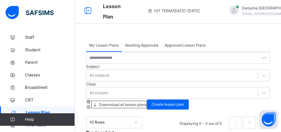
scroll to position [42, 0]
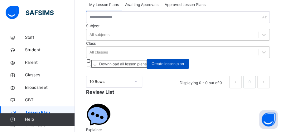
click at [184, 61] on span "Create lesson plan" at bounding box center [168, 64] width 32 height 6
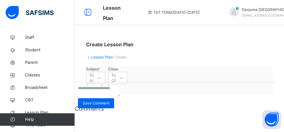
click at [110, 85] on span "Save as Draft" at bounding box center [98, 86] width 24 height 5
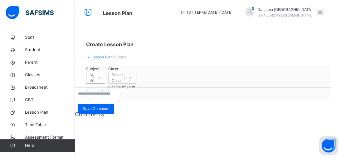
click at [103, 83] on div "Select Subject" at bounding box center [96, 77] width 13 height 11
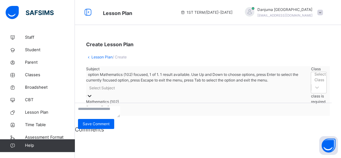
click at [122, 104] on div "Mathematics (102)" at bounding box center [197, 102] width 222 height 6
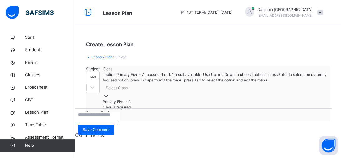
click at [195, 85] on div "Select Class" at bounding box center [215, 88] width 224 height 10
click at [188, 105] on div "Primary Five - A" at bounding box center [215, 102] width 224 height 6
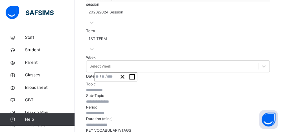
scroll to position [109, 0]
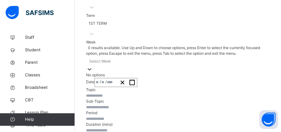
click at [111, 58] on div "Select Week" at bounding box center [100, 61] width 22 height 6
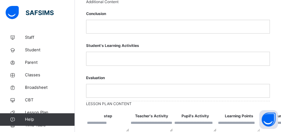
scroll to position [260, 0]
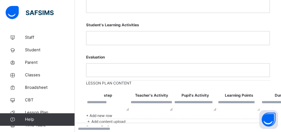
click at [119, 12] on div at bounding box center [177, 5] width 183 height 13
click at [172, 44] on div at bounding box center [177, 37] width 183 height 13
click at [233, 67] on p at bounding box center [178, 70] width 174 height 6
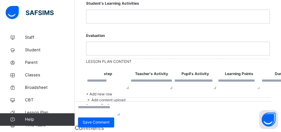
scroll to position [398, 0]
click at [122, 97] on span "Add content upload" at bounding box center [108, 99] width 34 height 5
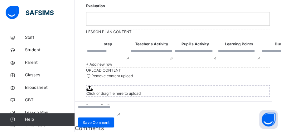
scroll to position [460, 0]
click at [119, 109] on span "Submit lesson plan" at bounding box center [102, 111] width 33 height 5
click at [113, 59] on textarea at bounding box center [108, 53] width 42 height 11
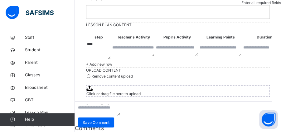
type textarea "****"
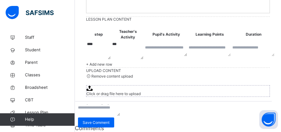
type textarea "***"
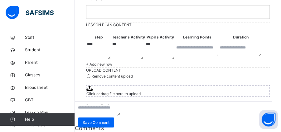
type textarea "***"
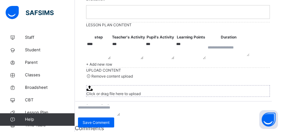
type textarea "***"
click at [119, 109] on span "Submit lesson plan" at bounding box center [102, 111] width 33 height 5
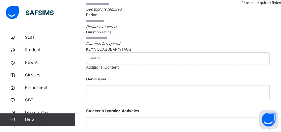
scroll to position [138, 0]
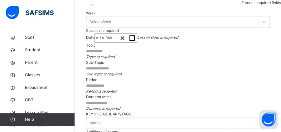
click at [109, 54] on input "text" at bounding box center [104, 51] width 37 height 6
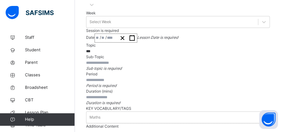
type input "***"
click at [124, 60] on input "text" at bounding box center [104, 63] width 37 height 6
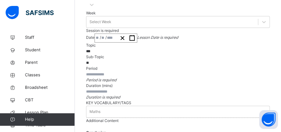
type input "**"
click at [121, 77] on input "text" at bounding box center [104, 74] width 37 height 6
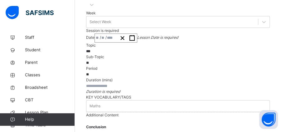
type input "*"
click at [124, 88] on input "number" at bounding box center [104, 86] width 37 height 6
type input "*"
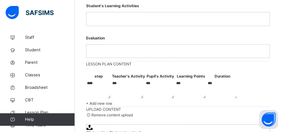
scroll to position [285, 0]
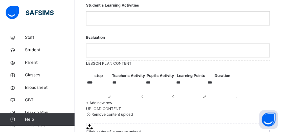
type input "**"
click at [166, 21] on p at bounding box center [178, 18] width 174 height 6
click at [236, 47] on p at bounding box center [178, 50] width 174 height 6
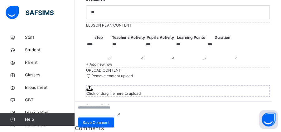
scroll to position [460, 0]
click at [119, 109] on span "Submit lesson plan" at bounding box center [102, 111] width 33 height 5
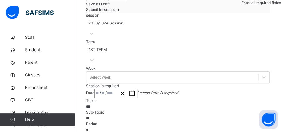
scroll to position [82, 0]
click at [106, 89] on div "/ /" at bounding box center [116, 93] width 43 height 9
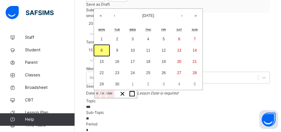
click at [103, 51] on abbr "8" at bounding box center [102, 50] width 2 height 4
type input "**********"
type input "*"
type input "****"
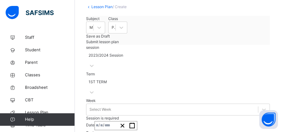
scroll to position [50, 0]
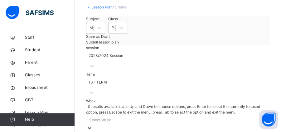
click at [111, 117] on div "Select Week" at bounding box center [100, 120] width 22 height 6
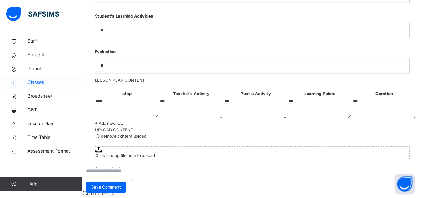
scroll to position [460, 0]
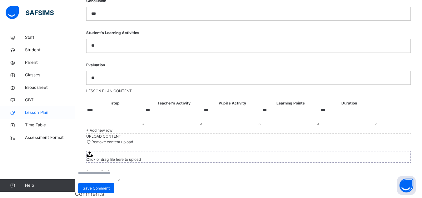
click at [44, 111] on span "Lesson Plan" at bounding box center [50, 112] width 50 height 6
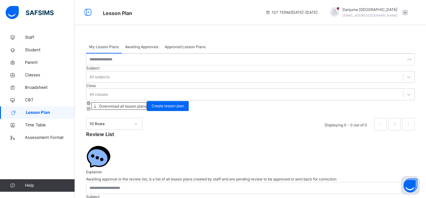
click at [146, 48] on span "Awaiting Approvals" at bounding box center [141, 47] width 33 height 6
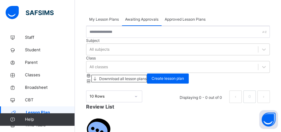
scroll to position [27, 0]
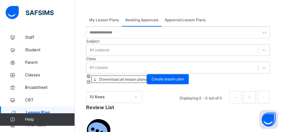
click at [195, 20] on span "Approved Lesson Plans" at bounding box center [185, 20] width 41 height 6
click at [110, 18] on span "My Lesson Plans" at bounding box center [104, 20] width 30 height 6
click at [139, 23] on div "Awaiting Approvals" at bounding box center [142, 20] width 40 height 12
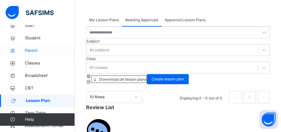
scroll to position [0, 0]
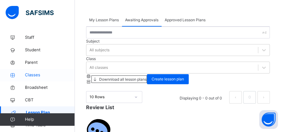
click at [34, 74] on span "Classes" at bounding box center [50, 75] width 50 height 6
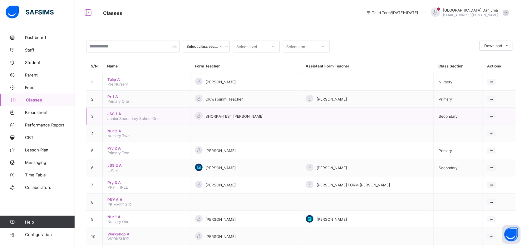
click at [115, 111] on span "JSS 1 A" at bounding box center [146, 113] width 78 height 5
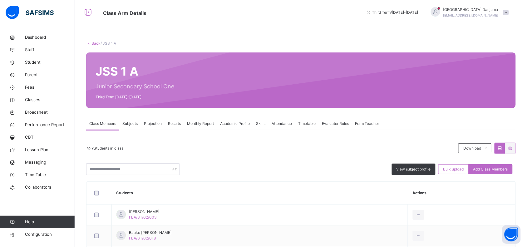
click at [175, 122] on span "Results" at bounding box center [174, 124] width 13 height 6
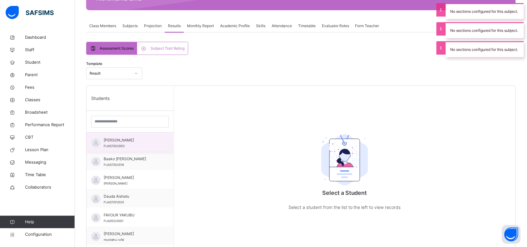
scroll to position [101, 0]
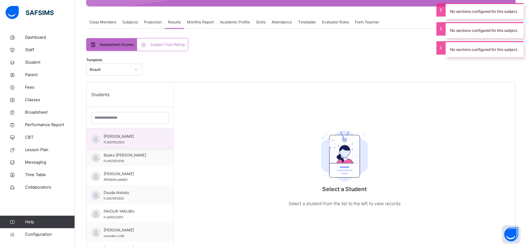
click at [135, 136] on span "Abekah Kwamina Carter" at bounding box center [132, 137] width 56 height 6
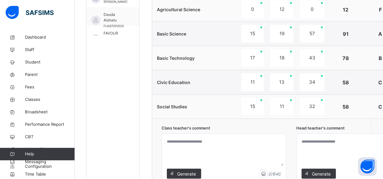
scroll to position [280, 0]
click at [188, 135] on div at bounding box center [224, 158] width 124 height 49
click at [196, 142] on textarea at bounding box center [223, 151] width 119 height 30
click at [187, 173] on span "Generate" at bounding box center [187, 174] width 20 height 7
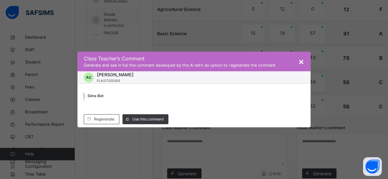
click at [301, 62] on span "×" at bounding box center [301, 61] width 6 height 11
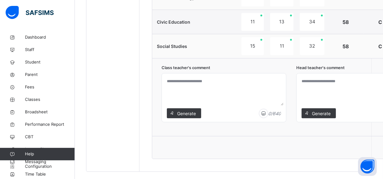
scroll to position [351, 0]
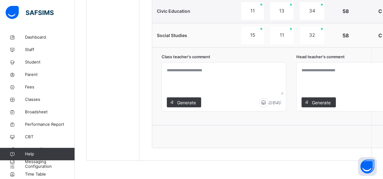
click at [325, 71] on textarea at bounding box center [358, 80] width 119 height 30
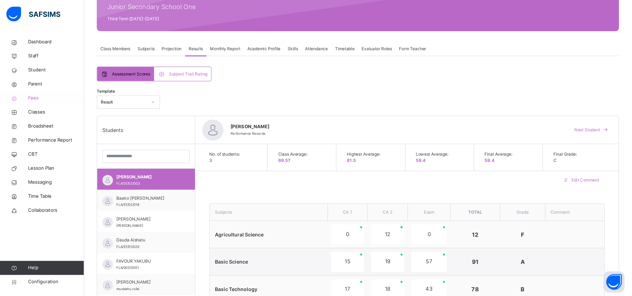
scroll to position [80, 0]
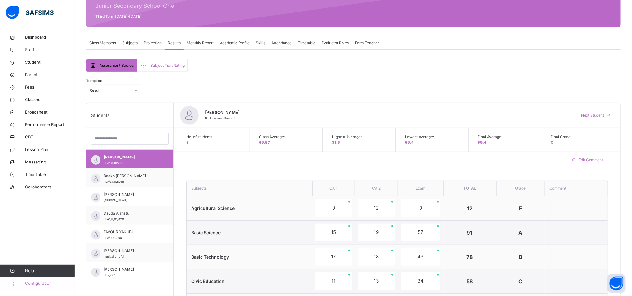
click at [38, 246] on span "Configuration" at bounding box center [50, 283] width 50 height 6
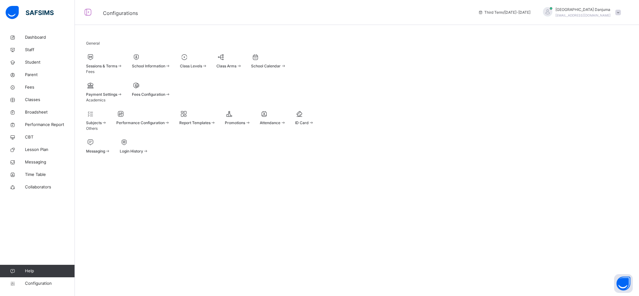
click at [309, 125] on span "ID Card" at bounding box center [302, 122] width 14 height 5
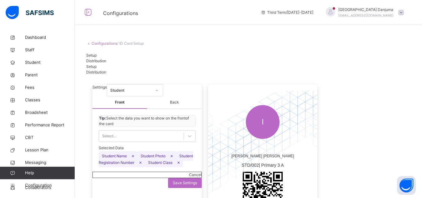
scroll to position [61, 0]
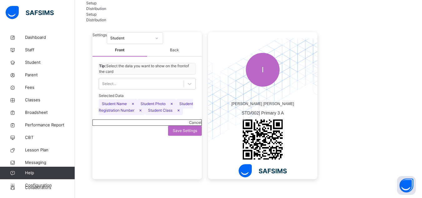
click at [353, 82] on div "Settings Student Front Back Tip: Select the data you want to show on the front …" at bounding box center [248, 105] width 324 height 159
click at [34, 99] on span "Classes" at bounding box center [50, 100] width 50 height 6
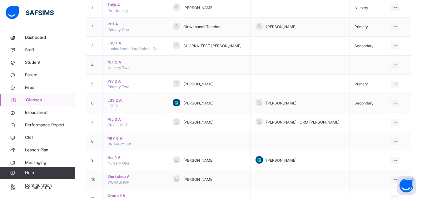
scroll to position [102, 0]
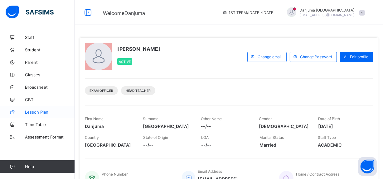
click at [39, 112] on span "Lesson Plan" at bounding box center [50, 112] width 50 height 5
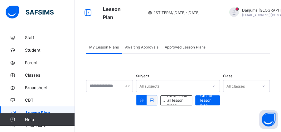
click at [140, 46] on span "Awaiting Approvals" at bounding box center [141, 47] width 33 height 5
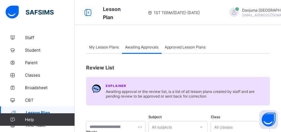
click at [191, 47] on span "Approved Lesson Plans" at bounding box center [185, 47] width 41 height 5
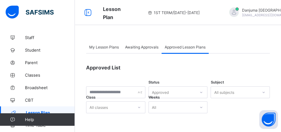
click at [147, 46] on span "Awaiting Approvals" at bounding box center [141, 47] width 33 height 5
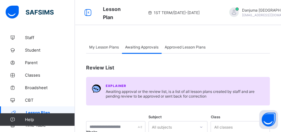
click at [111, 47] on span "My Lesson Plans" at bounding box center [104, 47] width 30 height 5
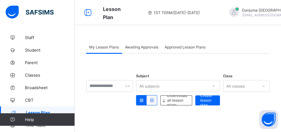
scroll to position [41, 0]
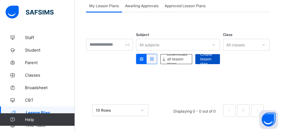
click at [206, 59] on span "Create lesson plan" at bounding box center [207, 59] width 15 height 14
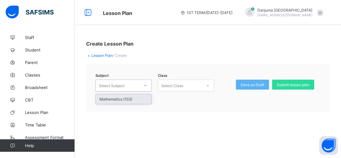
click at [121, 86] on div "Select Subject" at bounding box center [112, 86] width 26 height 12
click at [121, 102] on div "Mathematics (102)" at bounding box center [124, 99] width 56 height 10
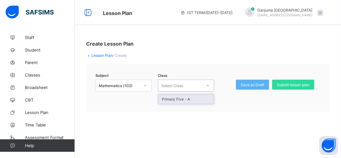
click at [182, 85] on div "Select Class" at bounding box center [172, 86] width 22 height 12
click at [182, 100] on div "Primary Five - A" at bounding box center [186, 99] width 56 height 10
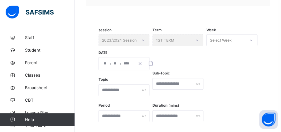
scroll to position [106, 0]
click at [232, 39] on div "Select Week" at bounding box center [221, 40] width 22 height 12
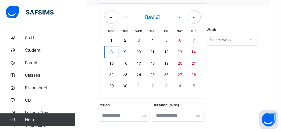
click at [104, 62] on div "/ / « ‹ [DATE] › » Mon Tue Wed Thu Fri Sat Sun 1 2 3 4 5 6 7 8 9 10 11 12 13 14…" at bounding box center [124, 62] width 51 height 13
click at [112, 49] on abbr "8" at bounding box center [111, 51] width 2 height 5
type input "**********"
type input "*"
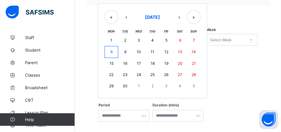
type input "****"
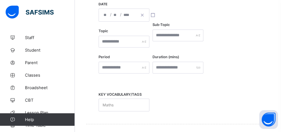
scroll to position [155, 0]
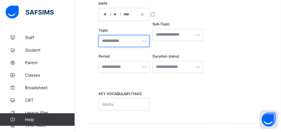
click at [112, 41] on input "text" at bounding box center [124, 41] width 51 height 12
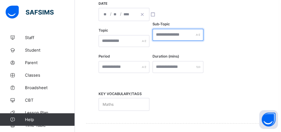
click at [170, 30] on input "text" at bounding box center [178, 35] width 51 height 12
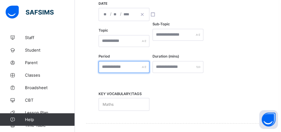
click at [123, 63] on input "text" at bounding box center [124, 67] width 51 height 12
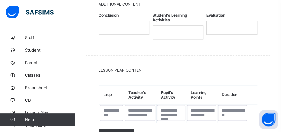
scroll to position [289, 0]
click at [114, 26] on p at bounding box center [124, 27] width 41 height 6
click at [178, 25] on div at bounding box center [178, 31] width 50 height 13
click at [227, 24] on p at bounding box center [232, 27] width 41 height 6
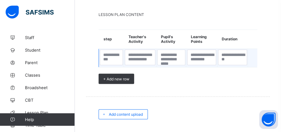
scroll to position [344, 0]
click at [115, 52] on textarea at bounding box center [111, 57] width 23 height 16
click at [141, 53] on textarea at bounding box center [140, 57] width 31 height 16
click at [173, 56] on textarea at bounding box center [171, 57] width 28 height 16
click at [237, 52] on textarea at bounding box center [232, 57] width 29 height 16
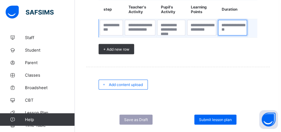
scroll to position [385, 0]
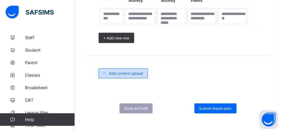
click at [135, 71] on span "Add content upload" at bounding box center [126, 73] width 34 height 5
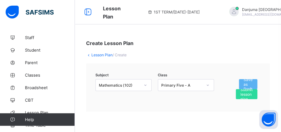
scroll to position [0, 0]
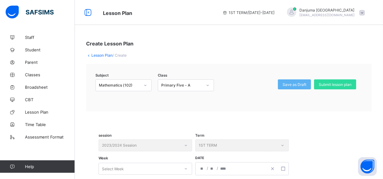
click at [96, 55] on link "Lesson Plan" at bounding box center [101, 55] width 21 height 5
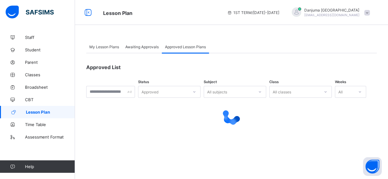
click at [140, 48] on span "Awaiting Approvals" at bounding box center [141, 47] width 33 height 5
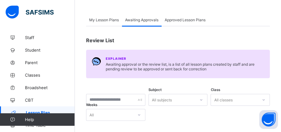
scroll to position [27, 0]
click at [32, 101] on span "CBT" at bounding box center [50, 99] width 50 height 5
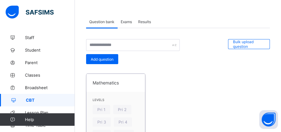
scroll to position [20, 0]
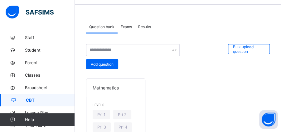
click at [124, 27] on span "Exams" at bounding box center [126, 26] width 11 height 5
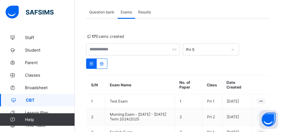
scroll to position [0, 0]
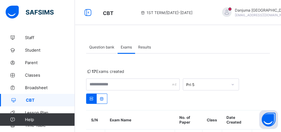
click at [144, 48] on span "Results" at bounding box center [144, 47] width 13 height 5
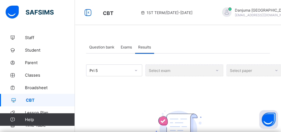
click at [100, 46] on span "Question bank" at bounding box center [101, 47] width 25 height 5
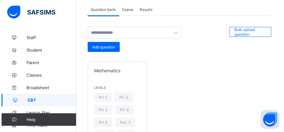
scroll to position [38, 0]
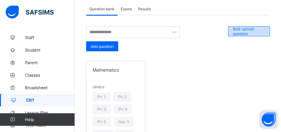
click at [243, 31] on span "Bulk upload question" at bounding box center [249, 31] width 32 height 9
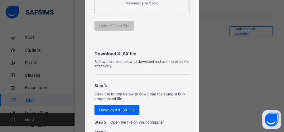
scroll to position [183, 0]
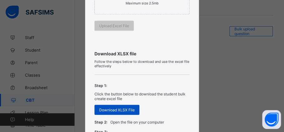
click at [123, 108] on span "Download XLSX File" at bounding box center [117, 109] width 36 height 5
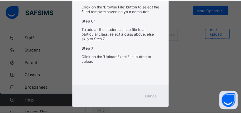
scroll to position [376, 0]
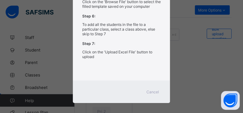
click at [150, 90] on span "Cancel" at bounding box center [153, 92] width 12 height 5
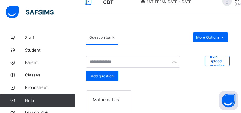
scroll to position [9, 0]
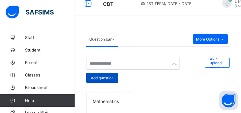
click at [105, 79] on span "Add question" at bounding box center [102, 78] width 23 height 5
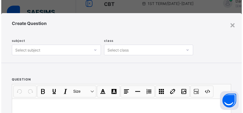
scroll to position [2, 0]
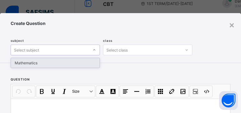
click at [43, 49] on div "Select subject" at bounding box center [50, 50] width 78 height 9
click at [35, 63] on div "Mathematics" at bounding box center [55, 63] width 89 height 10
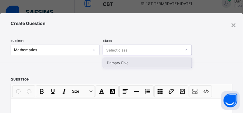
click at [123, 49] on div "Select class" at bounding box center [116, 50] width 21 height 11
click at [122, 62] on div "Primary Five" at bounding box center [147, 63] width 89 height 10
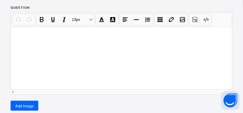
click at [75, 32] on p at bounding box center [122, 35] width 212 height 6
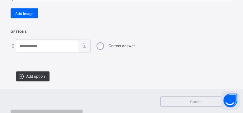
scroll to position [195, 0]
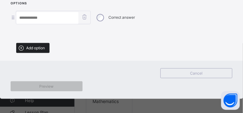
click at [40, 46] on span "Add option" at bounding box center [35, 48] width 19 height 5
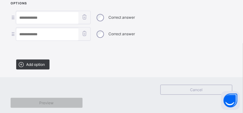
click at [58, 17] on input at bounding box center [47, 18] width 62 height 12
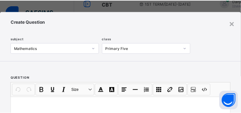
scroll to position [0, 0]
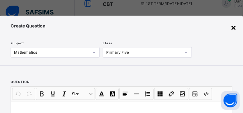
click at [232, 27] on div "×" at bounding box center [234, 27] width 6 height 11
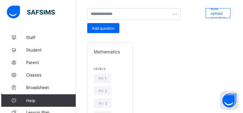
scroll to position [59, 0]
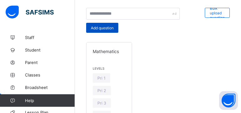
click at [112, 26] on span "Add question" at bounding box center [102, 28] width 23 height 5
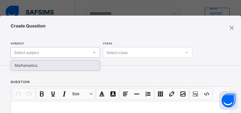
click at [35, 52] on div "Select subject" at bounding box center [26, 52] width 25 height 11
click at [27, 64] on div "Mathematics" at bounding box center [55, 66] width 89 height 10
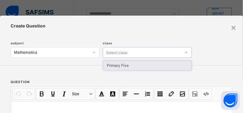
click at [119, 52] on div "Select class" at bounding box center [116, 52] width 21 height 11
click at [118, 65] on div "Primary Five" at bounding box center [147, 66] width 89 height 10
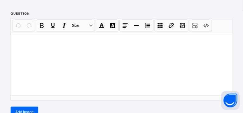
scroll to position [69, 0]
click at [26, 38] on p at bounding box center [122, 40] width 212 height 6
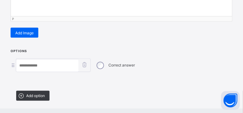
scroll to position [147, 0]
click at [34, 64] on input at bounding box center [47, 66] width 62 height 12
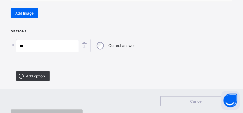
scroll to position [168, 0]
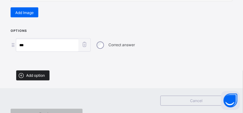
type input "***"
click at [41, 73] on span "Add option" at bounding box center [35, 75] width 19 height 5
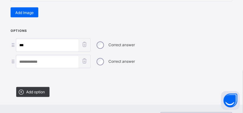
click at [45, 58] on input at bounding box center [47, 62] width 62 height 12
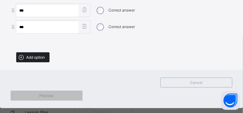
type input "***"
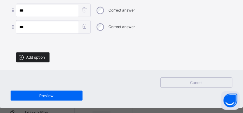
click at [37, 55] on span "Add option" at bounding box center [35, 57] width 19 height 5
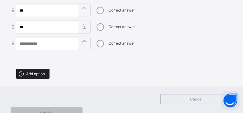
scroll to position [218, 0]
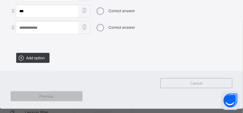
click at [40, 22] on input at bounding box center [47, 28] width 62 height 12
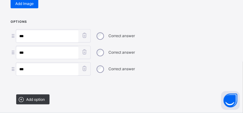
scroll to position [175, 0]
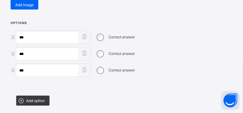
type input "***"
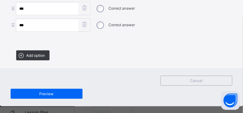
scroll to position [227, 0]
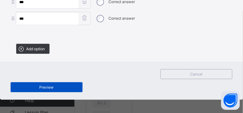
click at [60, 85] on span "Preview" at bounding box center [46, 87] width 63 height 5
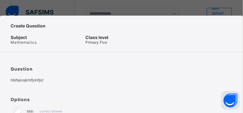
scroll to position [87, 0]
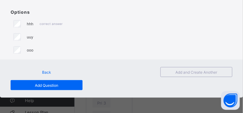
click at [47, 70] on span "Back" at bounding box center [46, 72] width 9 height 5
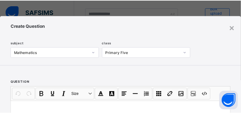
scroll to position [0, 0]
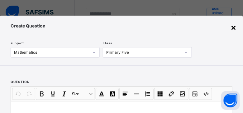
click at [231, 28] on div "×" at bounding box center [234, 27] width 6 height 11
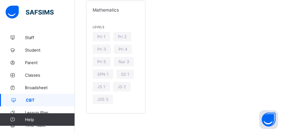
scroll to position [98, 0]
click at [32, 74] on span "Classes" at bounding box center [50, 74] width 50 height 5
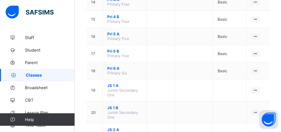
scroll to position [323, 0]
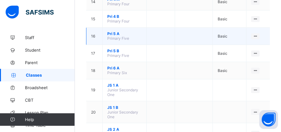
click at [114, 31] on span "Pri 5 A" at bounding box center [124, 33] width 34 height 5
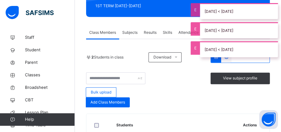
scroll to position [93, 0]
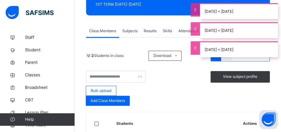
click at [130, 27] on div "Subjects" at bounding box center [130, 31] width 22 height 12
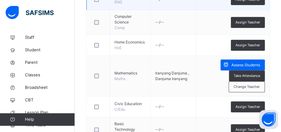
scroll to position [190, 0]
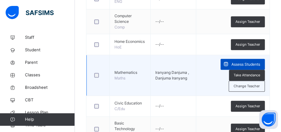
click at [245, 67] on span "Assess Students" at bounding box center [246, 64] width 29 height 6
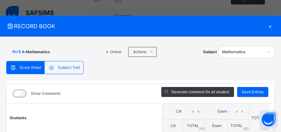
scroll to position [63, 0]
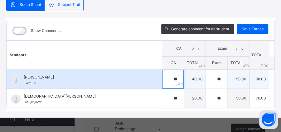
click at [170, 81] on div "**" at bounding box center [173, 79] width 22 height 19
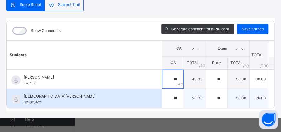
scroll to position [0, 0]
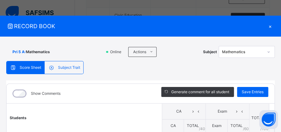
click at [266, 27] on div "×" at bounding box center [270, 26] width 9 height 8
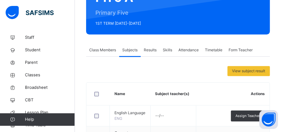
scroll to position [73, 0]
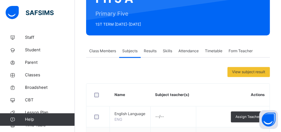
click at [107, 49] on span "Class Members" at bounding box center [102, 51] width 27 height 6
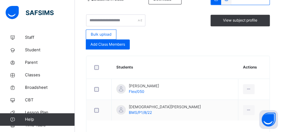
scroll to position [149, 0]
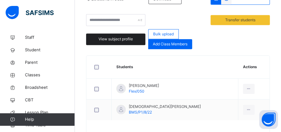
click at [122, 40] on span "View subject profile" at bounding box center [116, 39] width 34 height 6
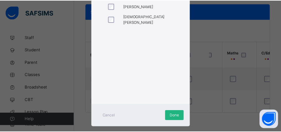
scroll to position [182, 0]
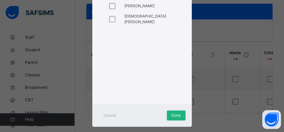
click at [177, 115] on span "Done" at bounding box center [176, 115] width 9 height 6
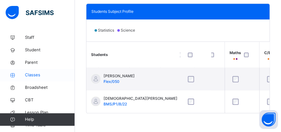
click at [34, 75] on span "Classes" at bounding box center [50, 75] width 50 height 6
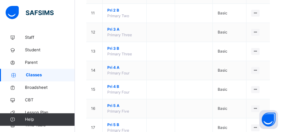
scroll to position [282, 0]
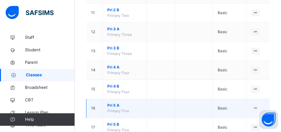
click at [115, 102] on span "Pri 5 A" at bounding box center [124, 105] width 34 height 6
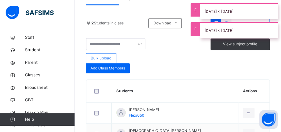
scroll to position [118, 0]
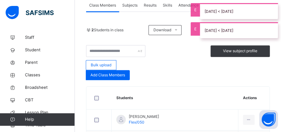
click at [130, 7] on span "Subjects" at bounding box center [129, 5] width 15 height 6
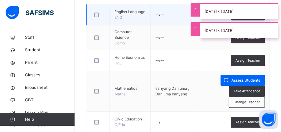
scroll to position [174, 0]
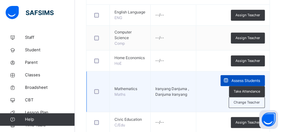
click at [236, 83] on span "Assess Students" at bounding box center [246, 81] width 29 height 6
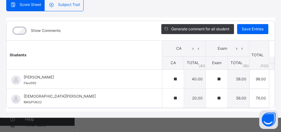
scroll to position [0, 0]
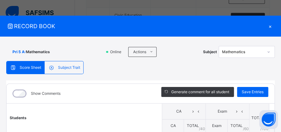
click at [268, 24] on div "×" at bounding box center [270, 26] width 9 height 8
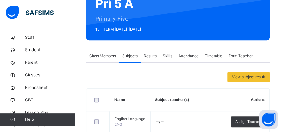
scroll to position [67, 0]
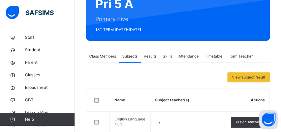
click at [154, 54] on span "Results" at bounding box center [150, 56] width 13 height 6
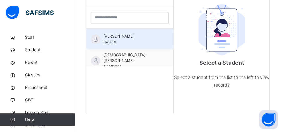
scroll to position [202, 0]
click at [116, 35] on span "Ifeanyi Nwoke" at bounding box center [132, 36] width 56 height 6
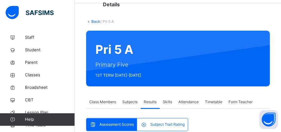
scroll to position [16, 0]
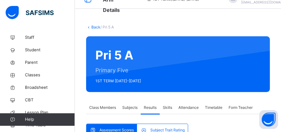
click at [167, 109] on span "Skills" at bounding box center [167, 108] width 9 height 6
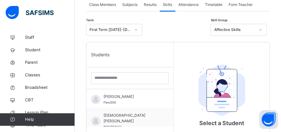
scroll to position [119, 0]
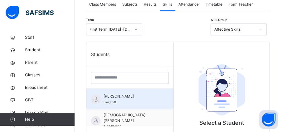
click at [109, 96] on span "Ifeanyi Nwoke" at bounding box center [132, 96] width 56 height 6
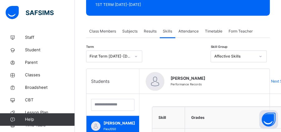
scroll to position [92, 0]
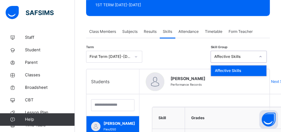
click at [231, 57] on div "Affective Skills" at bounding box center [234, 57] width 41 height 6
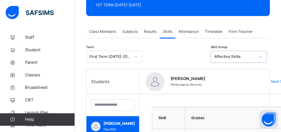
click at [237, 57] on div "Affective Skills" at bounding box center [234, 57] width 41 height 6
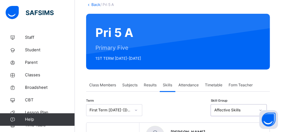
scroll to position [39, 0]
click at [190, 86] on span "Attendance" at bounding box center [188, 85] width 20 height 6
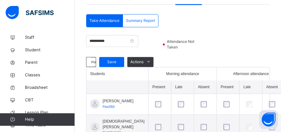
scroll to position [153, 0]
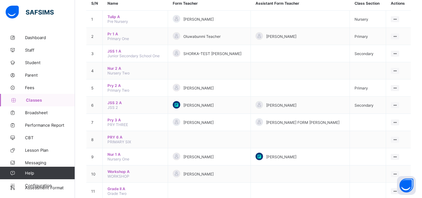
scroll to position [80, 0]
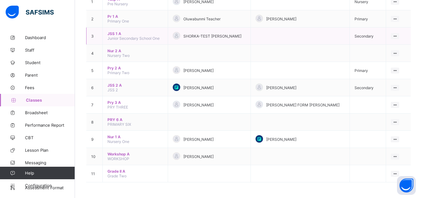
click at [114, 34] on span "JSS 1 A" at bounding box center [135, 33] width 56 height 5
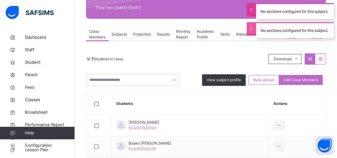
scroll to position [89, 0]
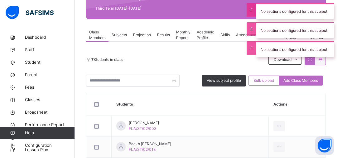
click at [162, 35] on span "Results" at bounding box center [163, 35] width 13 height 6
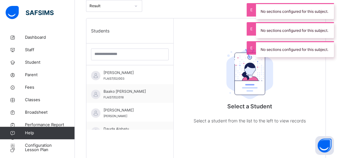
scroll to position [167, 0]
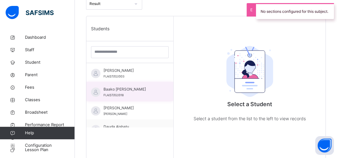
click at [126, 89] on span "Baako [PERSON_NAME]" at bounding box center [132, 89] width 56 height 6
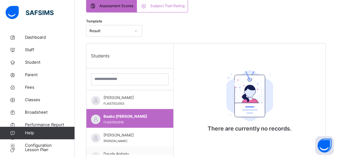
scroll to position [138, 0]
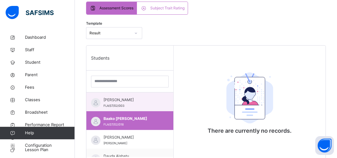
click at [122, 100] on span "[PERSON_NAME]" at bounding box center [132, 100] width 56 height 6
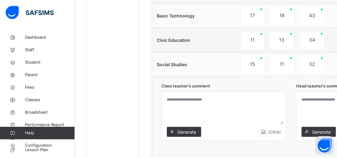
scroll to position [372, 0]
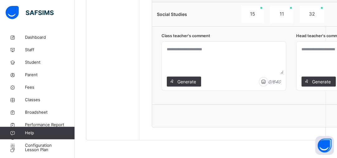
click at [188, 54] on textarea at bounding box center [223, 59] width 119 height 30
click at [188, 79] on span "Generate" at bounding box center [187, 81] width 20 height 7
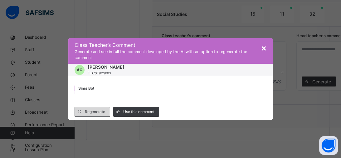
click at [90, 110] on span "Regenerate" at bounding box center [95, 112] width 20 height 6
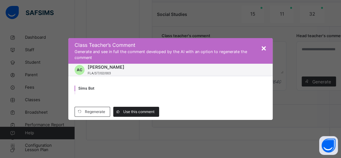
click at [147, 111] on span "Use this comment" at bounding box center [138, 112] width 31 height 6
click at [264, 49] on span "×" at bounding box center [264, 47] width 6 height 11
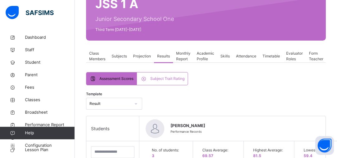
scroll to position [67, 0]
click at [229, 57] on span "Skills" at bounding box center [225, 56] width 9 height 6
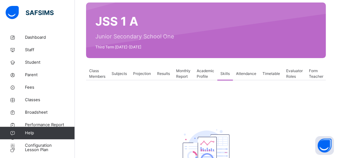
scroll to position [47, 0]
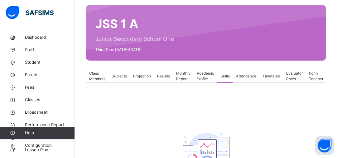
click at [163, 74] on span "Results" at bounding box center [163, 76] width 13 height 6
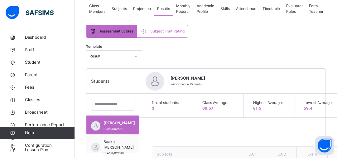
scroll to position [116, 0]
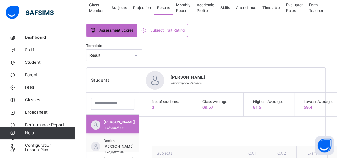
click at [118, 123] on span "[PERSON_NAME]" at bounding box center [120, 122] width 32 height 6
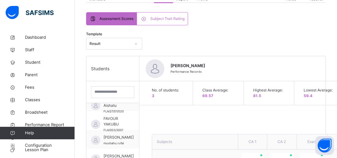
scroll to position [127, 0]
click at [178, 65] on span "[PERSON_NAME]" at bounding box center [287, 66] width 232 height 6
copy span "Abekah"
click at [39, 111] on span "Broadsheet" at bounding box center [50, 112] width 50 height 6
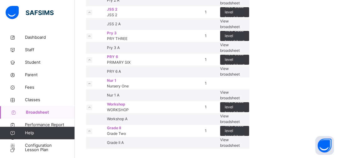
scroll to position [181, 0]
click at [240, 29] on span "View broadsheet" at bounding box center [230, 24] width 20 height 10
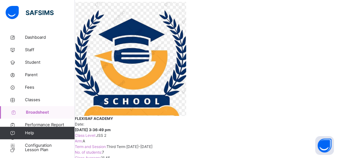
scroll to position [131, 0]
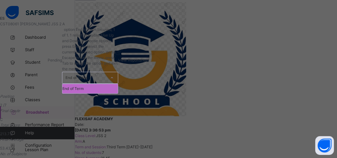
click at [107, 75] on div "End of Term" at bounding box center [86, 78] width 41 height 6
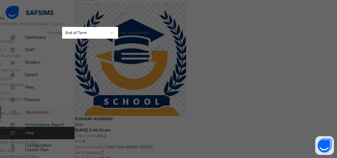
click at [149, 31] on span "View Reportsheet" at bounding box center [133, 32] width 31 height 5
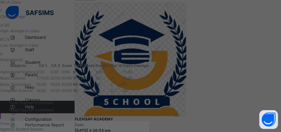
scroll to position [227, 0]
click at [10, 121] on span "Close" at bounding box center [5, 123] width 10 height 5
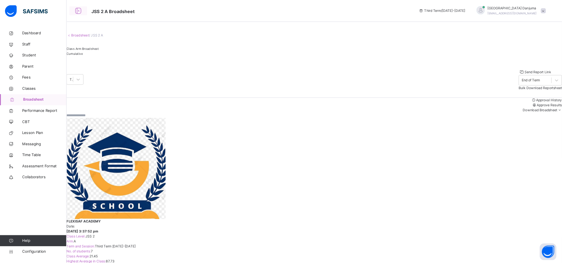
scroll to position [0, 0]
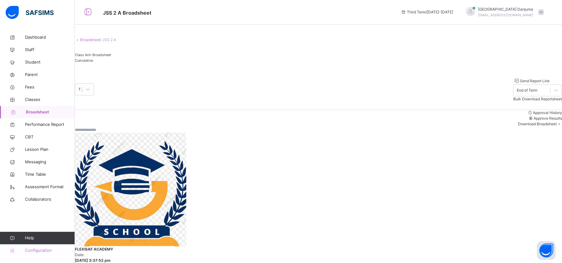
click at [43, 197] on span "Configuration" at bounding box center [50, 251] width 50 height 6
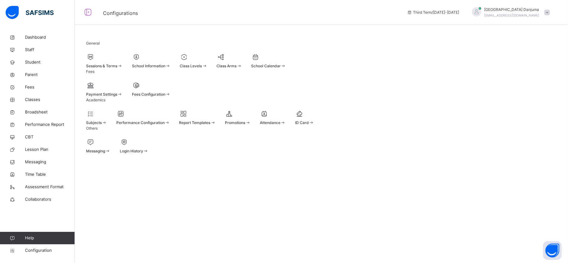
click at [211, 125] on span "Report Templates" at bounding box center [194, 122] width 31 height 5
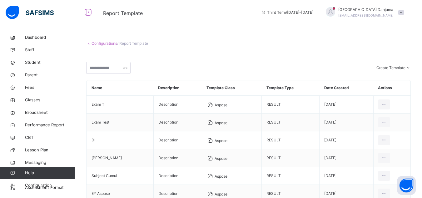
click at [240, 43] on div "Configurations / Report Template" at bounding box center [248, 44] width 324 height 6
